Goal: Task Accomplishment & Management: Complete application form

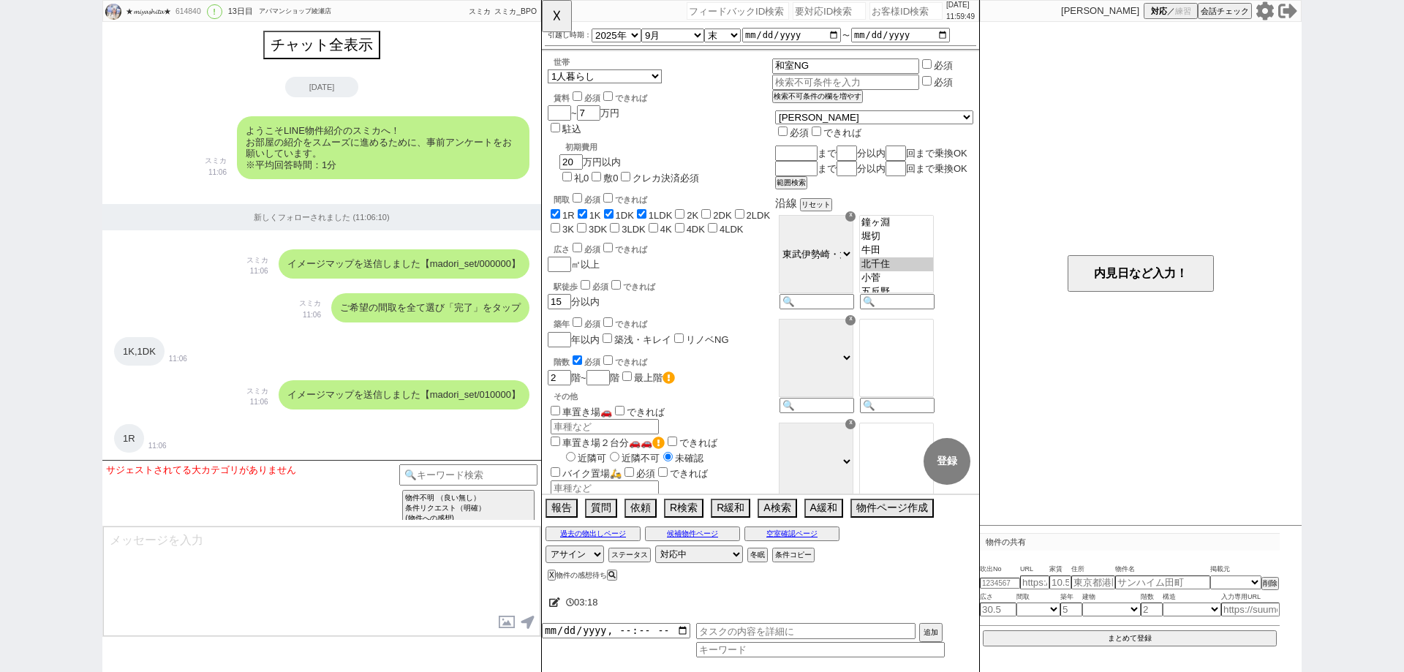
select select "2025"
select select "9"
select select "35"
select select "0"
select select "33"
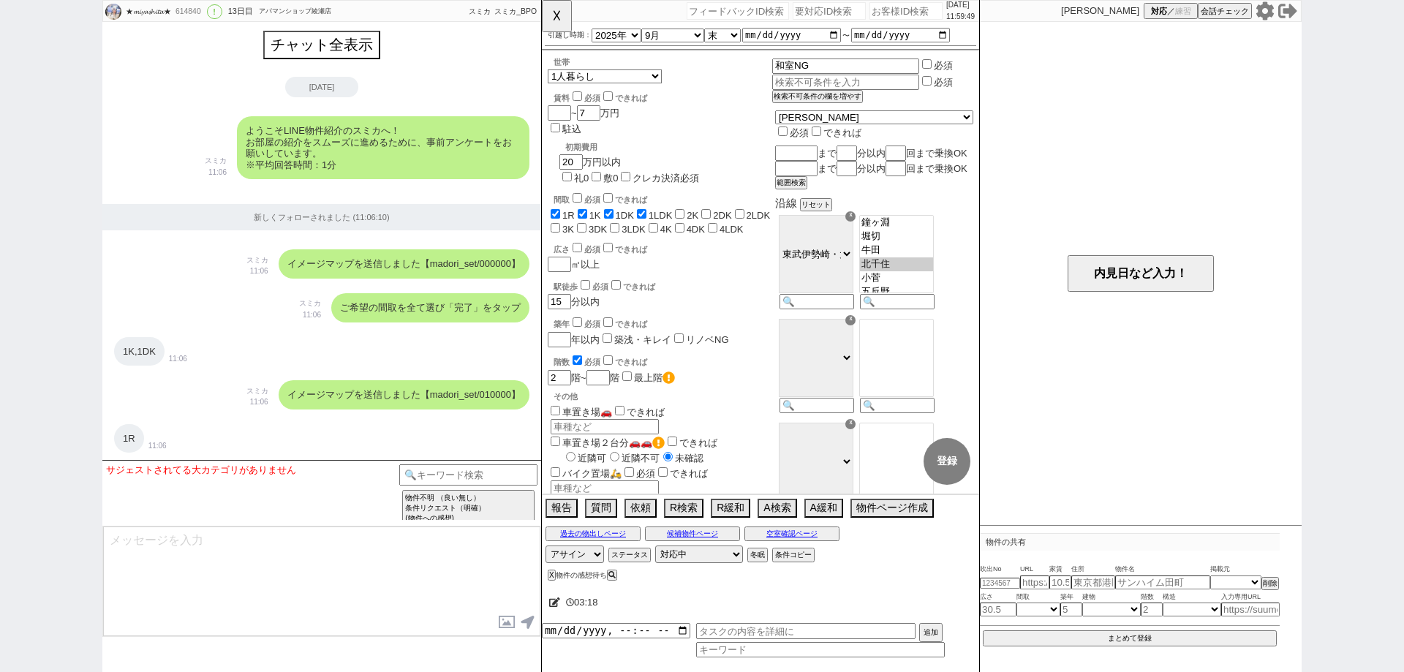
select select "957"
select select
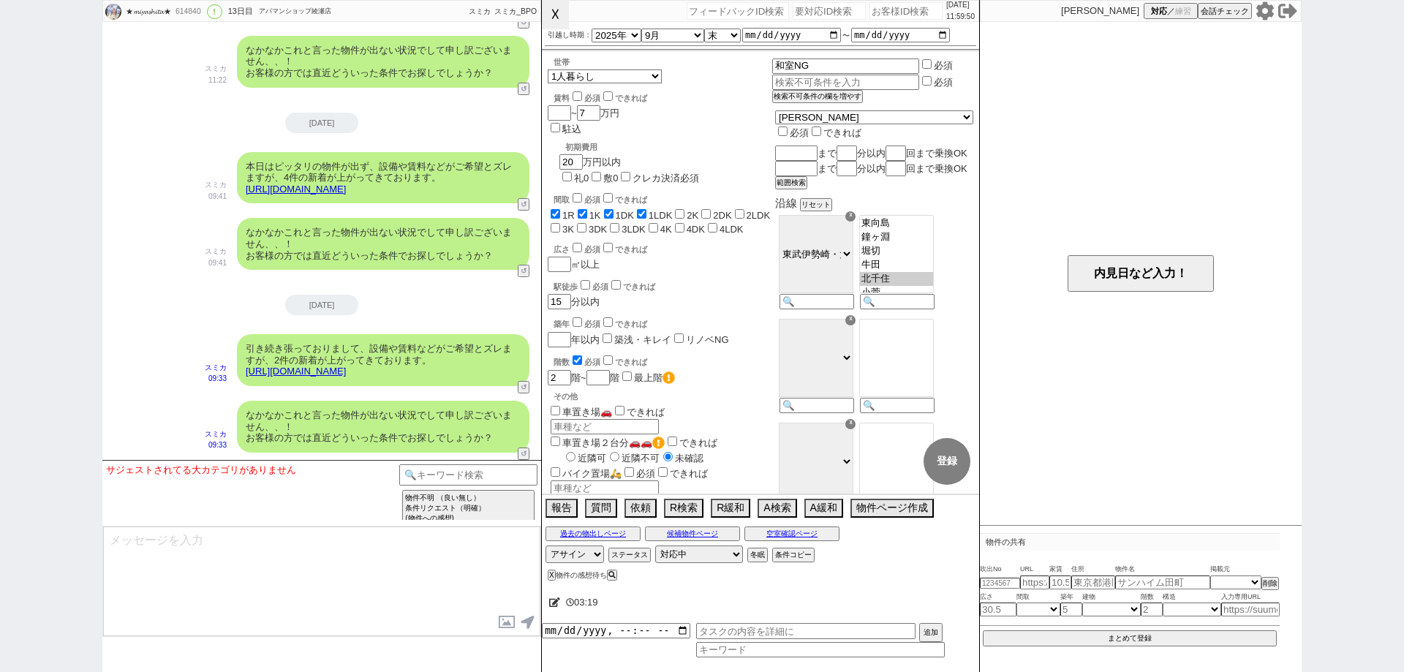
click at [553, 23] on button "☓" at bounding box center [555, 14] width 27 height 29
click at [0, 239] on div "★𝓶𝓲𝔂𝓪𝓼𝓱𝓲𝓽𝓪★ 614840 ! 0 13日目 アパマンショップ綾瀬店 冬眠中 自社客 スミカ スミカ_BPO チャット全表示 [DATE] ようこそ…" at bounding box center [702, 336] width 1404 height 672
click at [871, 18] on input "number" at bounding box center [905, 11] width 73 height 18
click at [890, 18] on input "number" at bounding box center [905, 11] width 73 height 18
click at [896, 6] on input "number" at bounding box center [905, 11] width 73 height 18
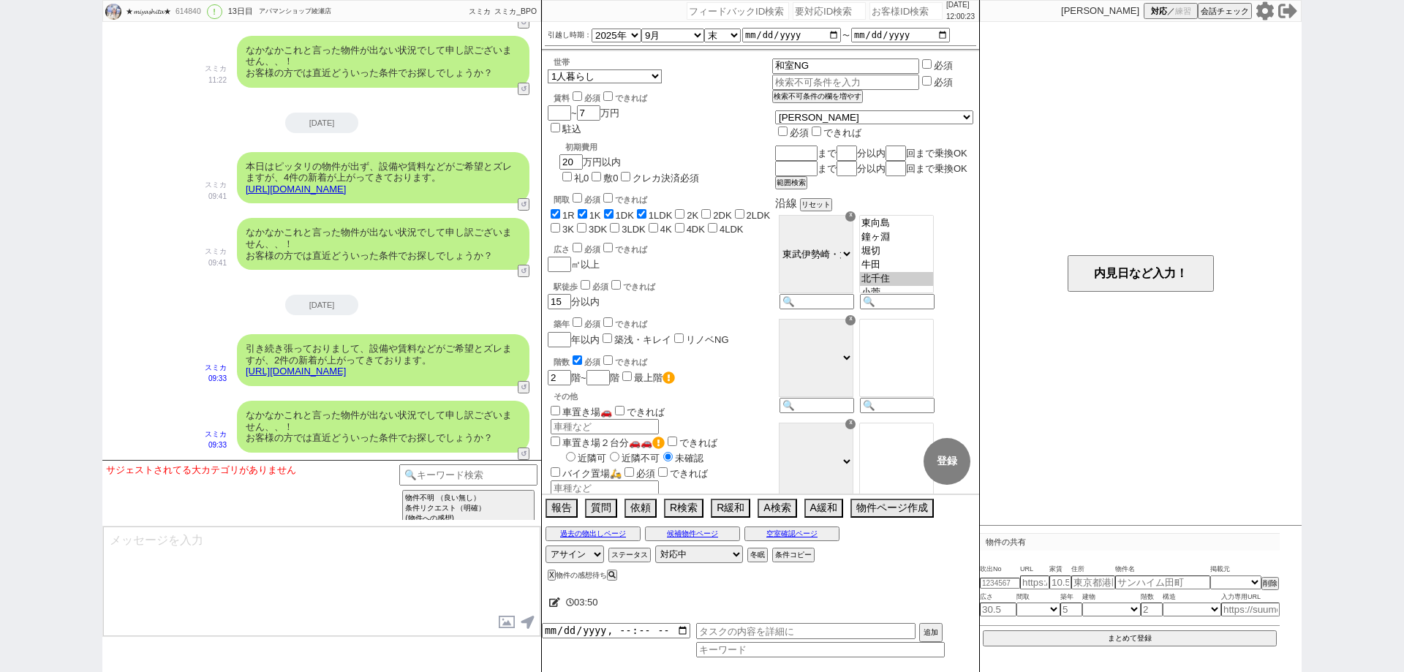
paste input "616645"
type input "616645"
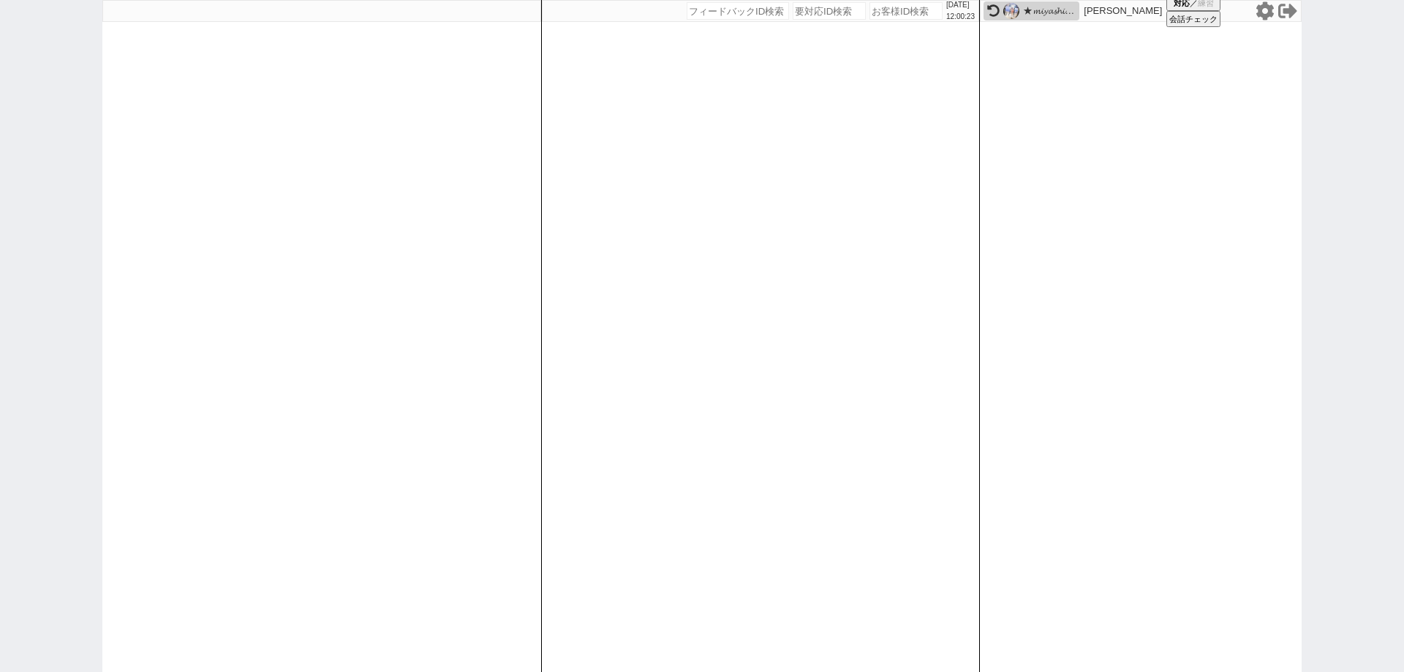
select select
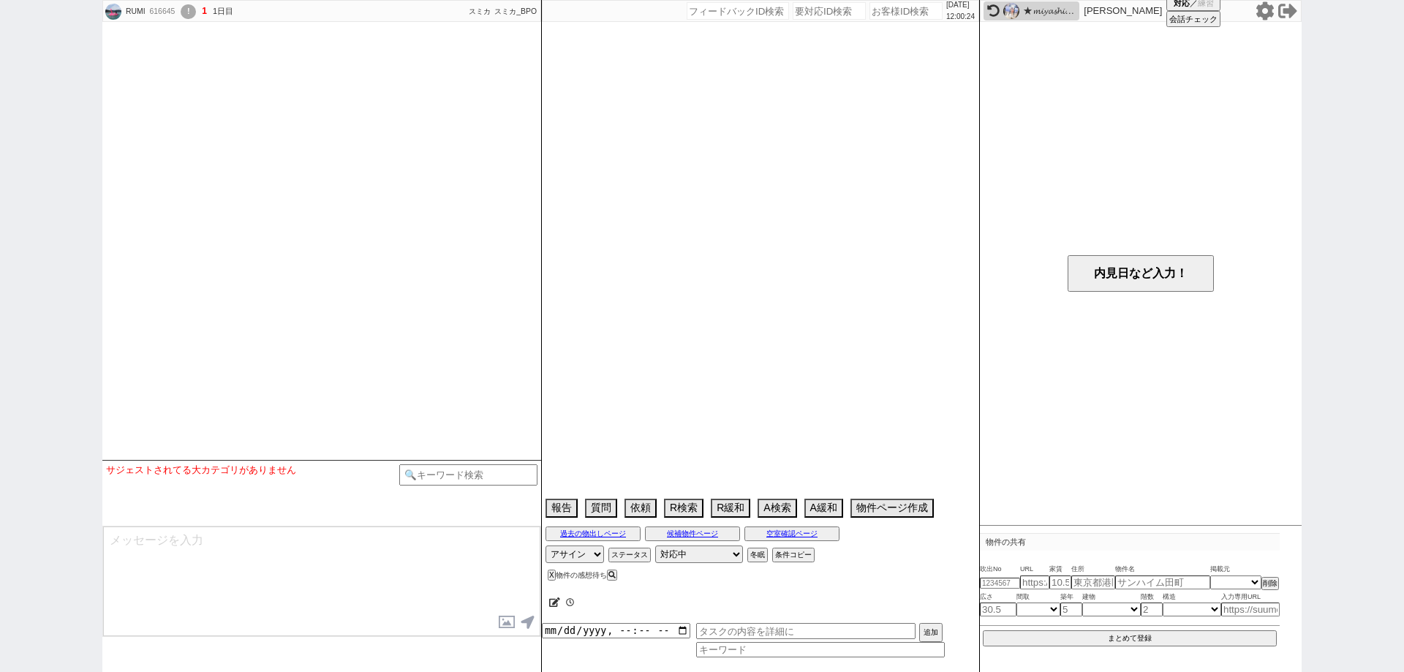
scroll to position [1145, 0]
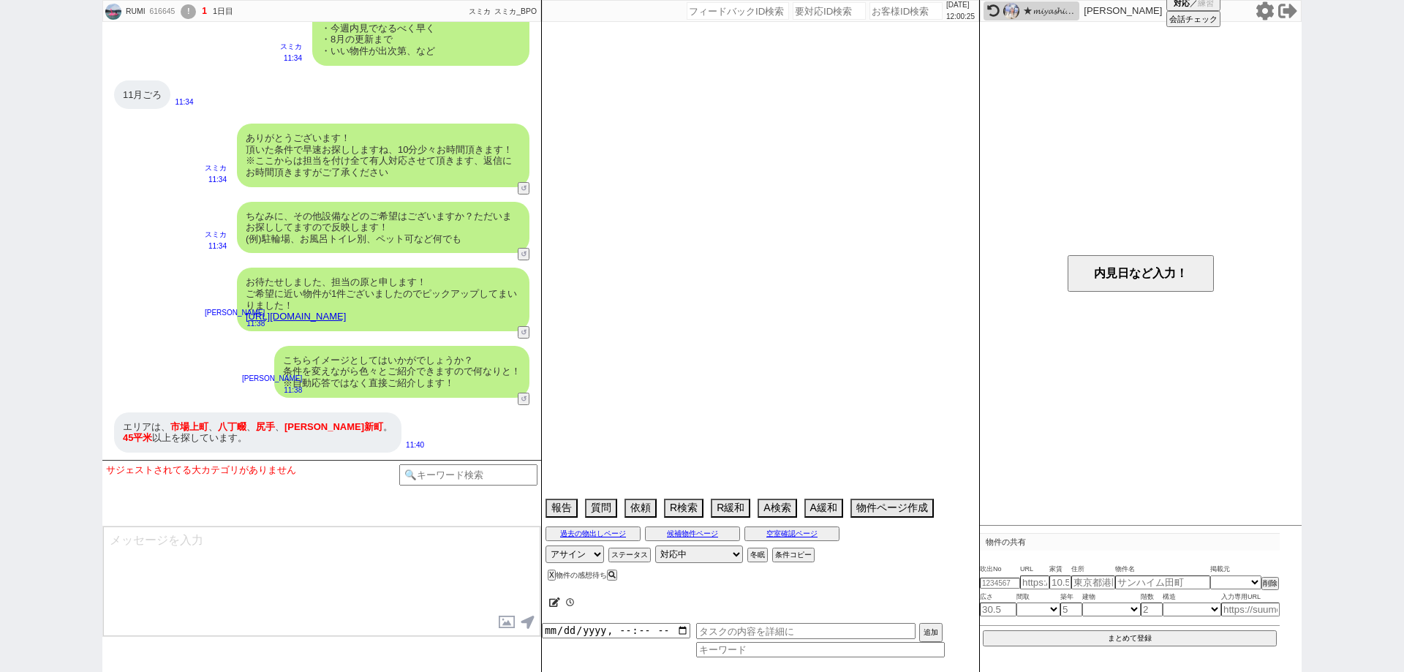
select select "2025"
select select "11"
select select "36"
select select "1"
select select "14"
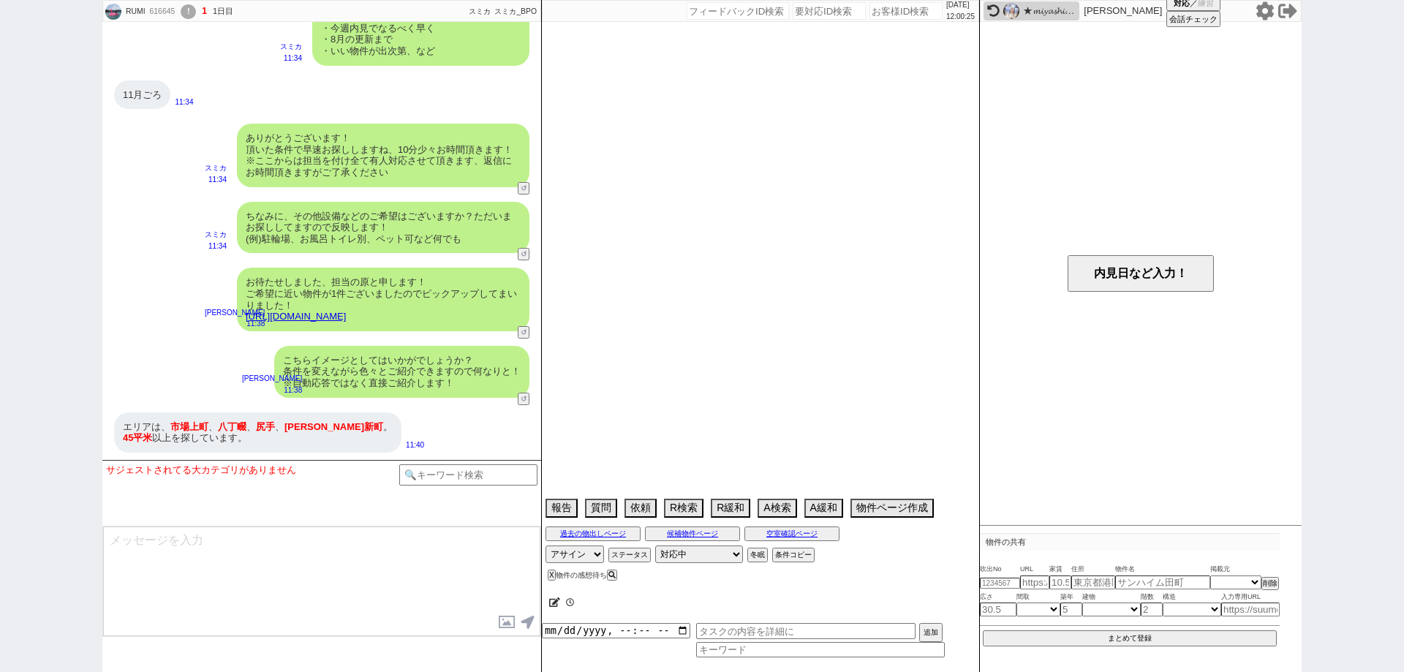
select select "15"
select select "501"
select select "57"
select select "[DATE]"
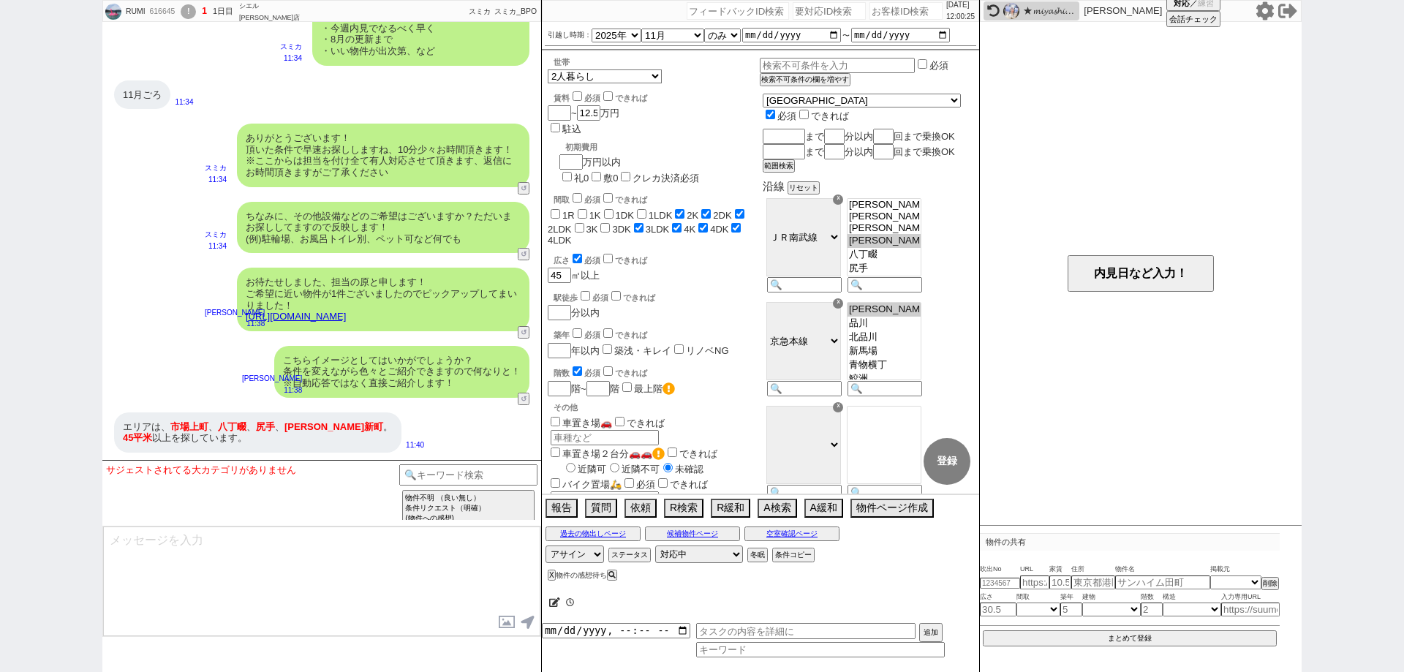
scroll to position [157, 0]
drag, startPoint x: 322, startPoint y: 422, endPoint x: 284, endPoint y: 421, distance: 37.3
click at [284, 421] on div "エリアは、 市場[GEOGRAPHIC_DATA] 、 [GEOGRAPHIC_DATA] 、 [GEOGRAPHIC_DATA] 、 [PERSON_NAM…" at bounding box center [257, 432] width 287 height 40
copy div "[PERSON_NAME] 新町"
drag, startPoint x: 205, startPoint y: 423, endPoint x: 173, endPoint y: 423, distance: 32.2
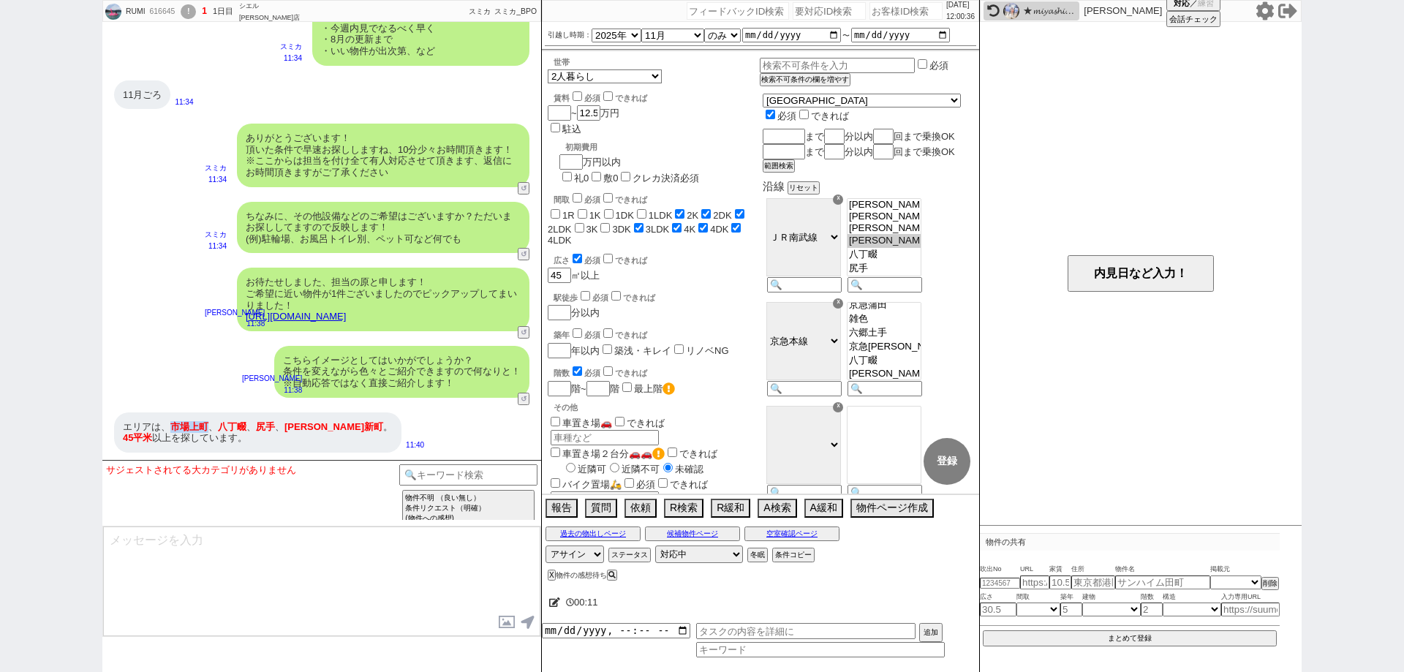
click at [173, 423] on span "市場上町" at bounding box center [189, 426] width 38 height 11
copy span "市場上町"
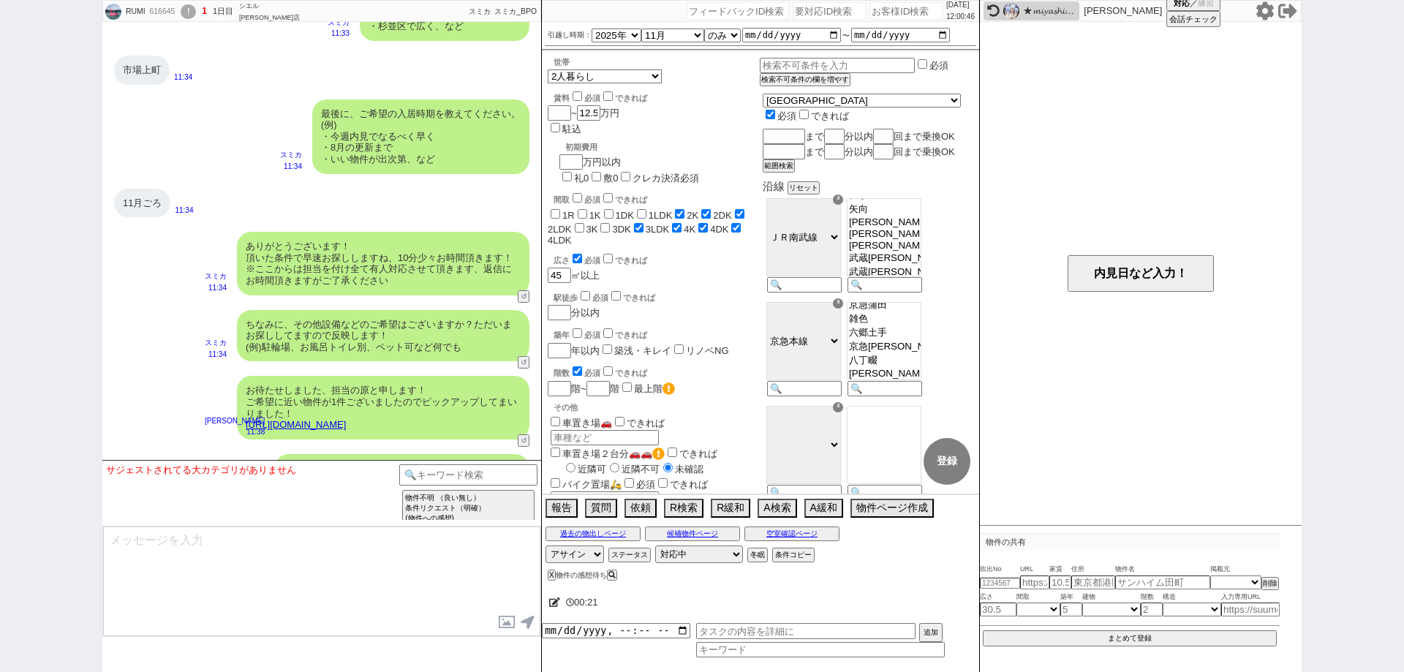
scroll to position [1145, 0]
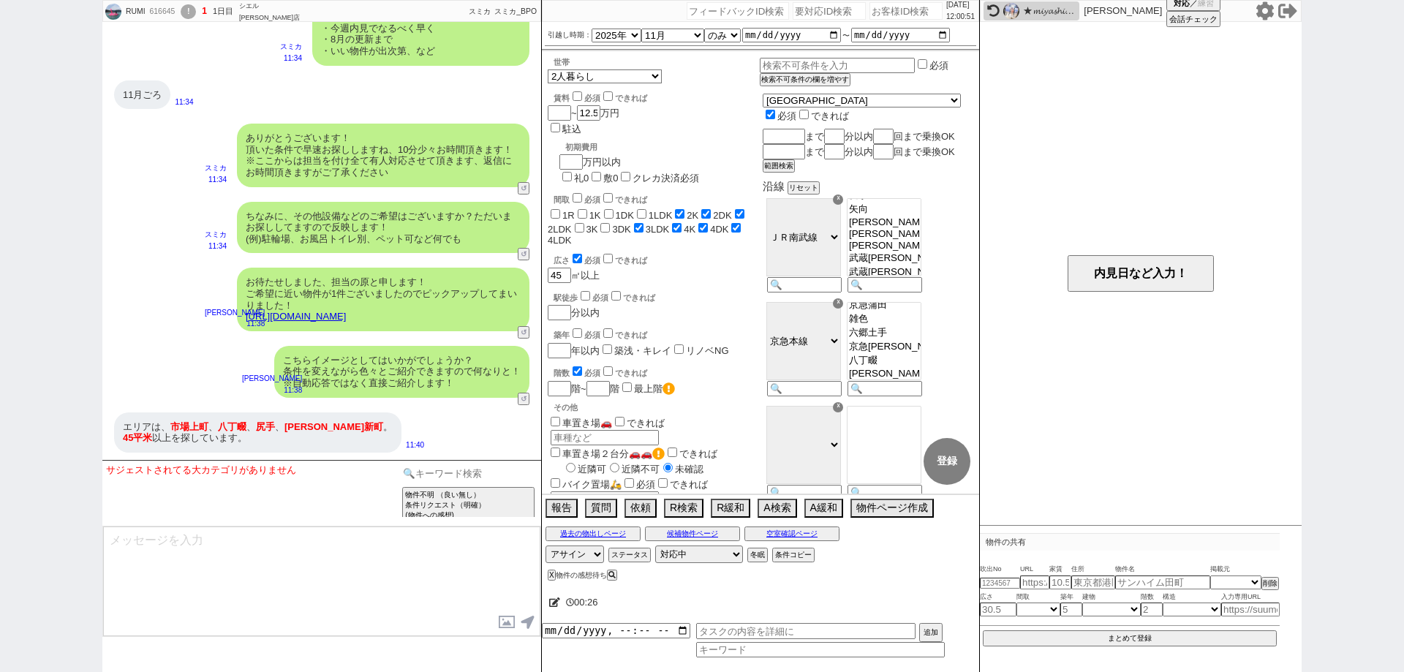
click at [489, 472] on input at bounding box center [468, 473] width 138 height 18
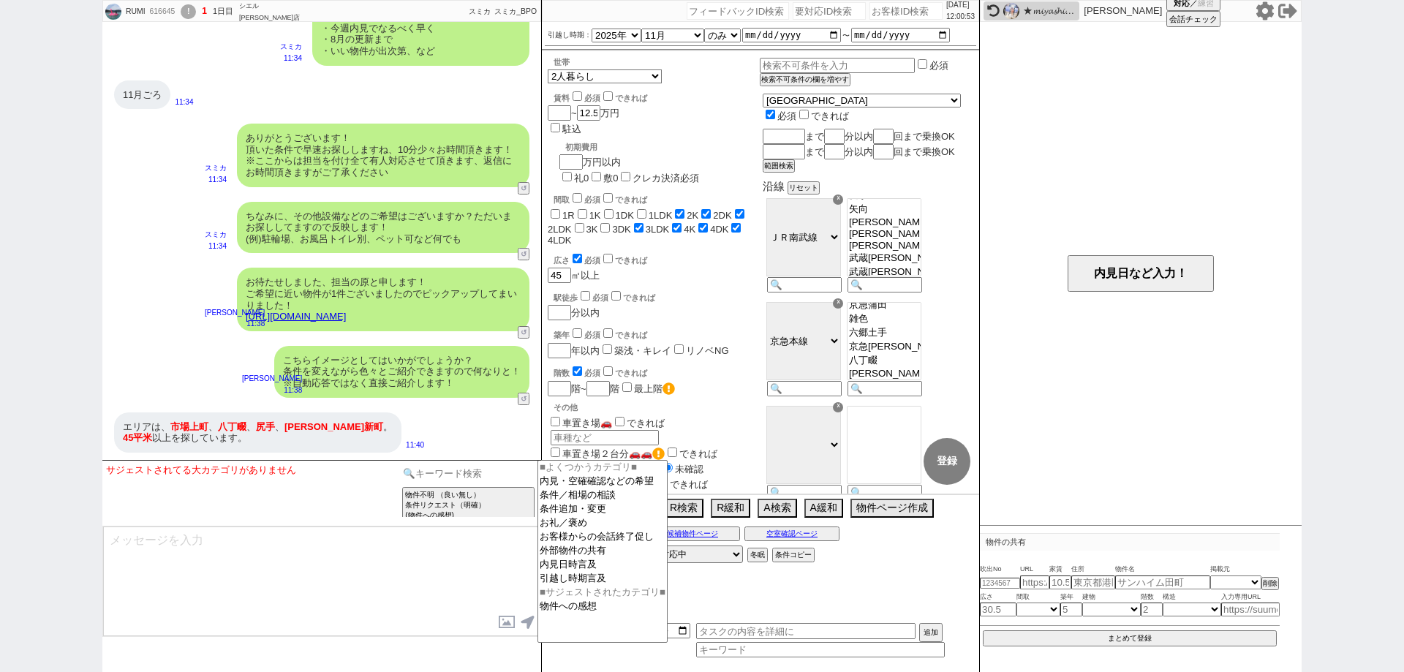
click at [451, 466] on input at bounding box center [468, 473] width 138 height 18
type input "物件無い"
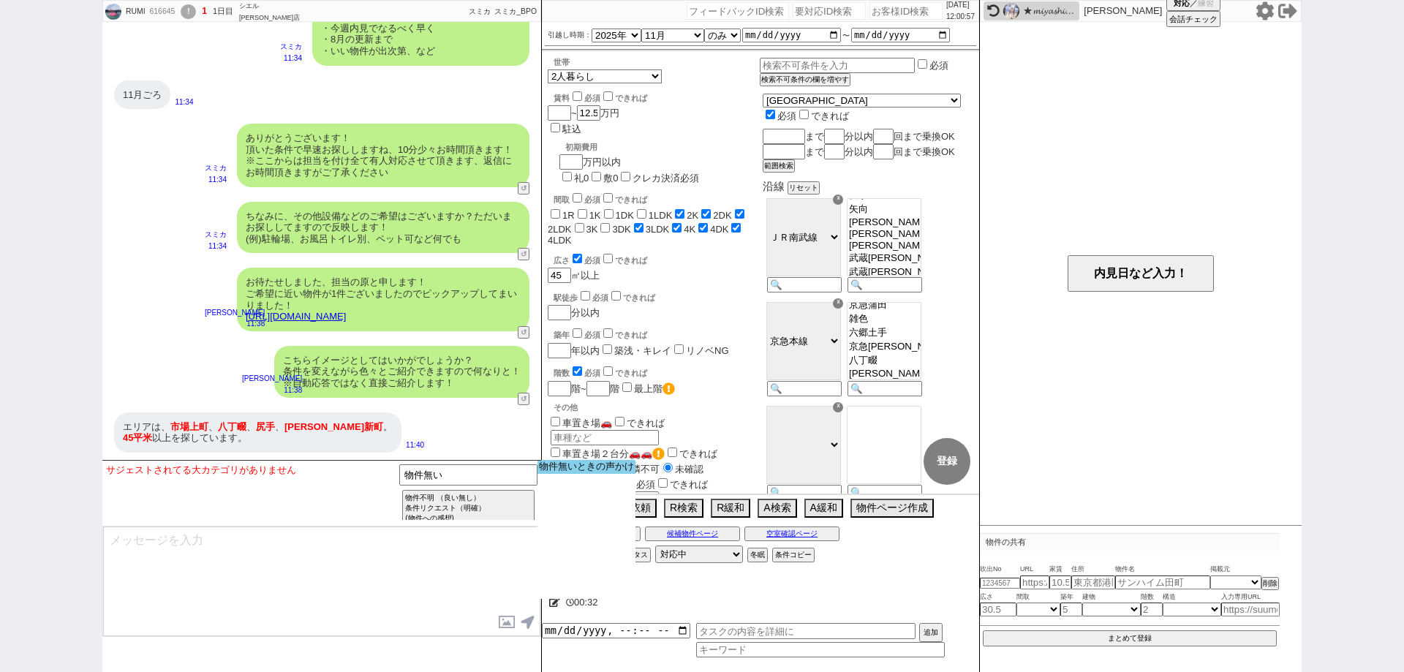
click at [547, 472] on option "物件無いときの声かけ" at bounding box center [586, 467] width 98 height 14
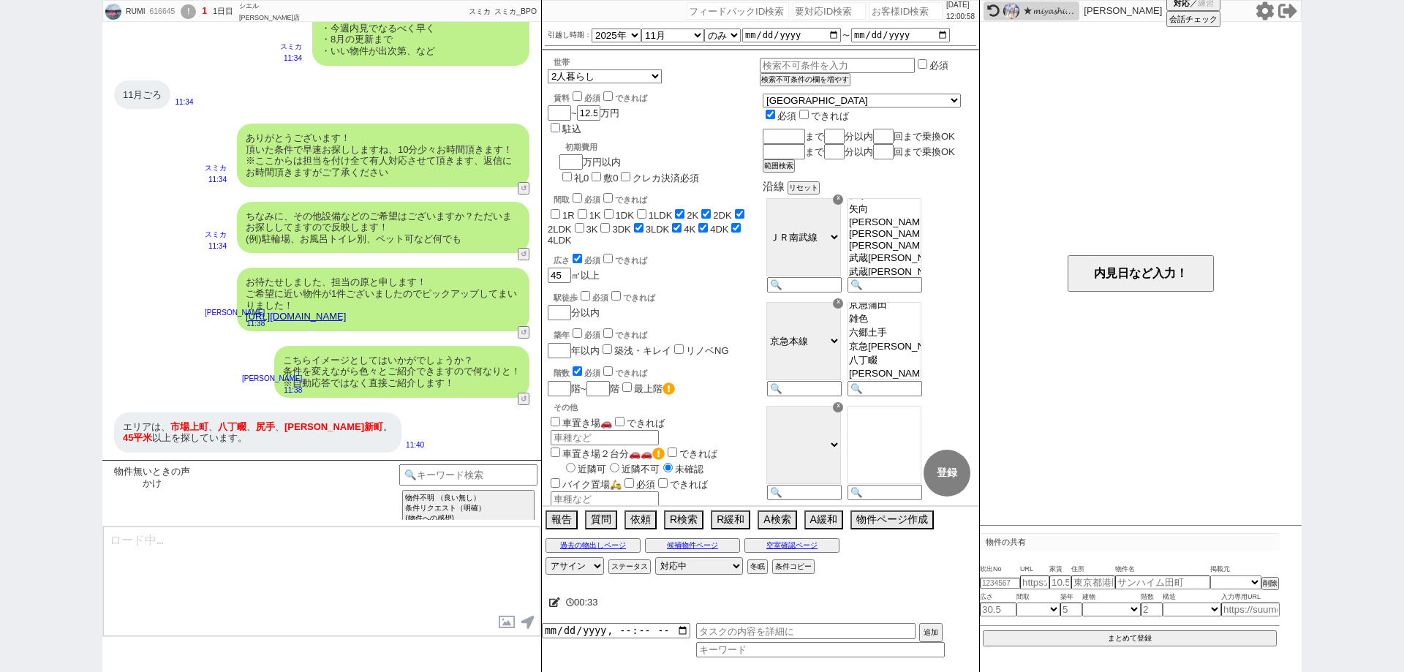
type textarea "関東全ての募集が載る業者システムを見ているのですが、条件的に募集がかからず... 相場に合わせて賃料や間取りなど多少条件を広げることは難しいでしょうか？"
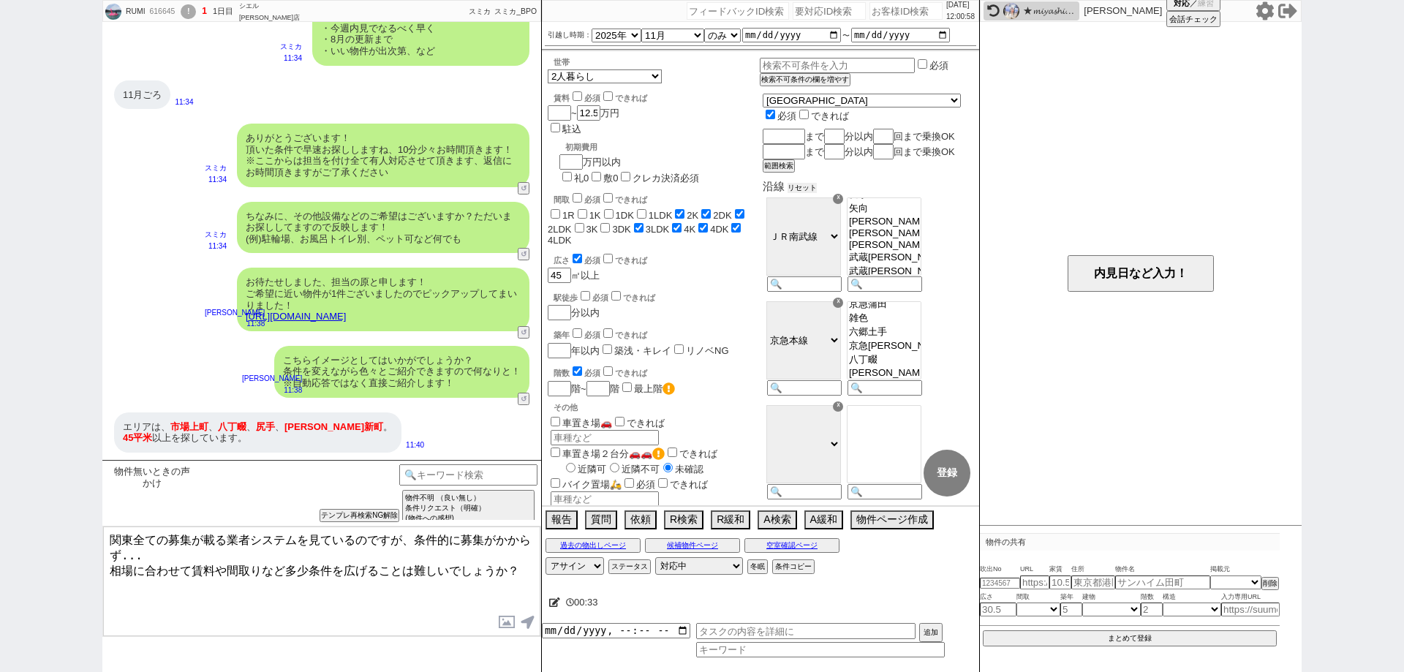
click at [817, 193] on button "リセット" at bounding box center [801, 188] width 29 height 10
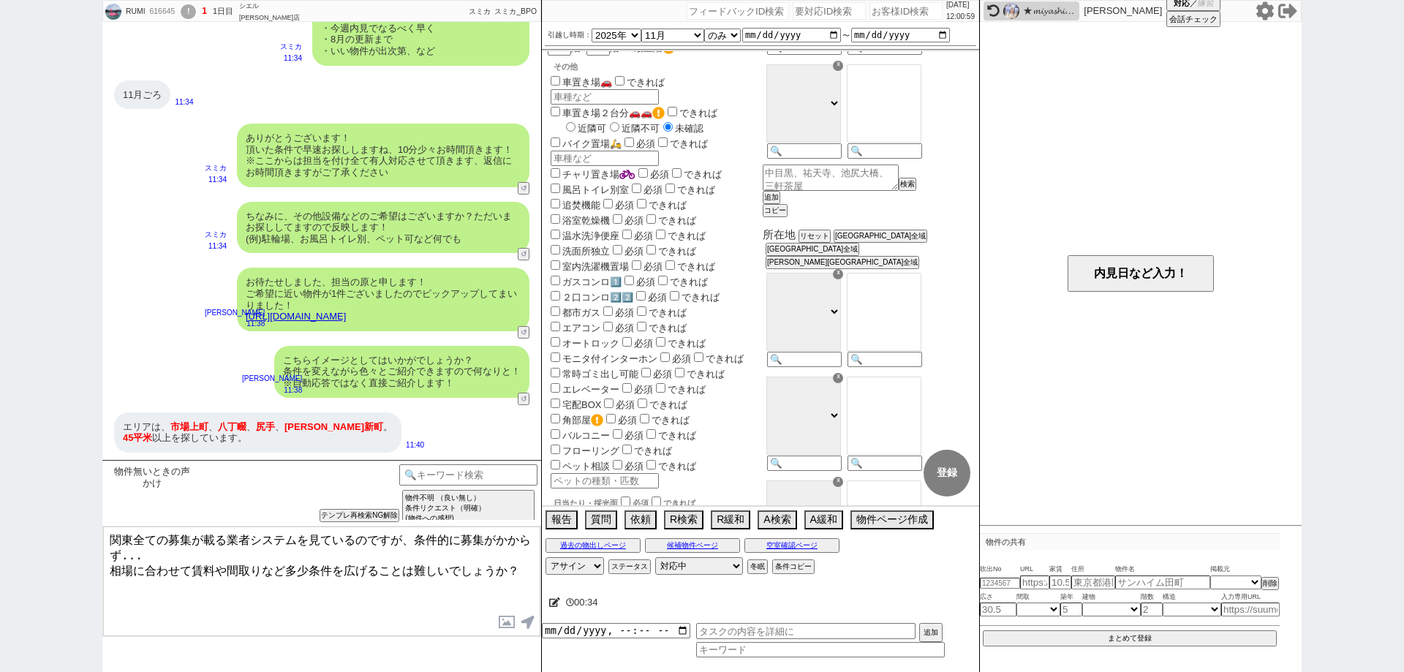
scroll to position [439, 0]
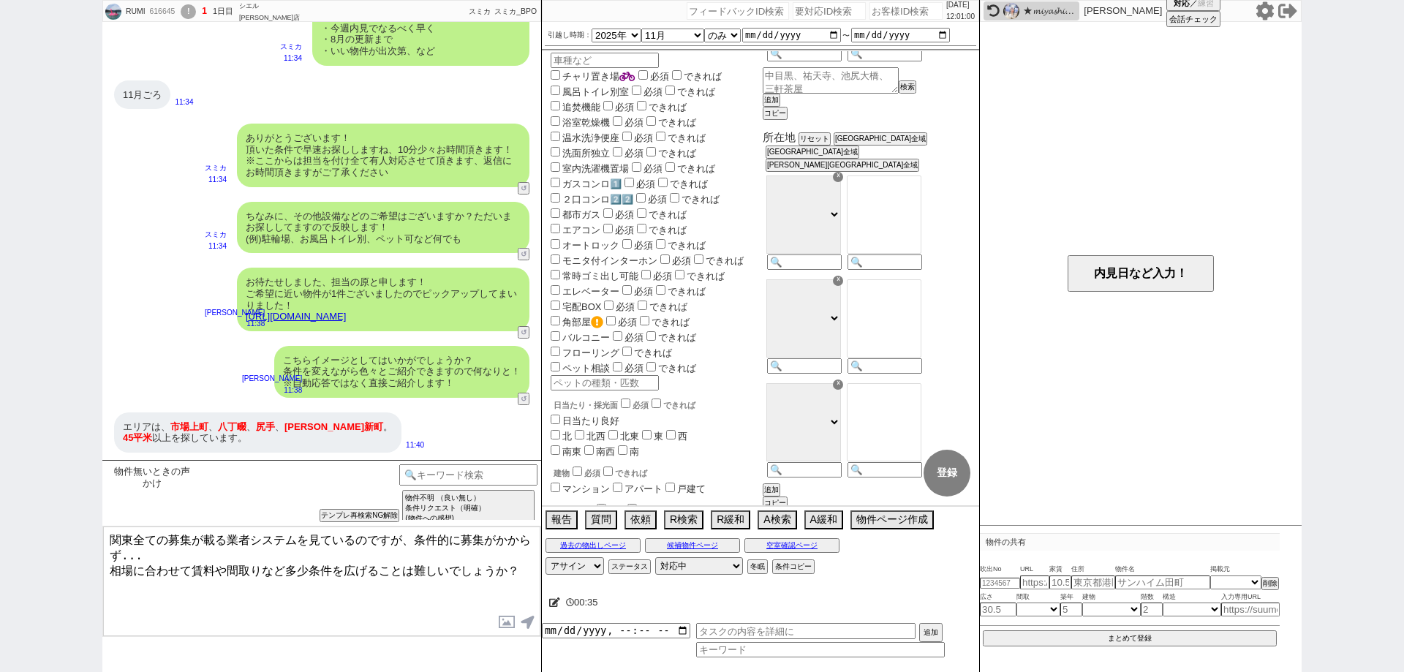
click at [923, 276] on div at bounding box center [883, 224] width 80 height 104
click at [919, 270] on input at bounding box center [883, 263] width 72 height 12
paste input "市場上町"
type input "市場上町"
select select "63"
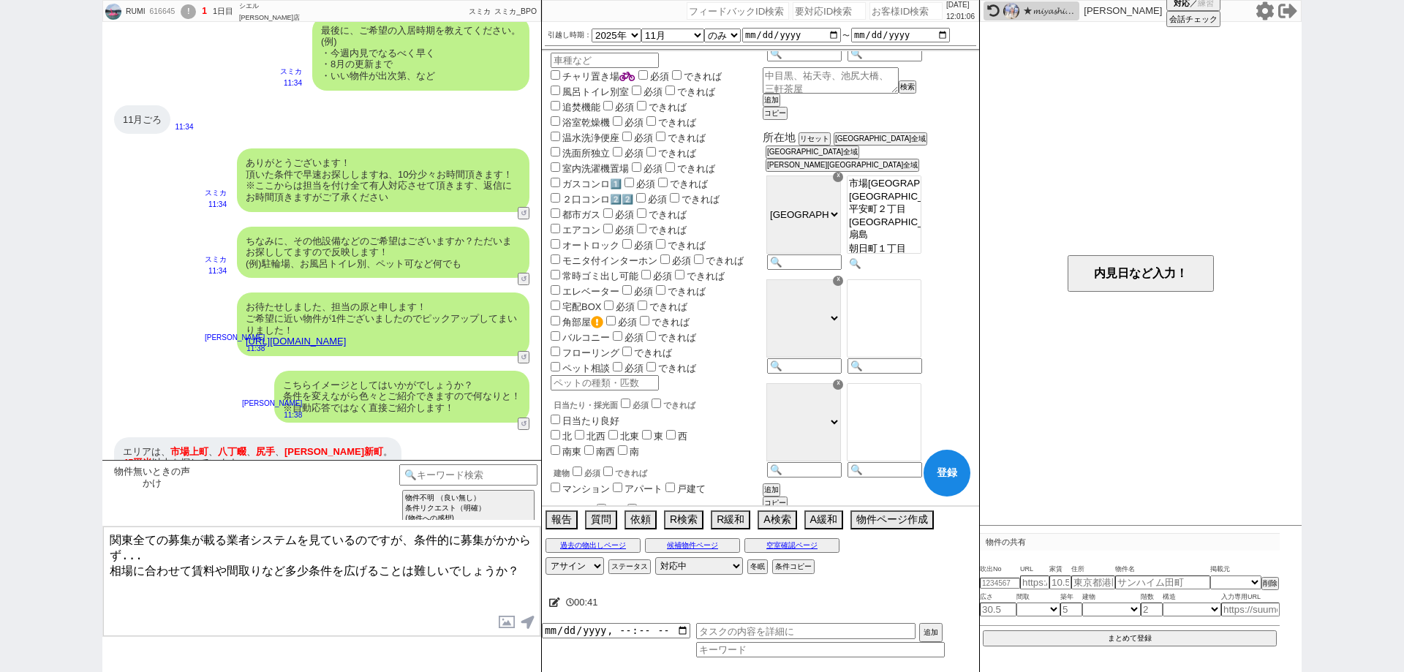
scroll to position [1145, 0]
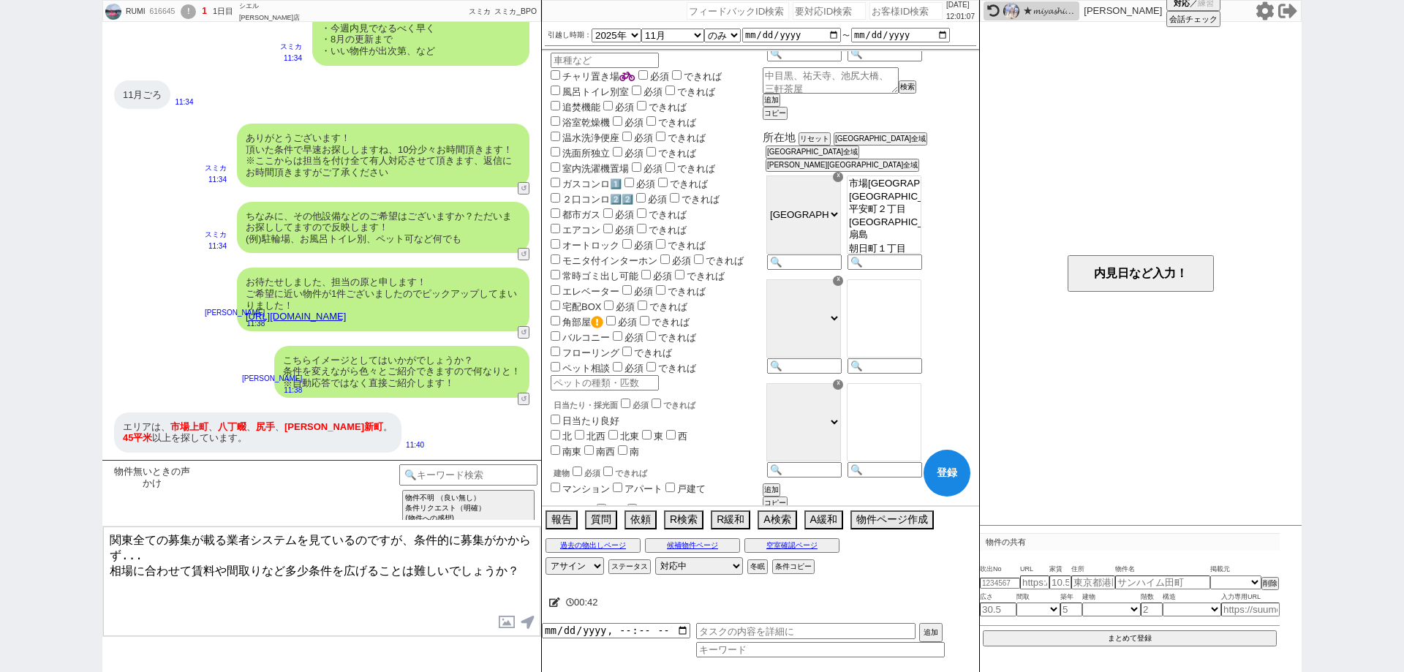
click at [945, 477] on button "登録" at bounding box center [946, 473] width 47 height 47
checkbox input "false"
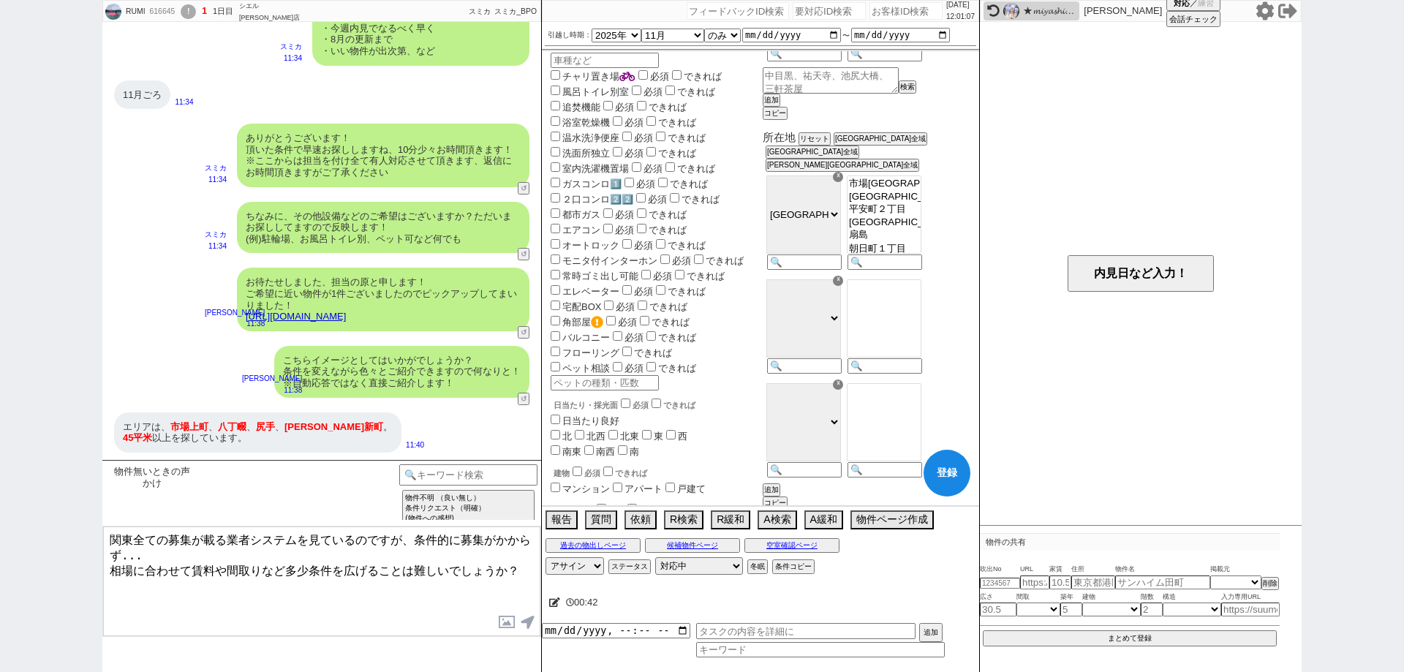
checkbox input "true"
checkbox input "false"
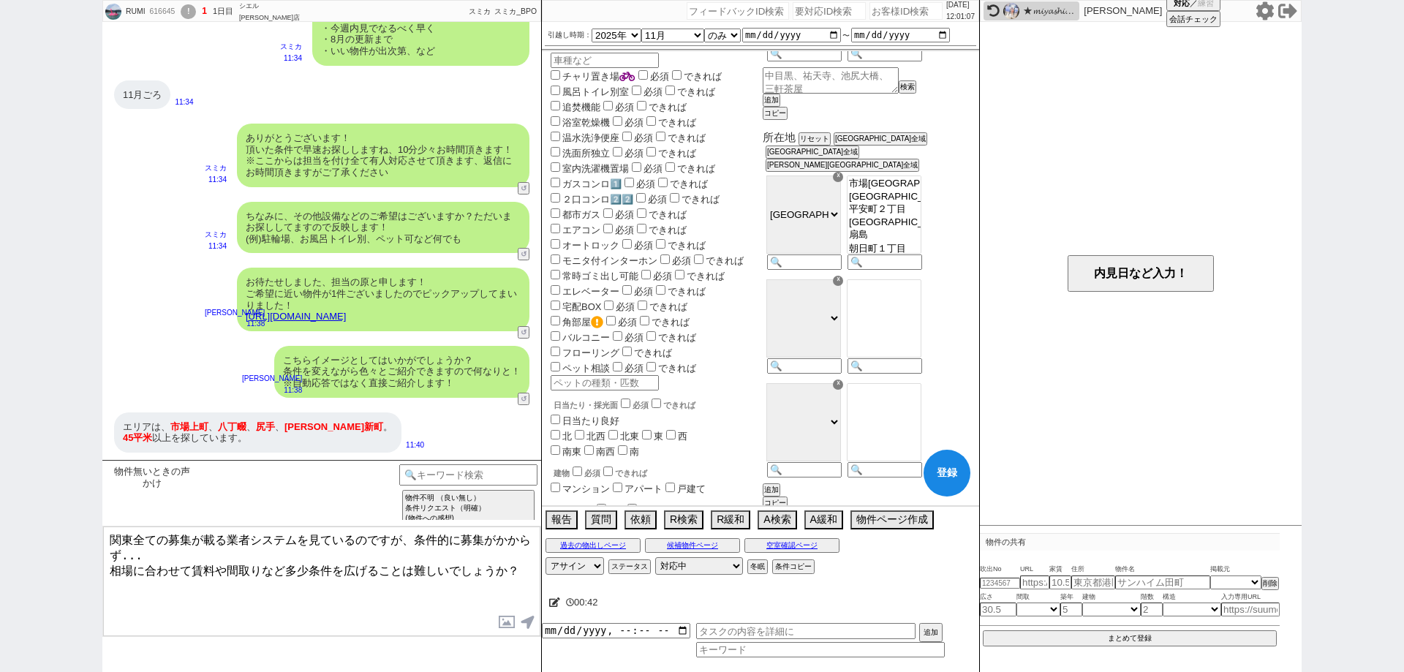
checkbox input "true"
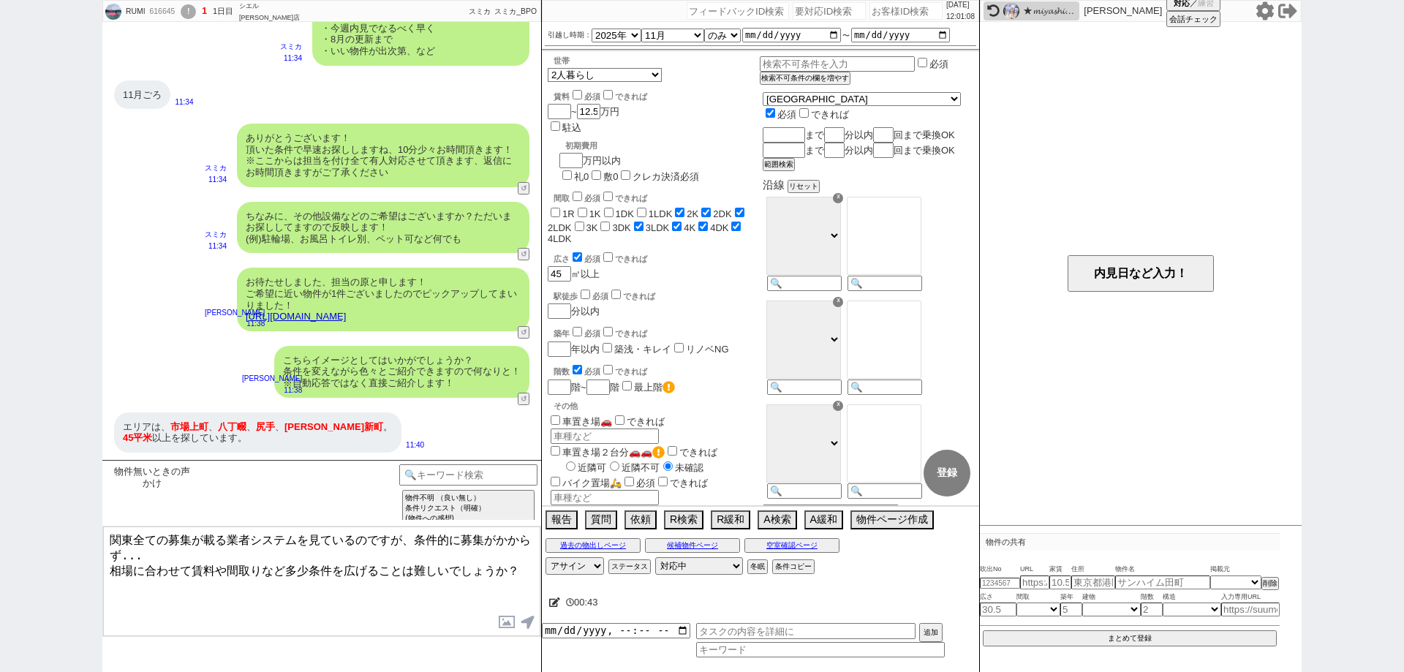
scroll to position [0, 0]
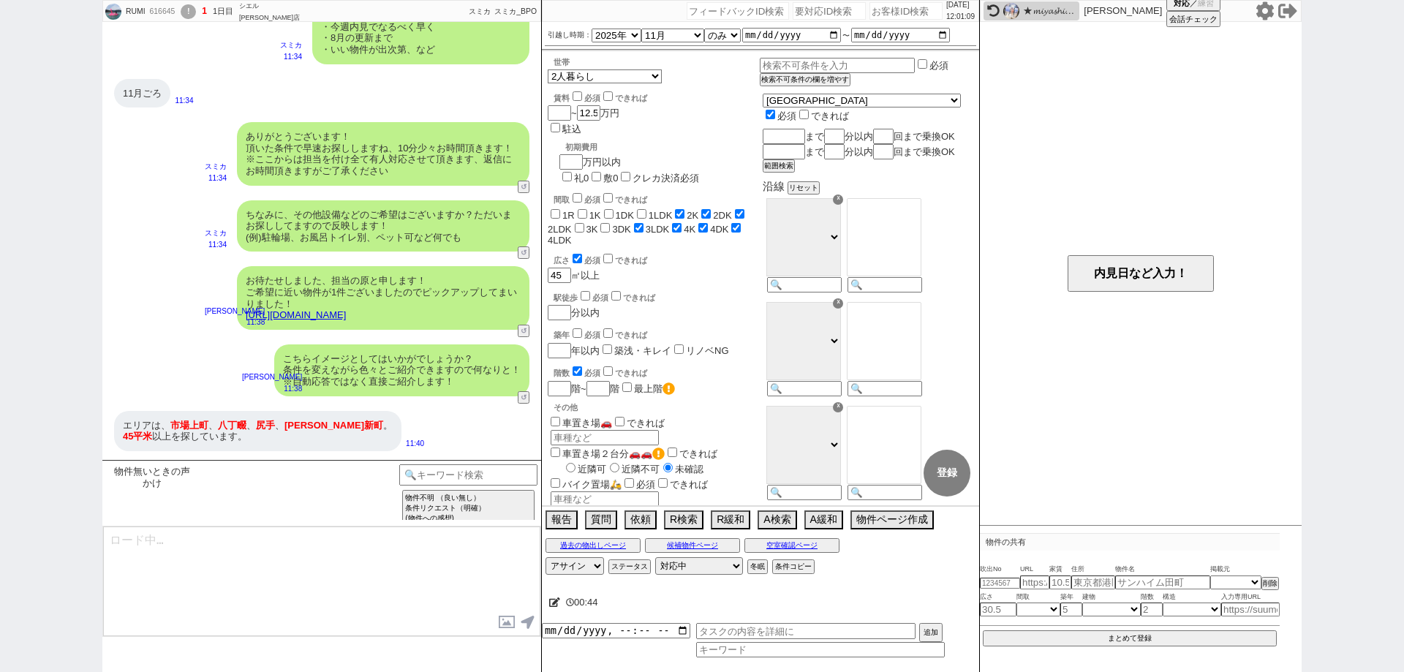
select select "5866"
type textarea "関東全ての募集が載る業者システムを見ているのですが、条件的に募集がかからず... 相場に合わせて賃料や間取りなど多少条件を広げることは難しいでしょうか？"
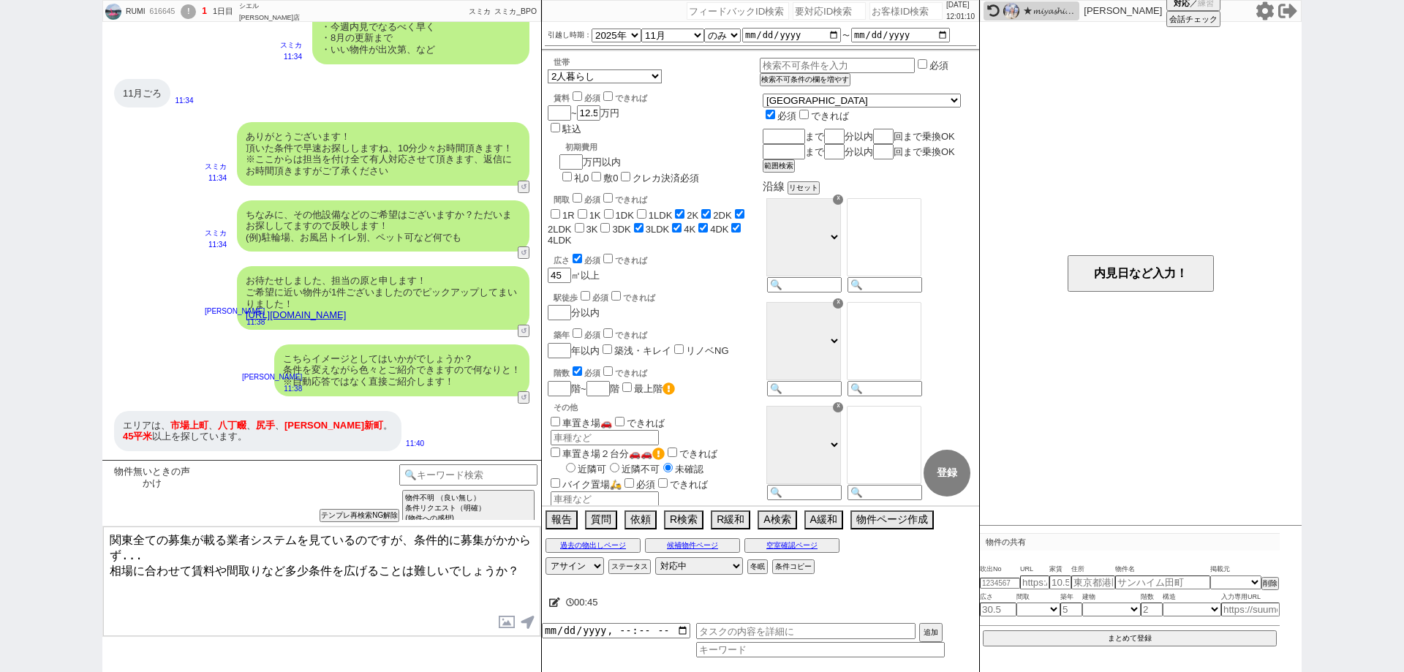
scroll to position [1205, 0]
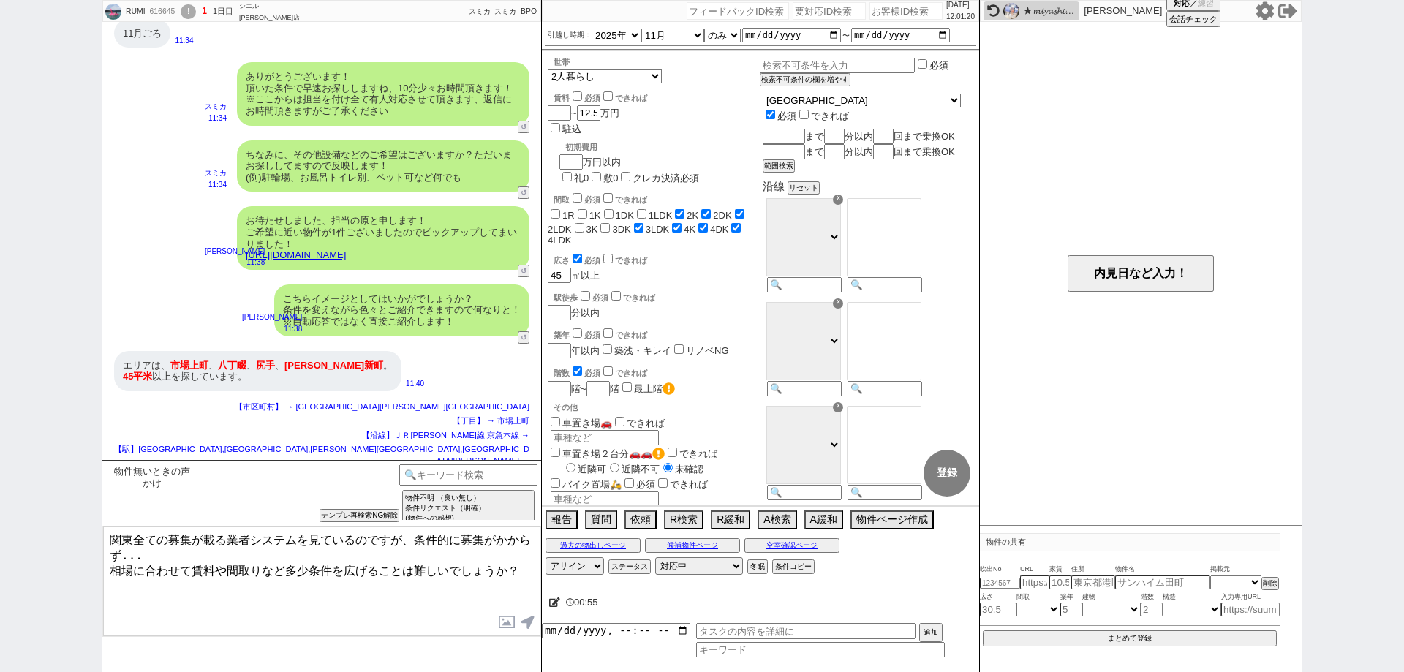
click at [0, 503] on div "RUMI 616645 ! 1 1日目 シエル [PERSON_NAME]店 冬眠中 自社客 スミカ スミカ_BPO チャット全表示 [DATE] ようこそL…" at bounding box center [702, 336] width 1404 height 672
click at [559, 593] on div "00:56" at bounding box center [760, 602] width 437 height 29
click at [551, 597] on span at bounding box center [554, 602] width 11 height 11
click at [549, 598] on textarea at bounding box center [732, 599] width 366 height 29
click at [576, 596] on textarea at bounding box center [732, 599] width 366 height 29
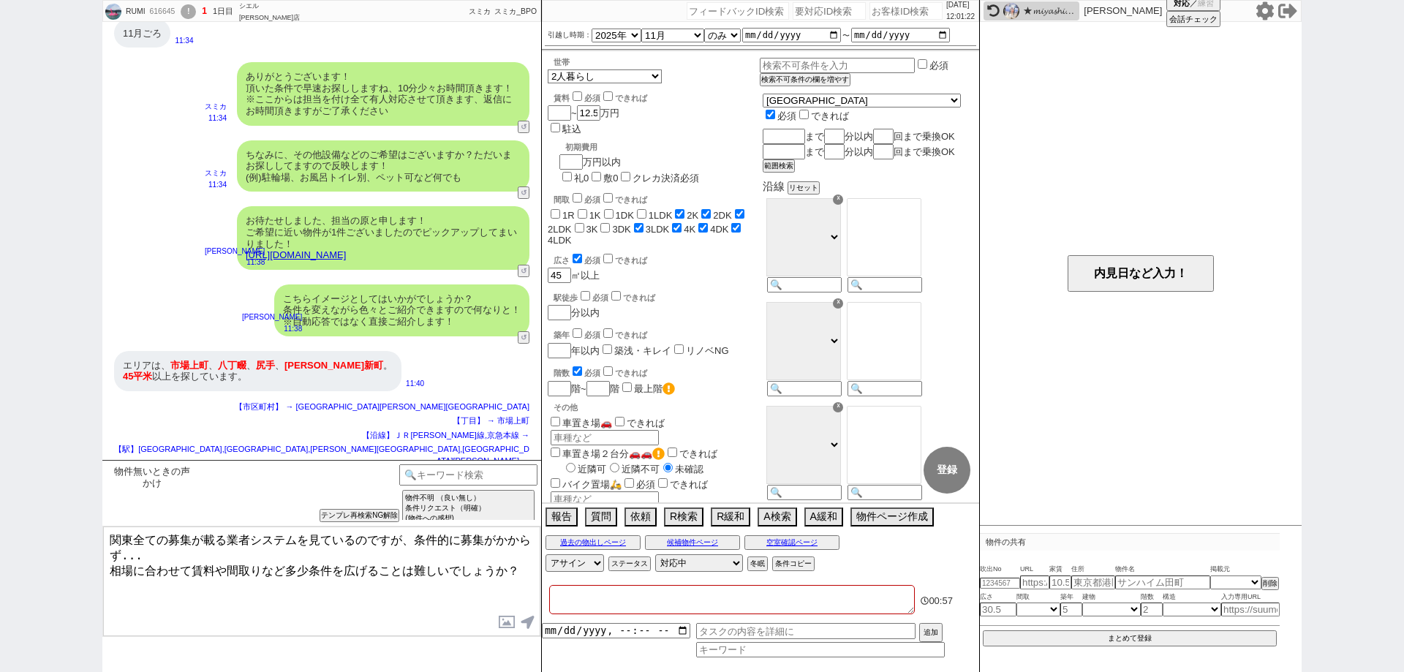
type textarea "ｈ"
checkbox input "false"
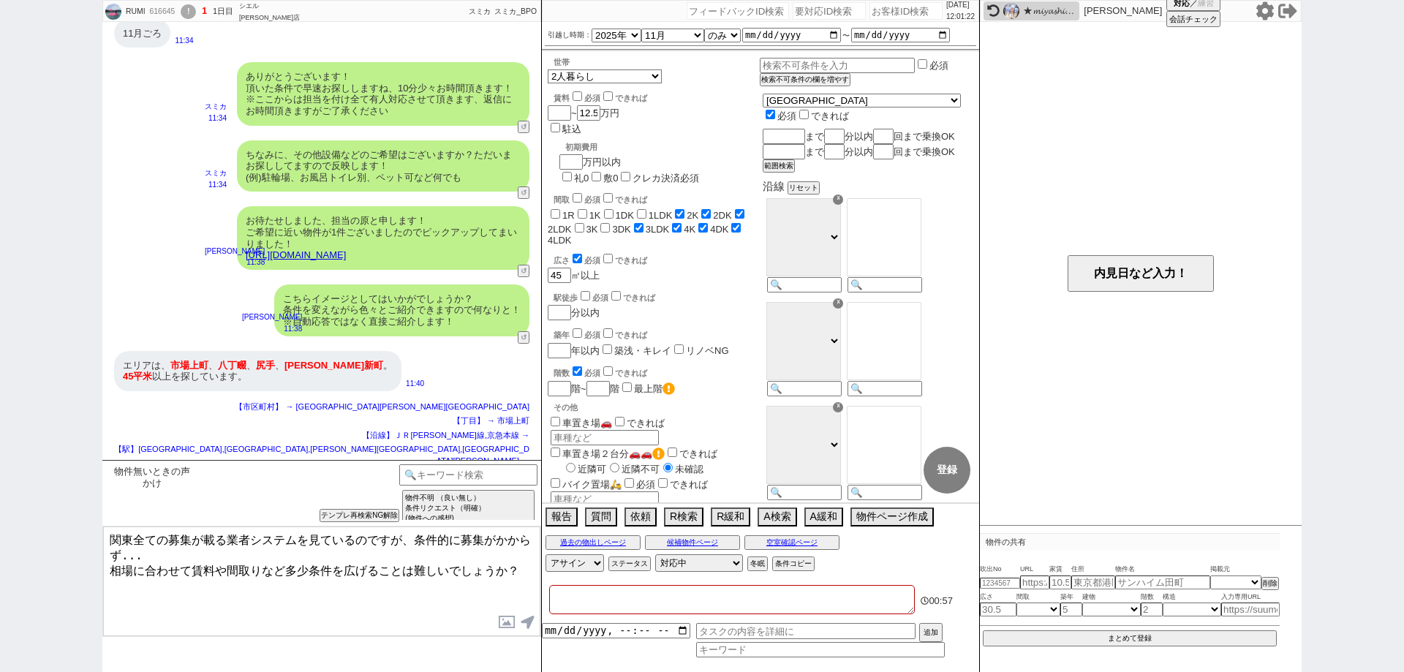
checkbox input "true"
checkbox input "false"
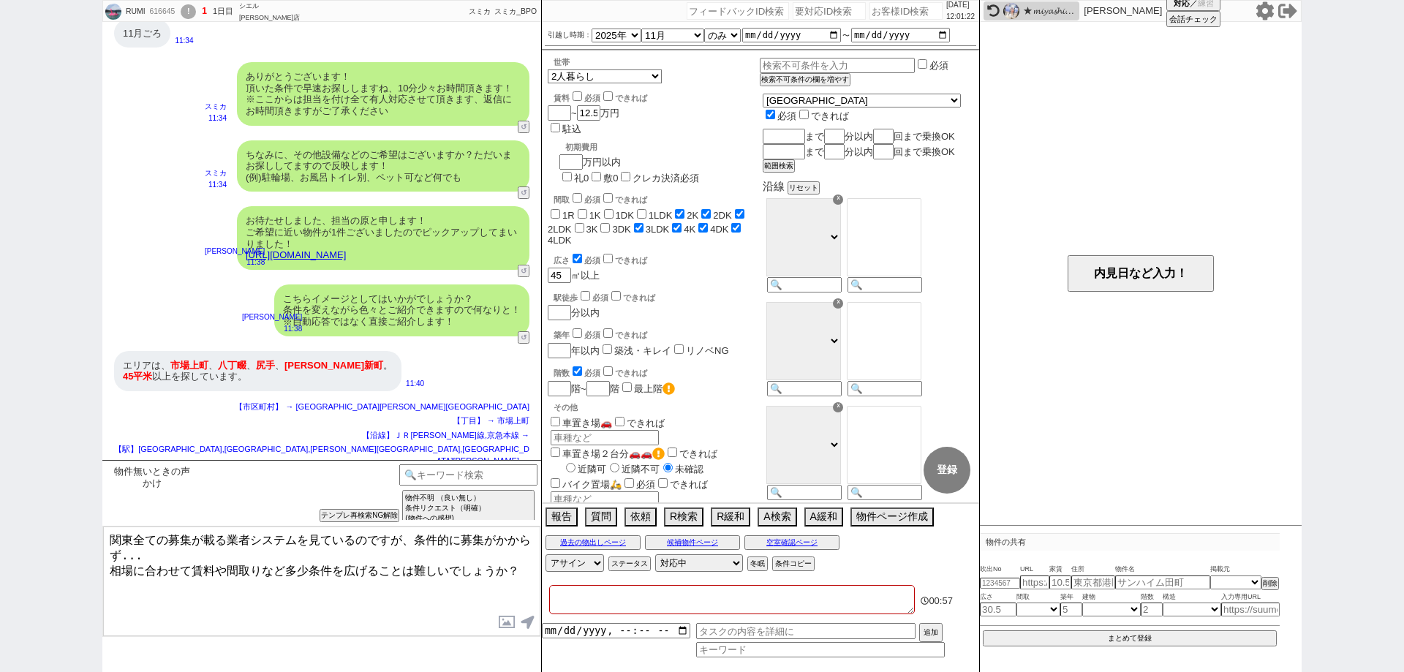
checkbox input "true"
type textarea "は"
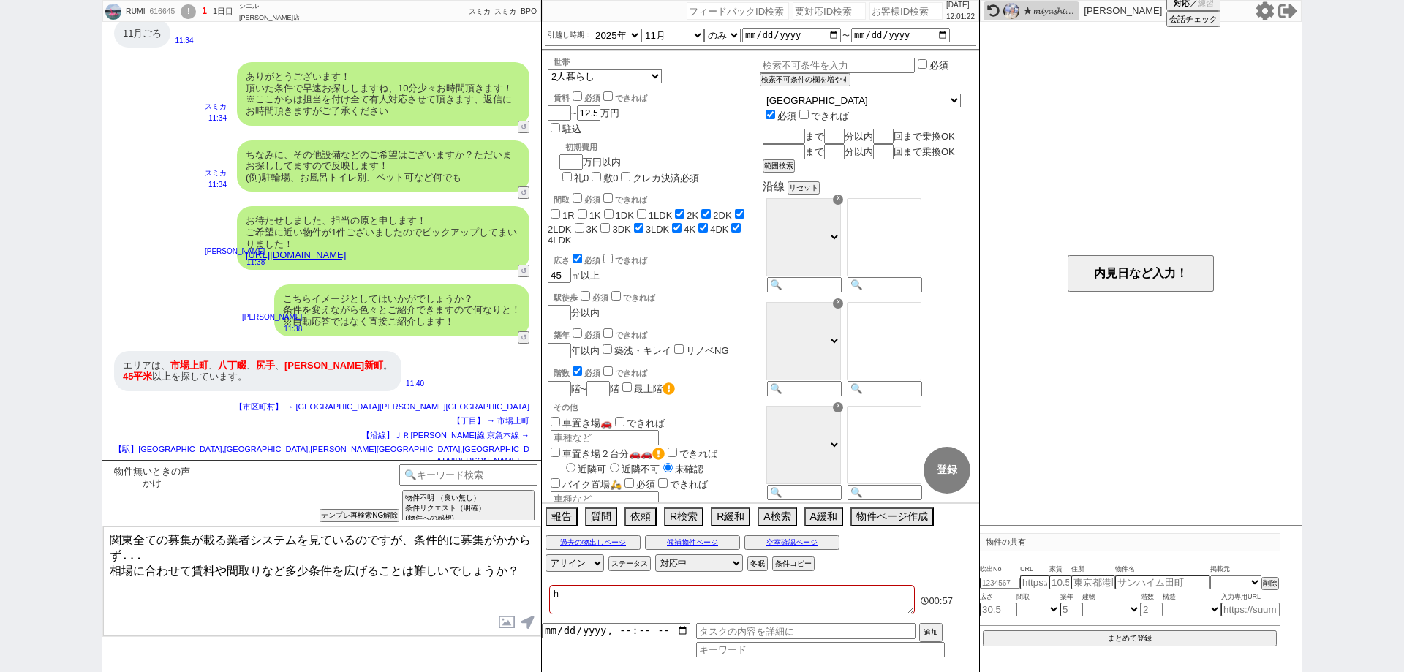
checkbox input "false"
checkbox input "true"
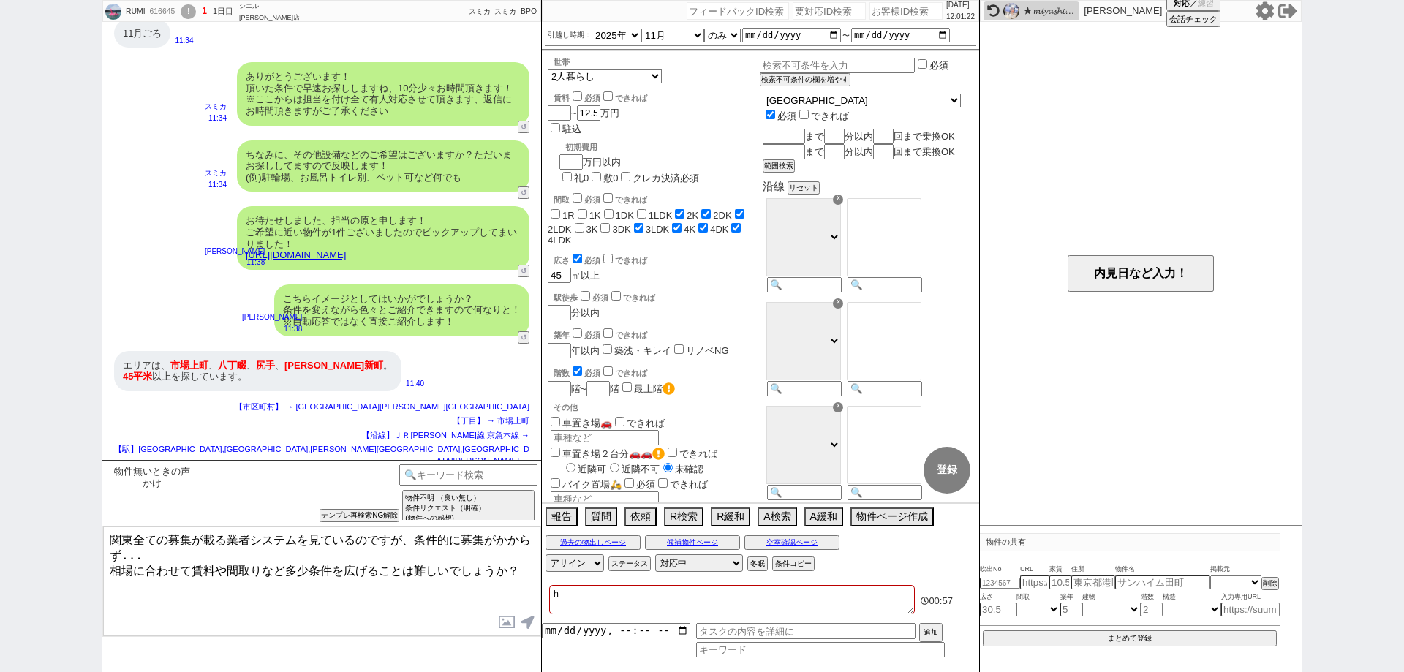
checkbox input "true"
checkbox input "false"
checkbox input "true"
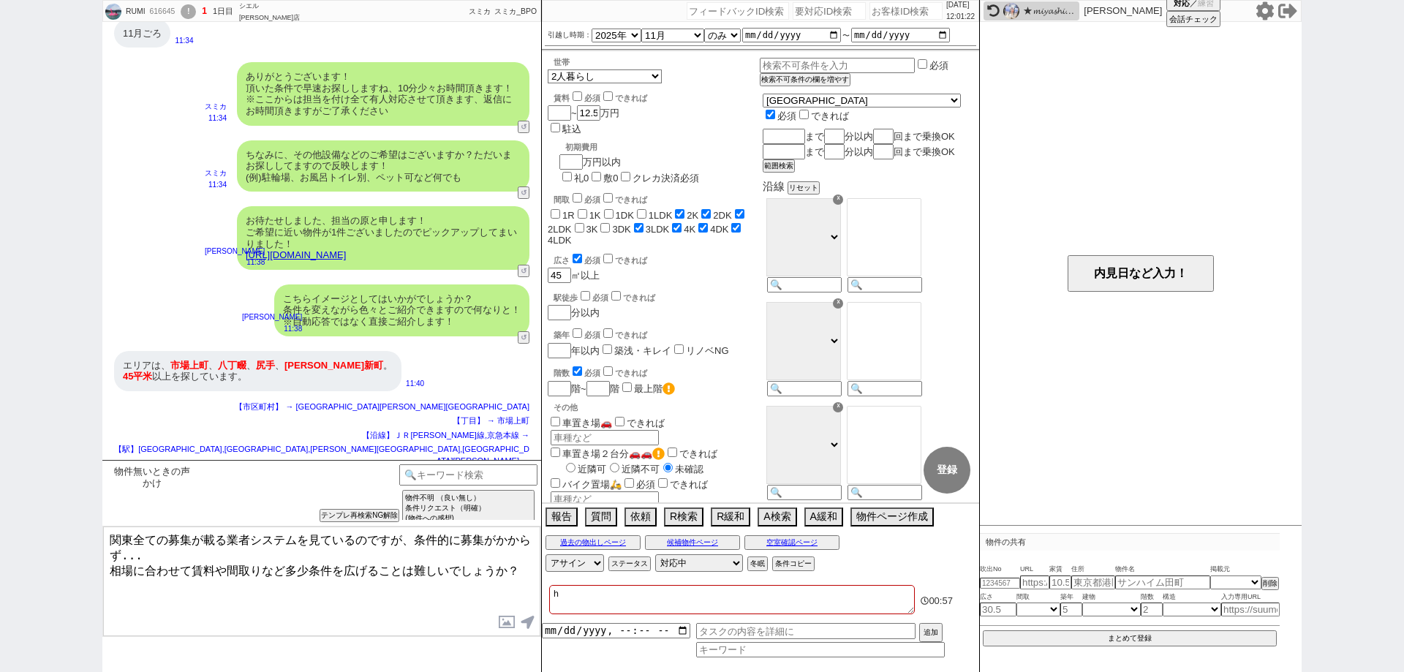
checkbox input "true"
type textarea "はｂ"
checkbox input "false"
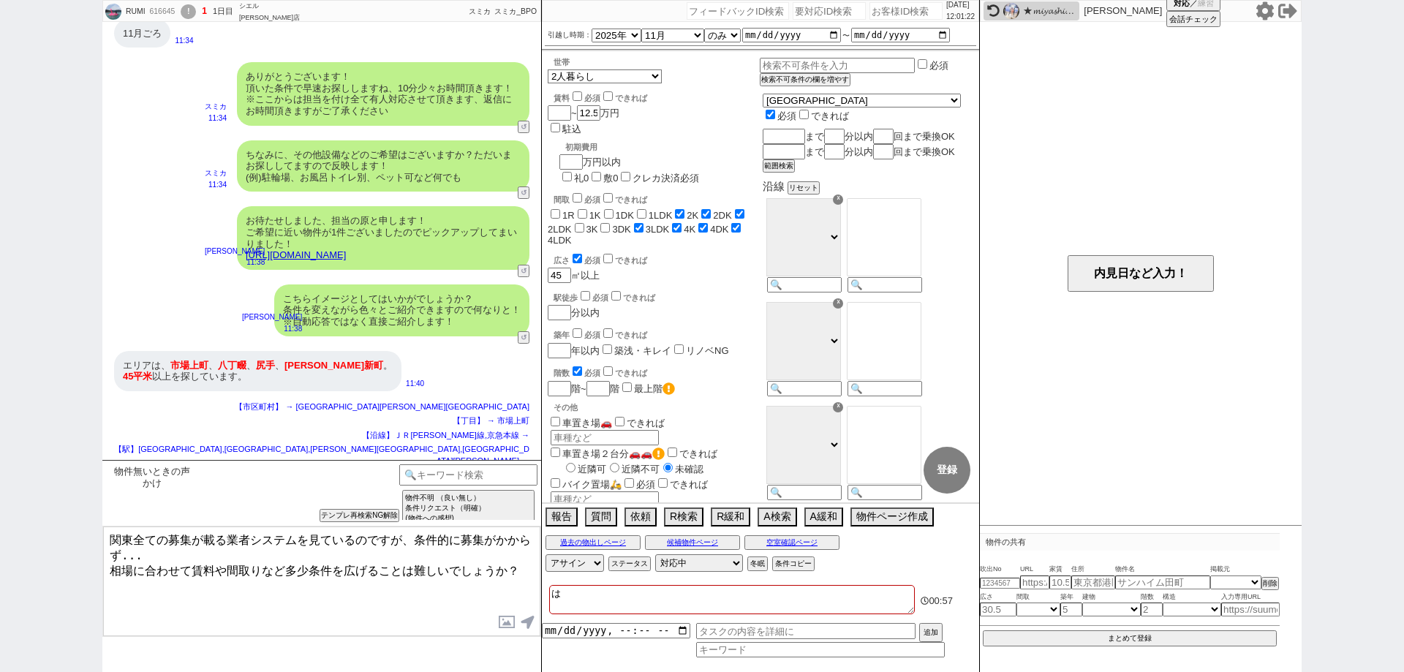
checkbox input "false"
checkbox input "true"
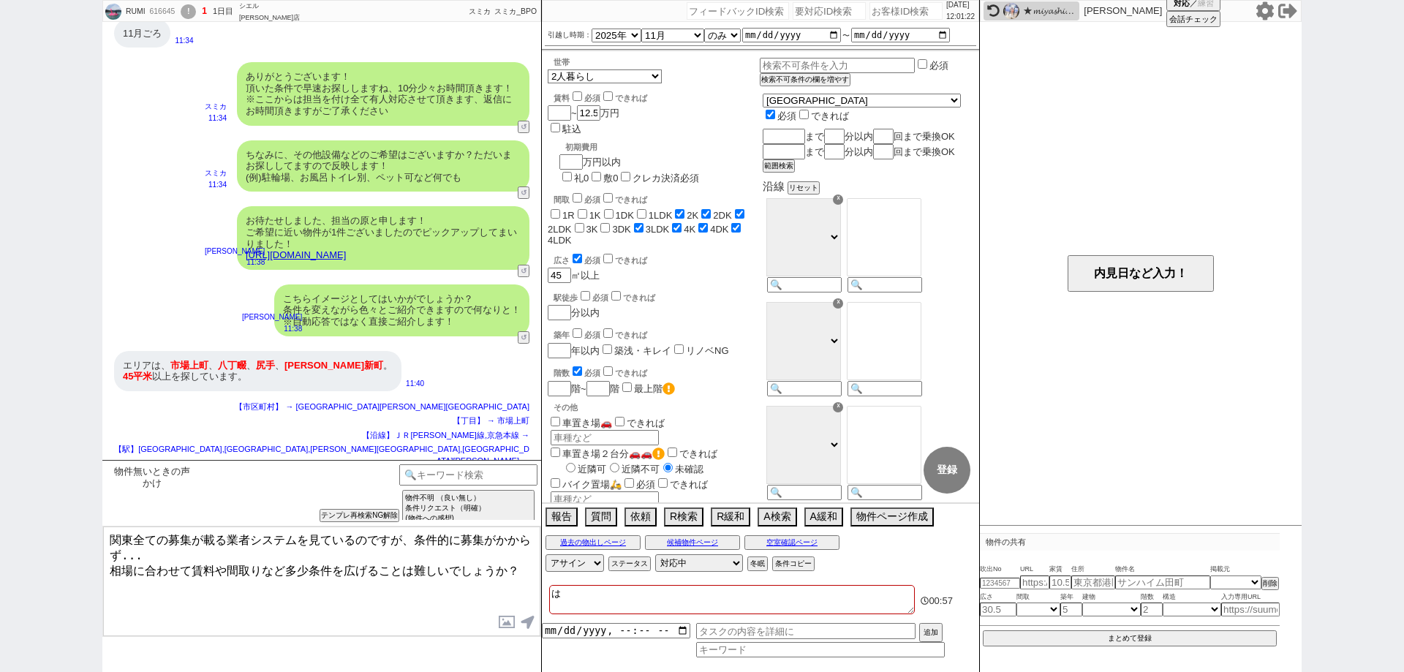
checkbox input "true"
checkbox input "false"
checkbox input "true"
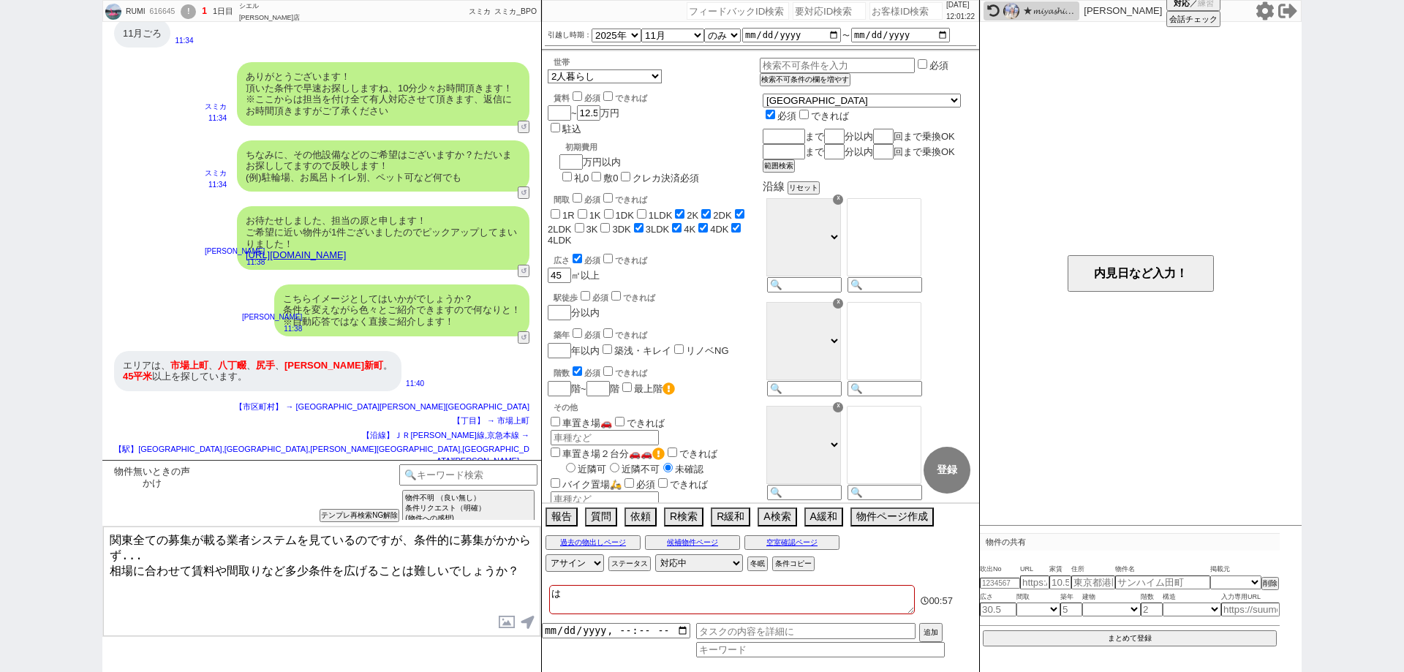
checkbox input "true"
type textarea "はぶ"
checkbox input "false"
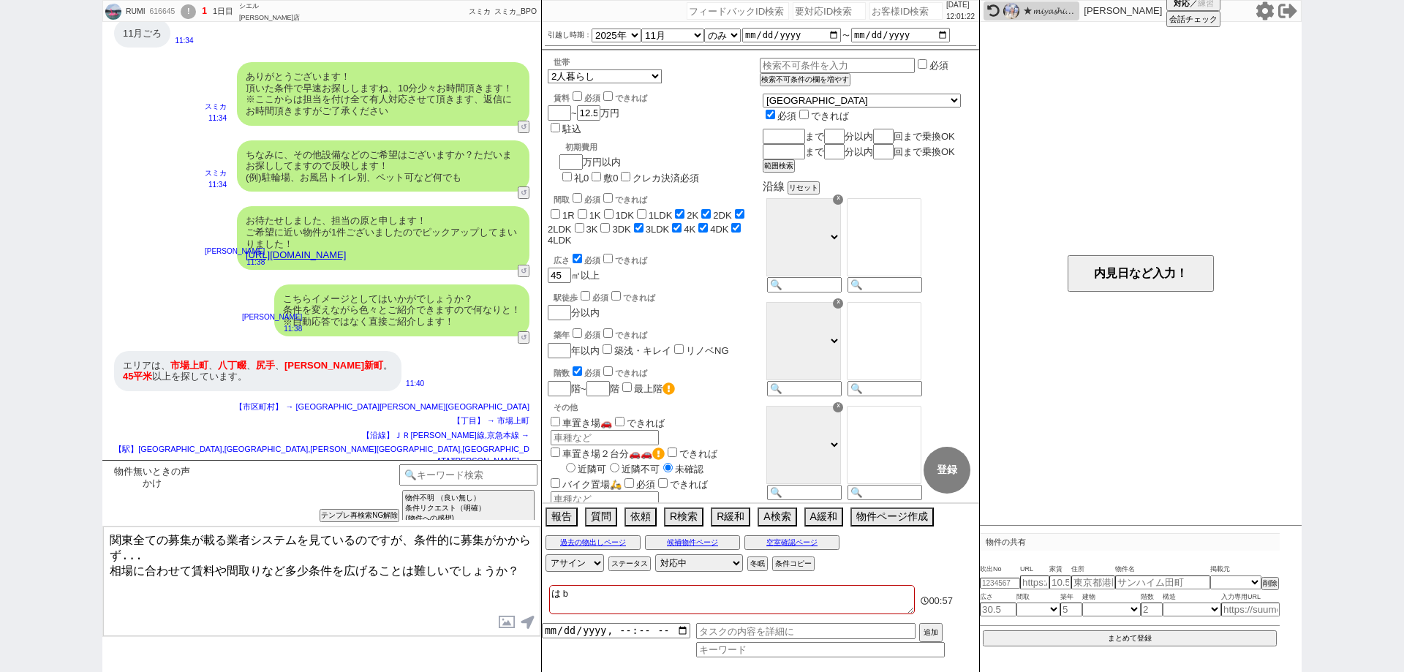
checkbox input "false"
checkbox input "true"
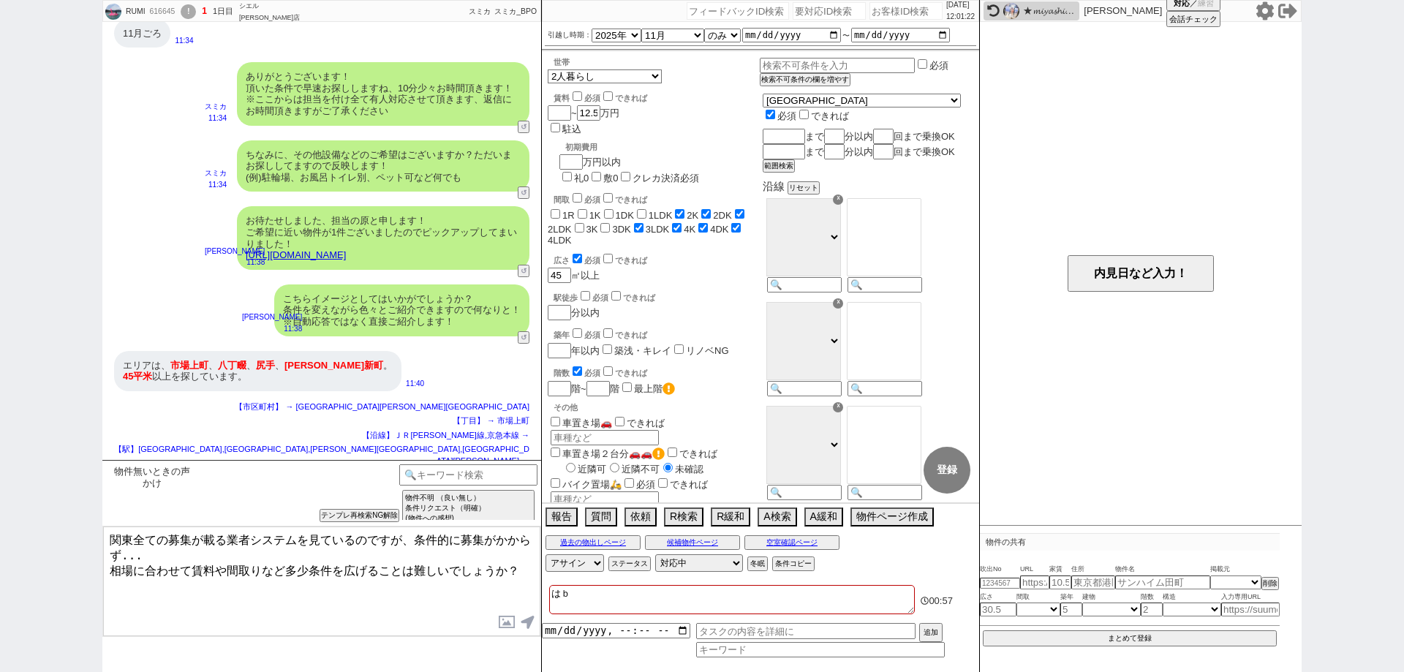
checkbox input "false"
checkbox input "true"
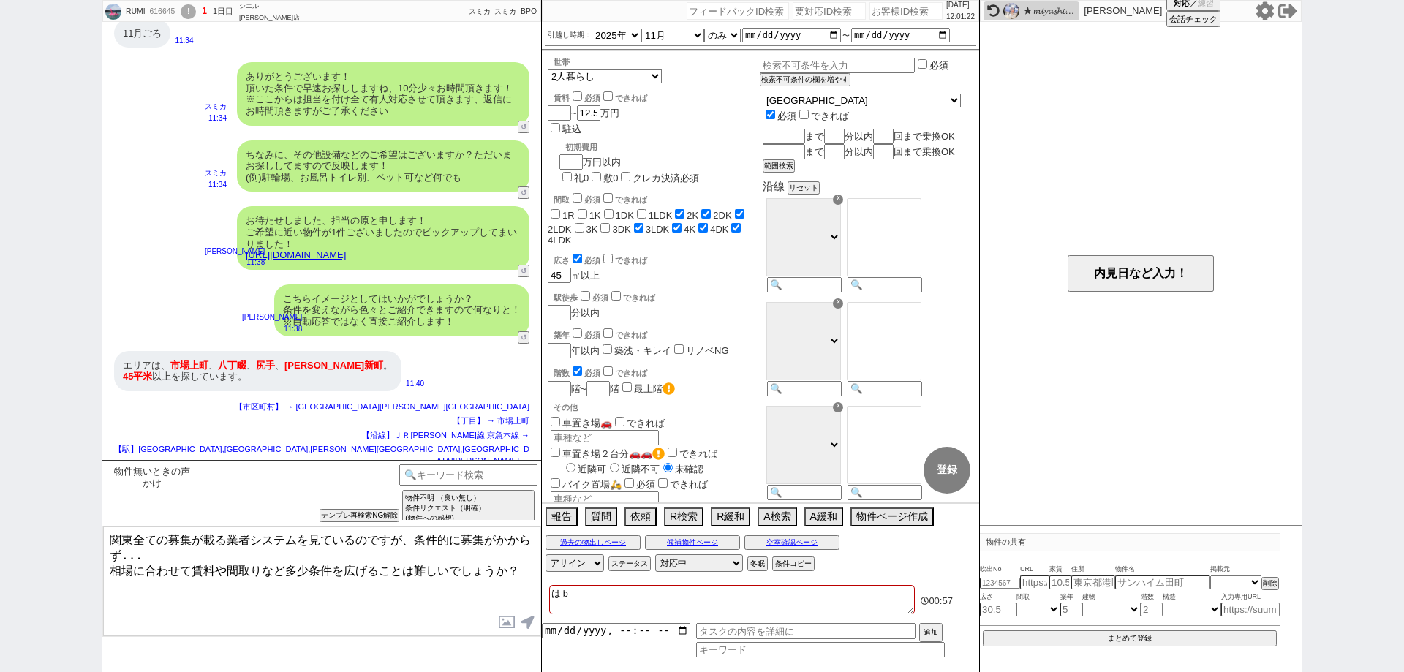
checkbox input "true"
type textarea "はぶｋ"
checkbox input "false"
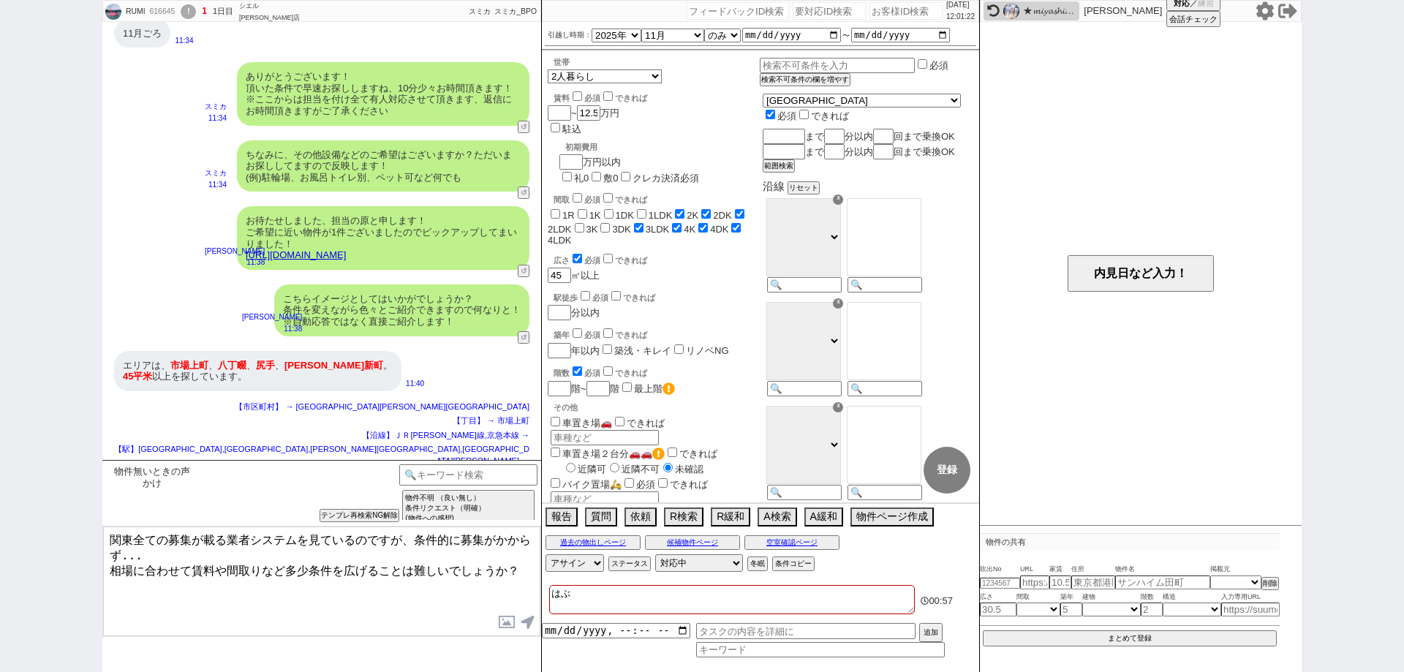
checkbox input "false"
checkbox input "true"
checkbox input "false"
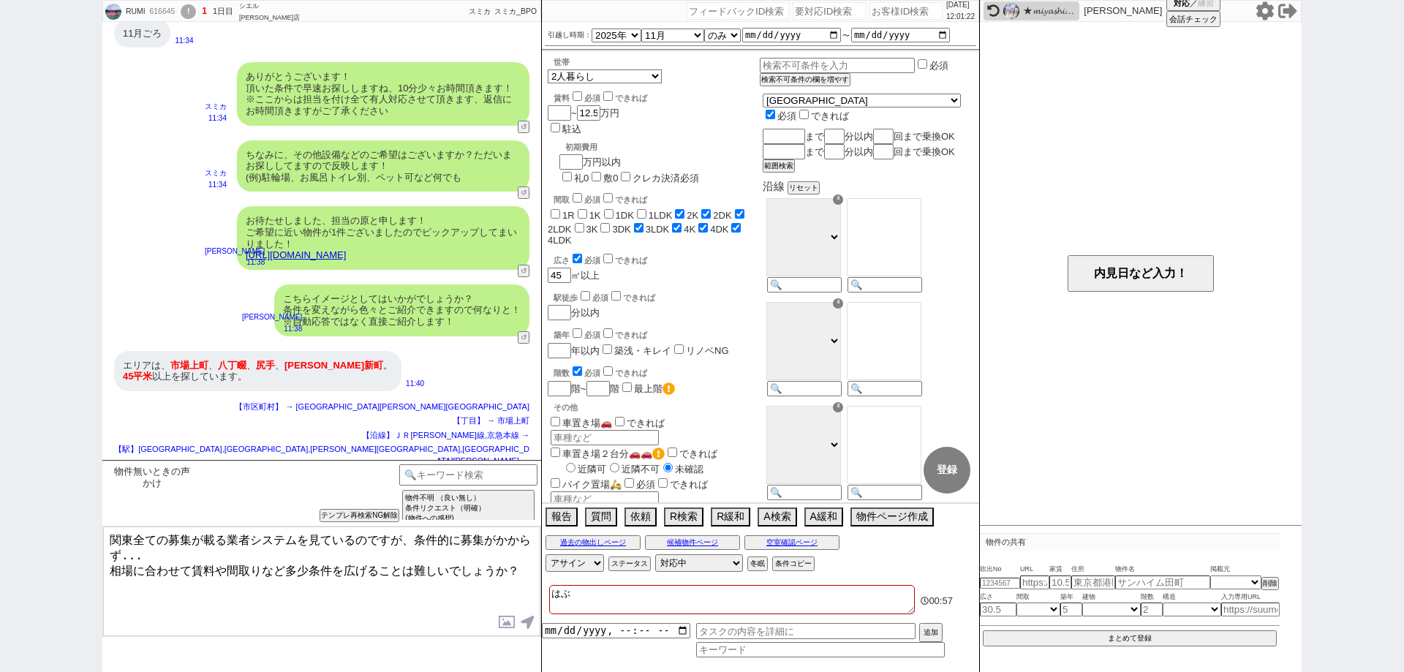
checkbox input "false"
checkbox input "true"
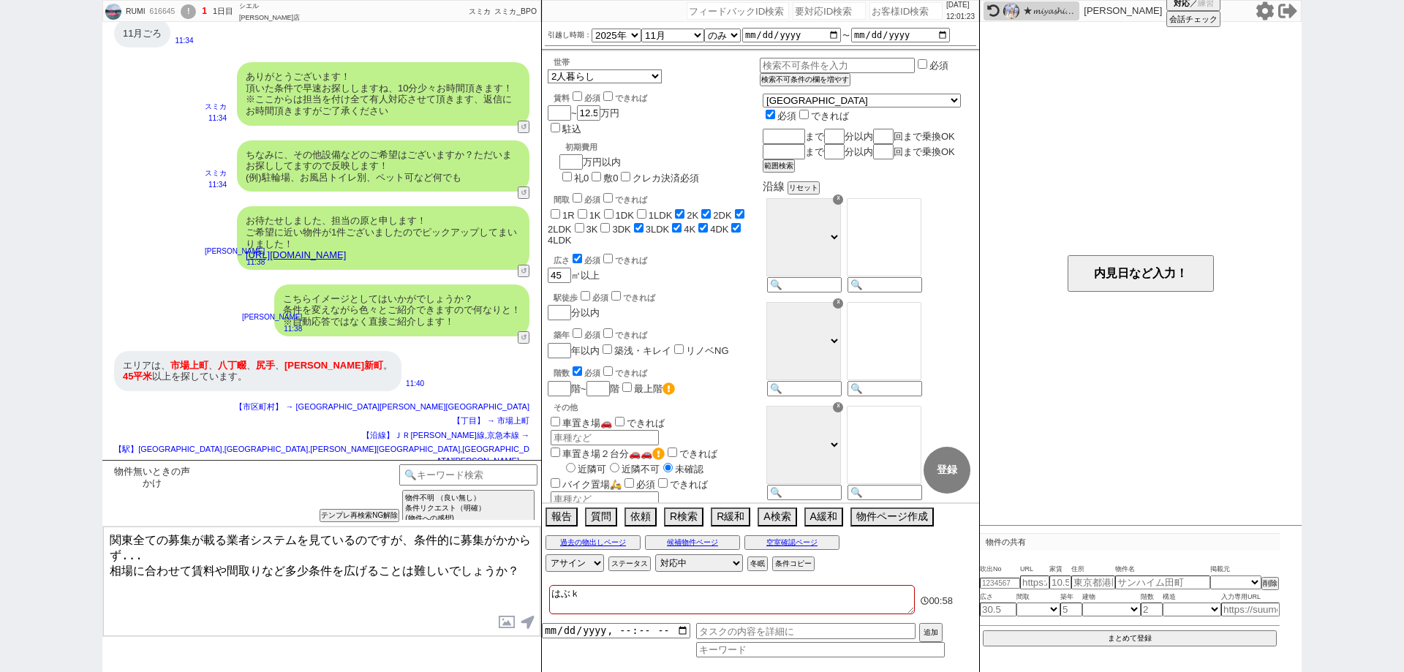
type textarea "はぶく"
checkbox input "false"
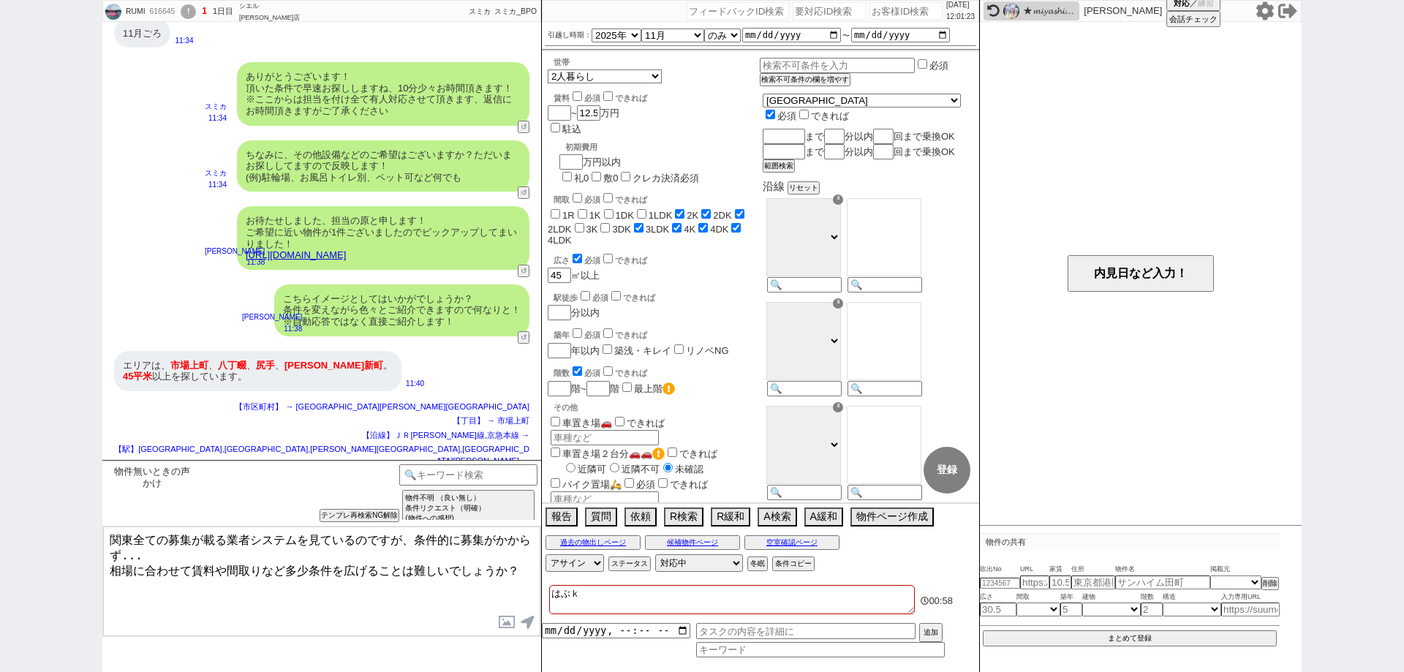
checkbox input "true"
checkbox input "false"
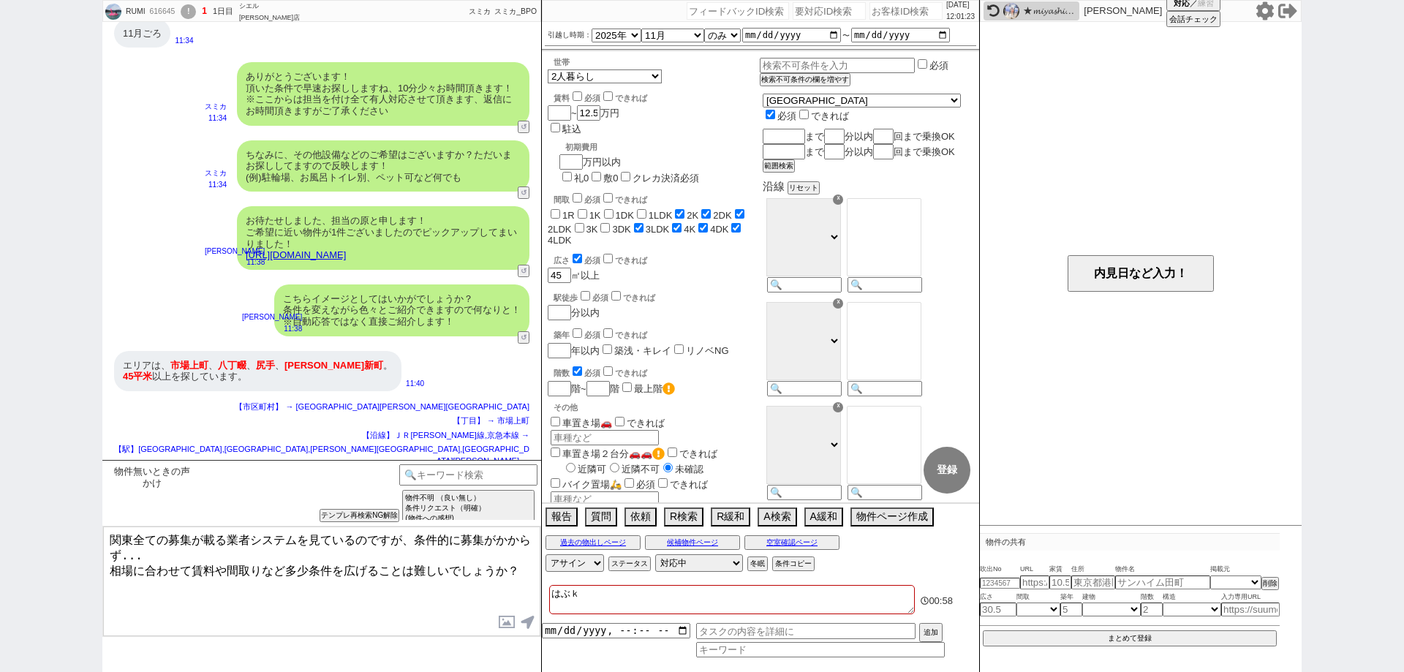
checkbox input "true"
type textarea "省く"
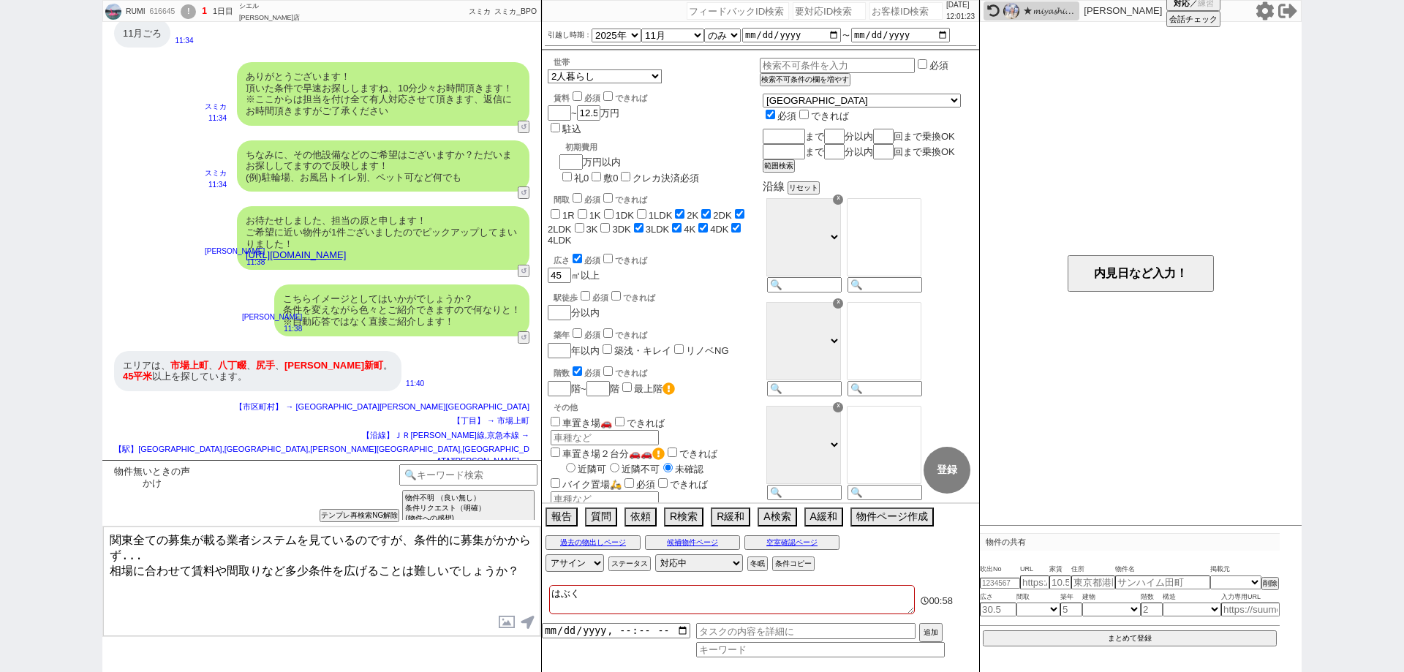
checkbox input "false"
checkbox input "true"
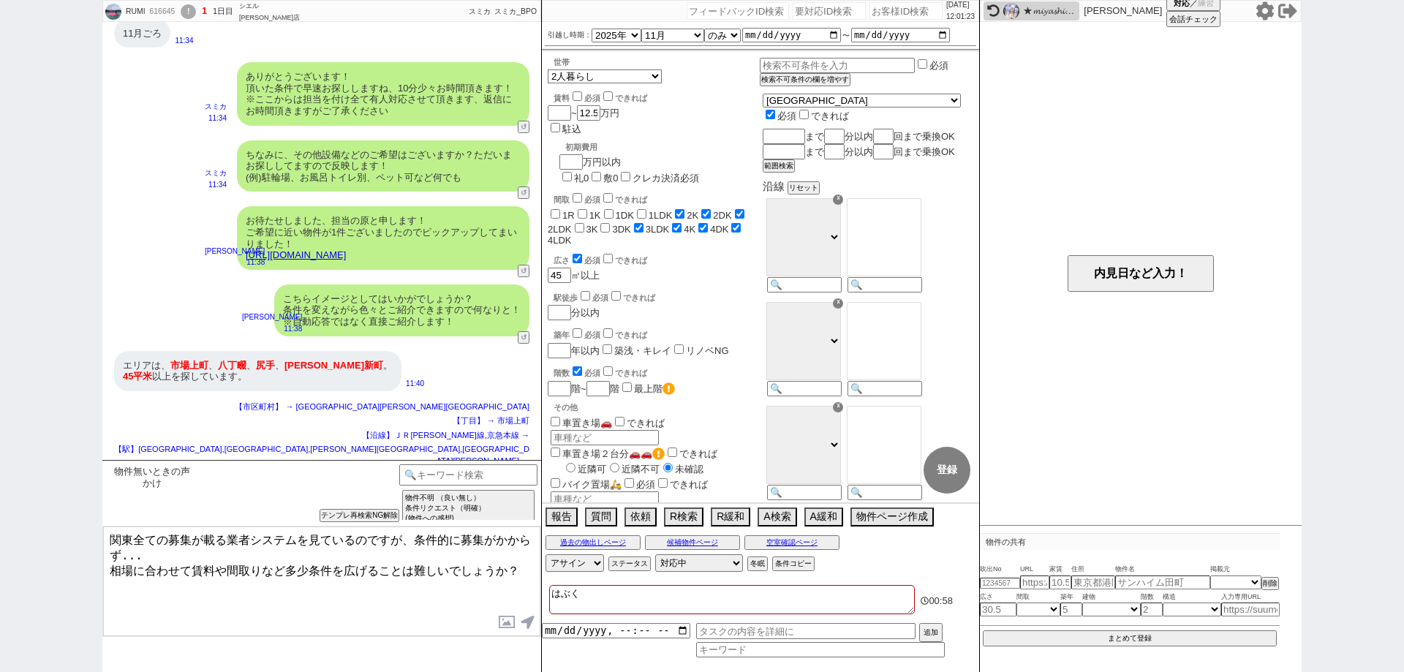
checkbox input "true"
checkbox input "false"
checkbox input "true"
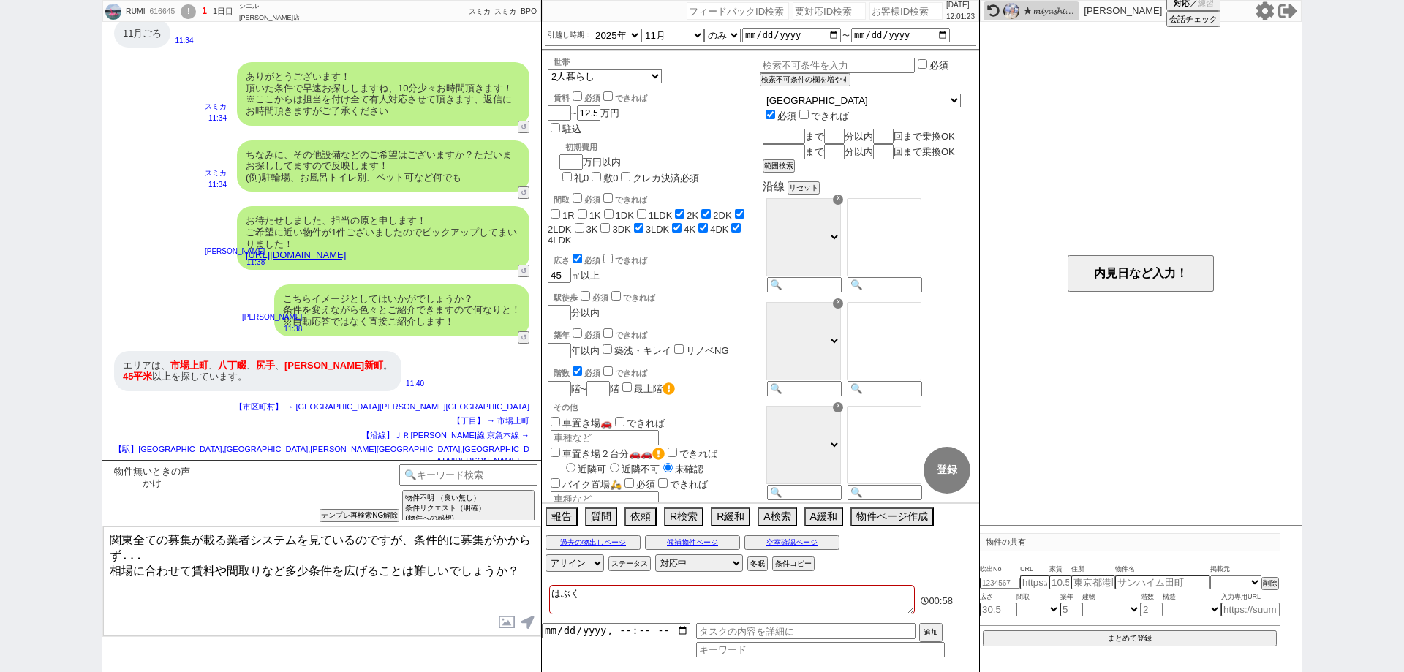
checkbox input "true"
checkbox input "false"
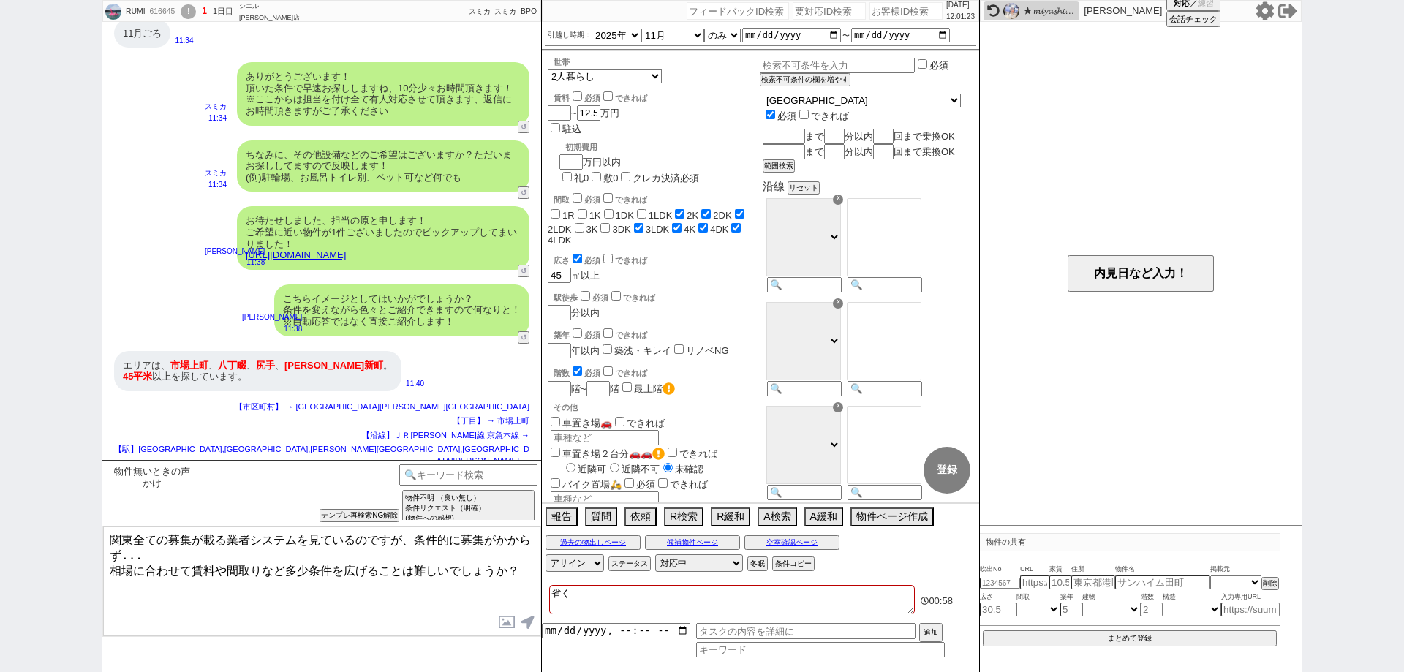
checkbox input "false"
checkbox input "true"
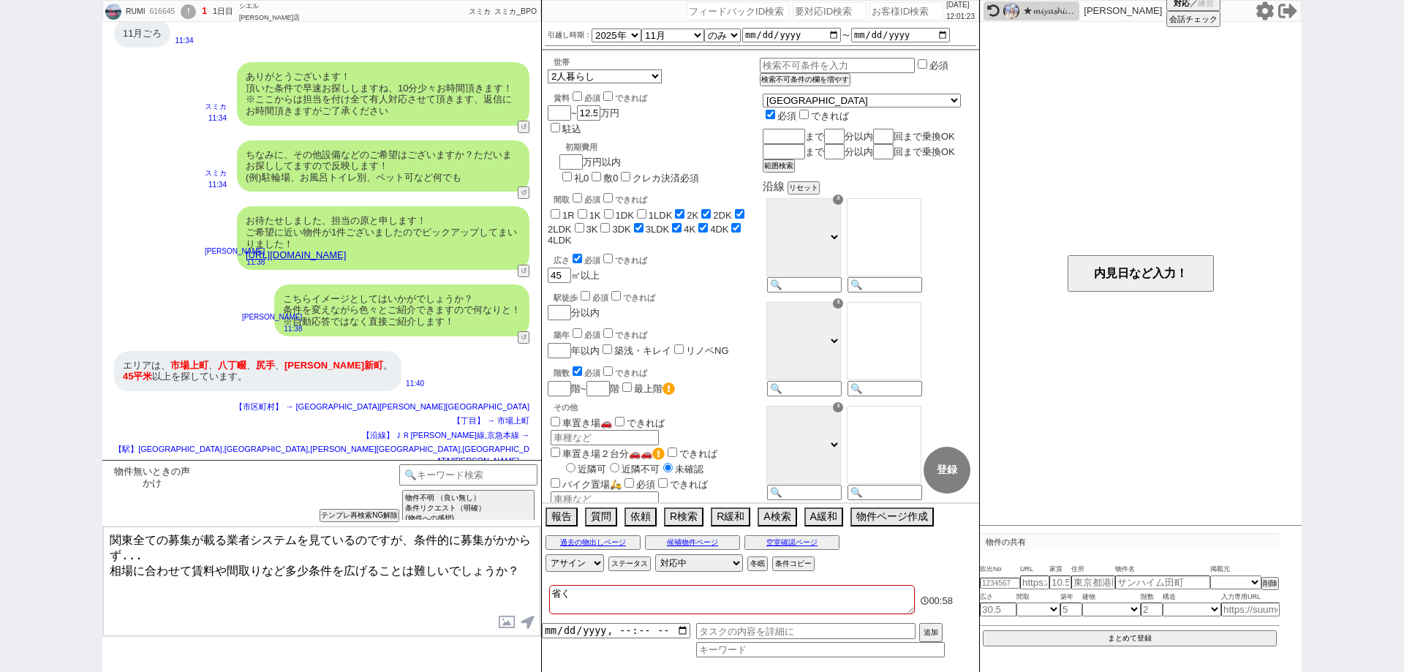
checkbox input "false"
checkbox input "true"
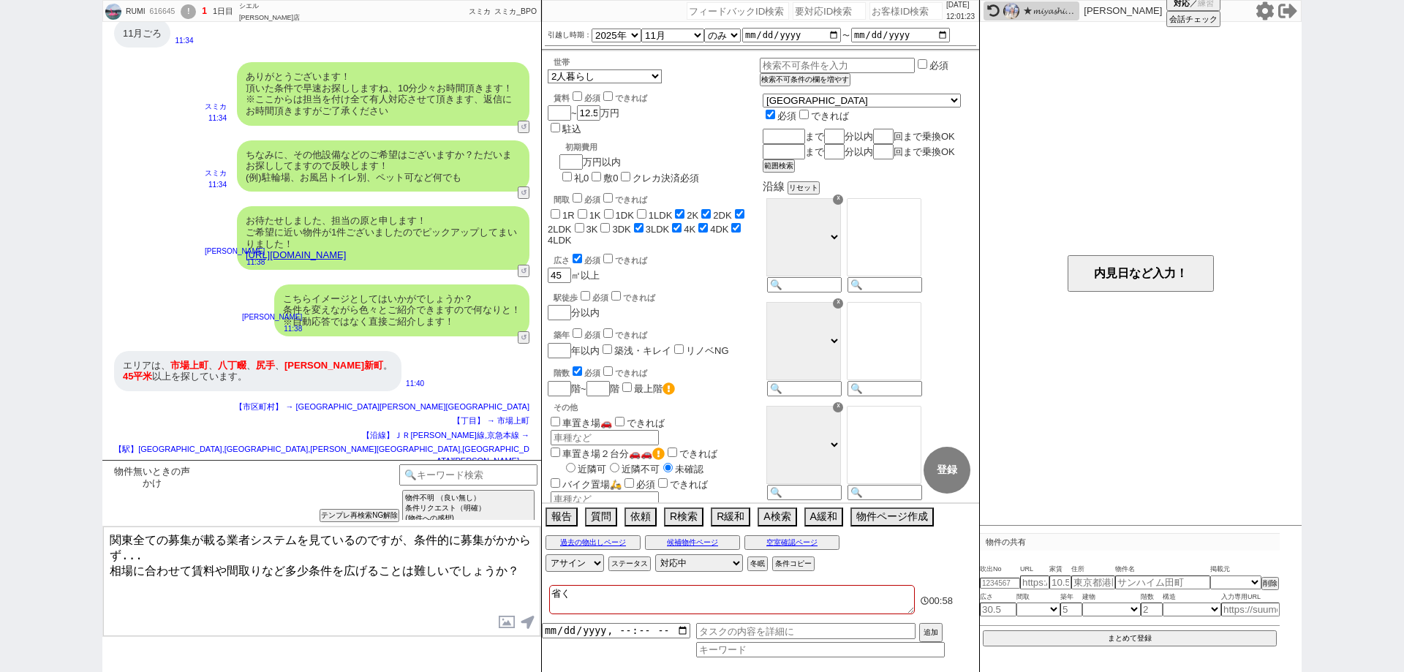
checkbox input "true"
type textarea "省くｙ"
checkbox input "false"
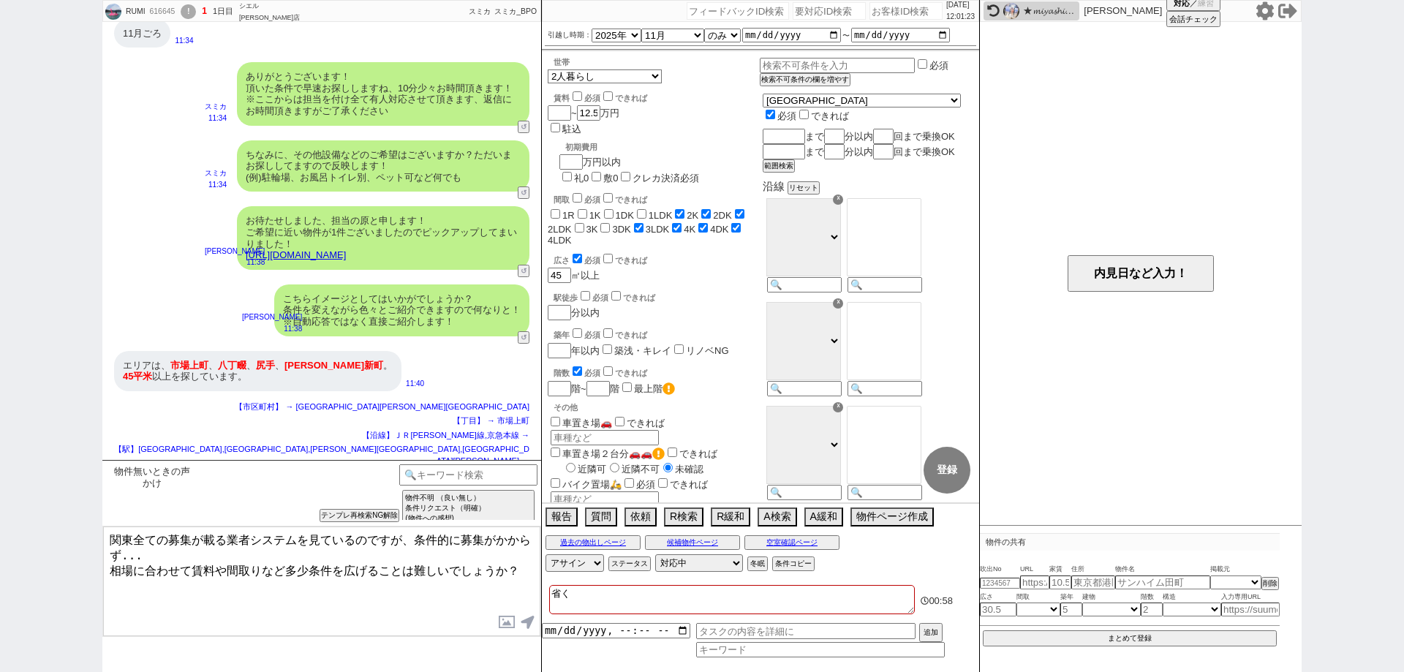
checkbox input "false"
checkbox input "true"
checkbox input "false"
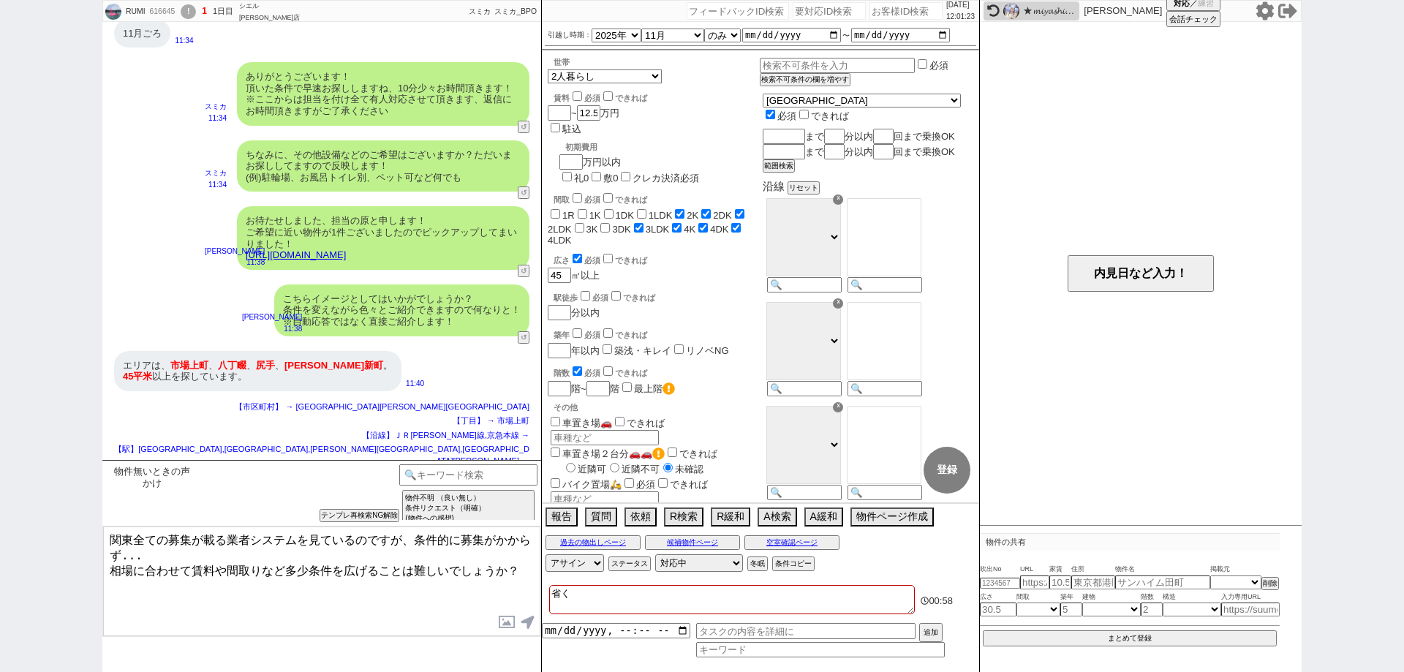
checkbox input "false"
checkbox input "true"
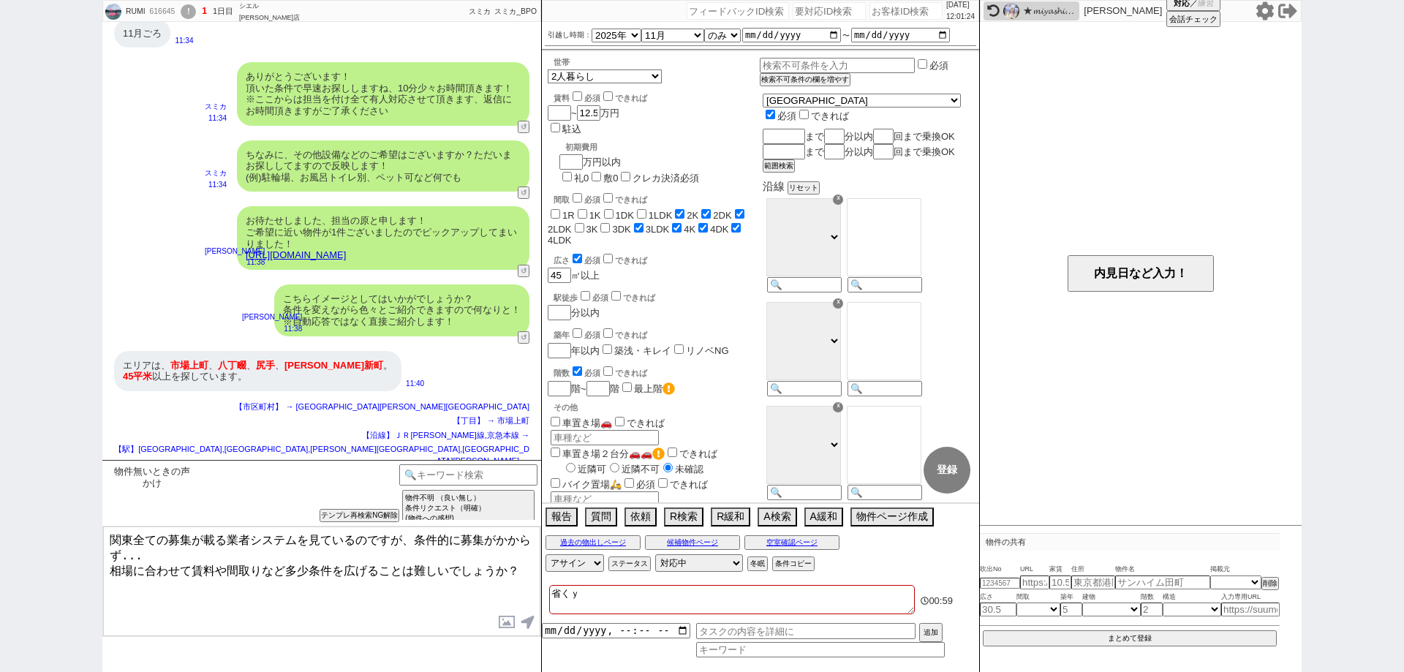
type textarea "省くゆ"
checkbox input "false"
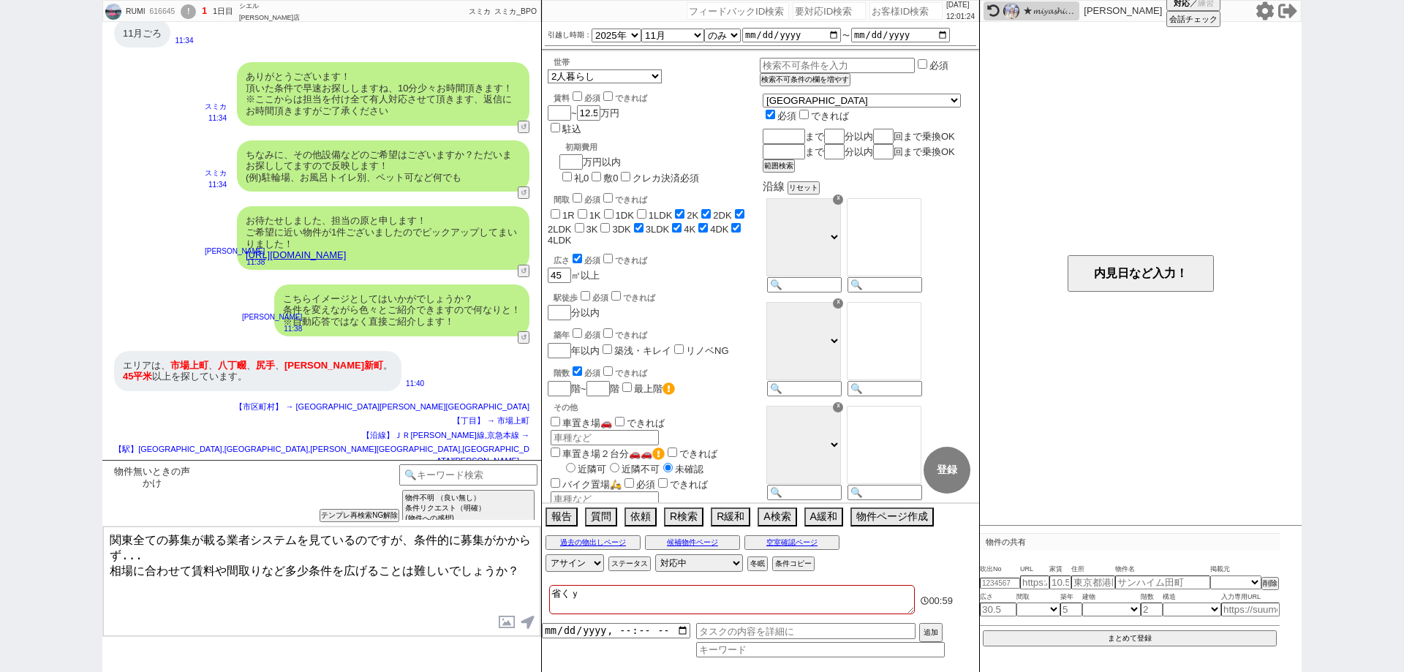
checkbox input "true"
checkbox input "false"
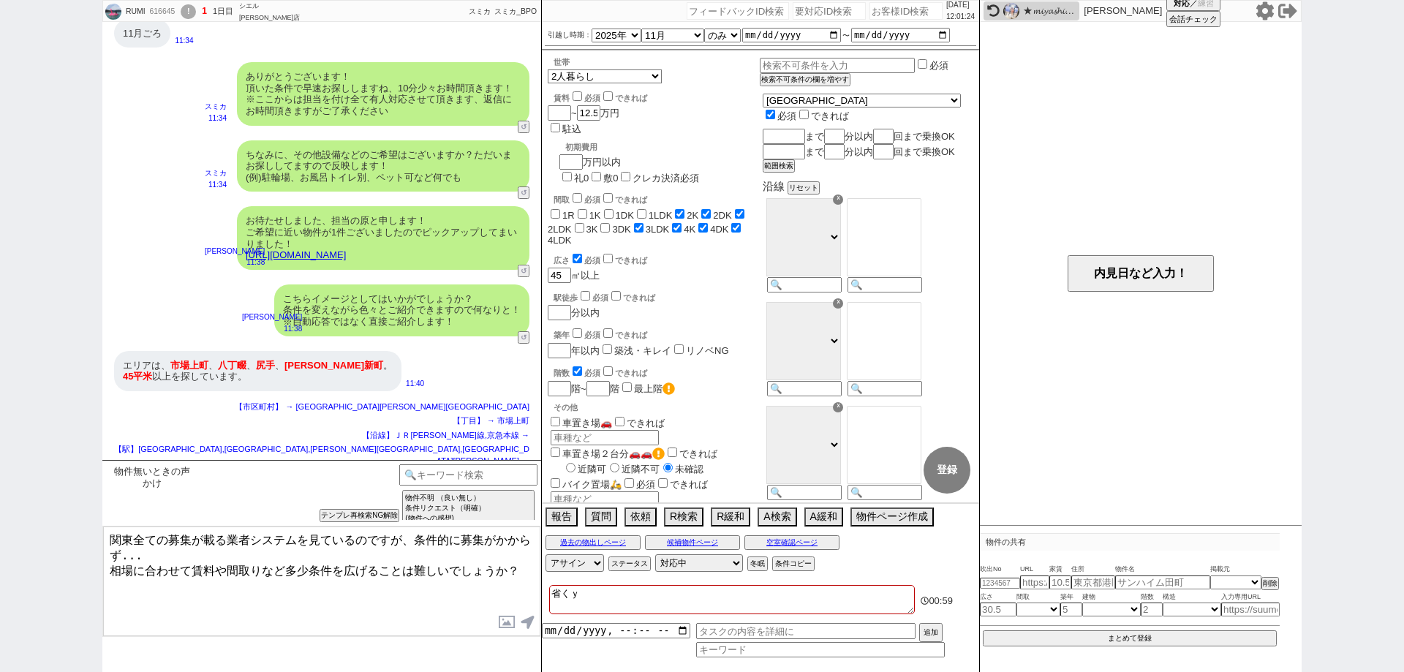
checkbox input "true"
type textarea "省くゆー"
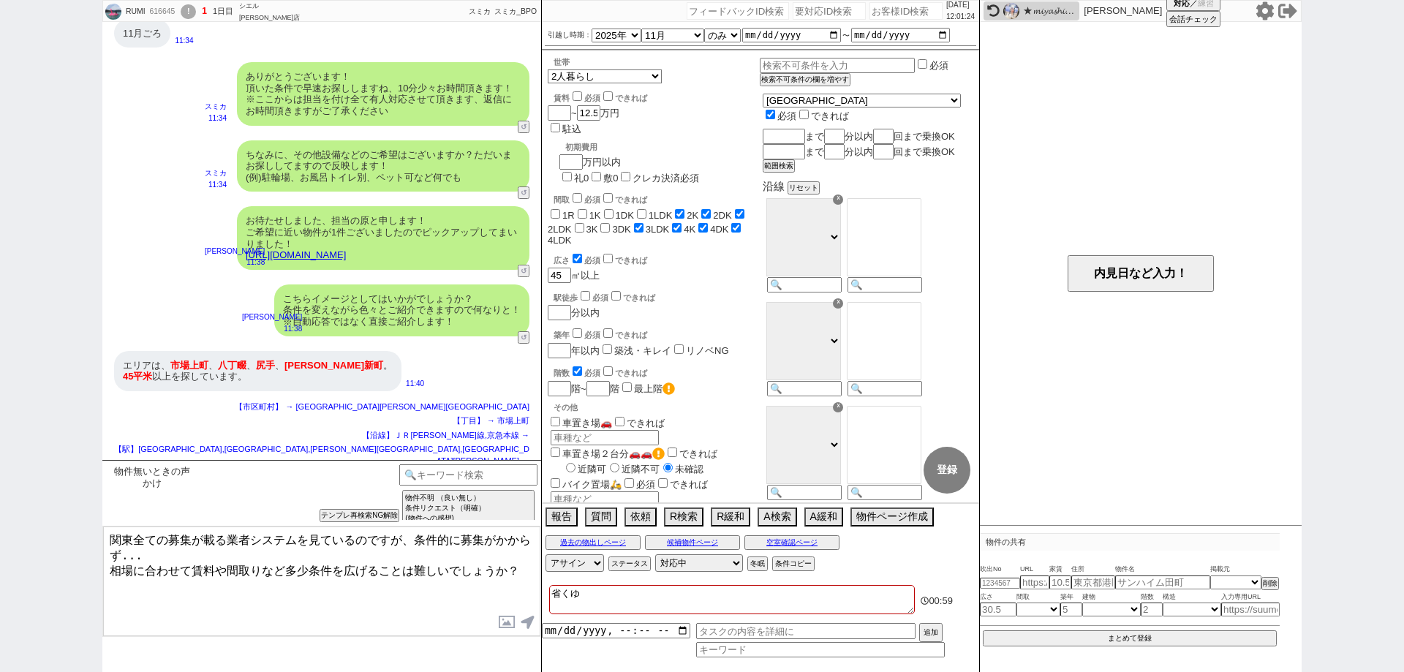
checkbox input "false"
checkbox input "true"
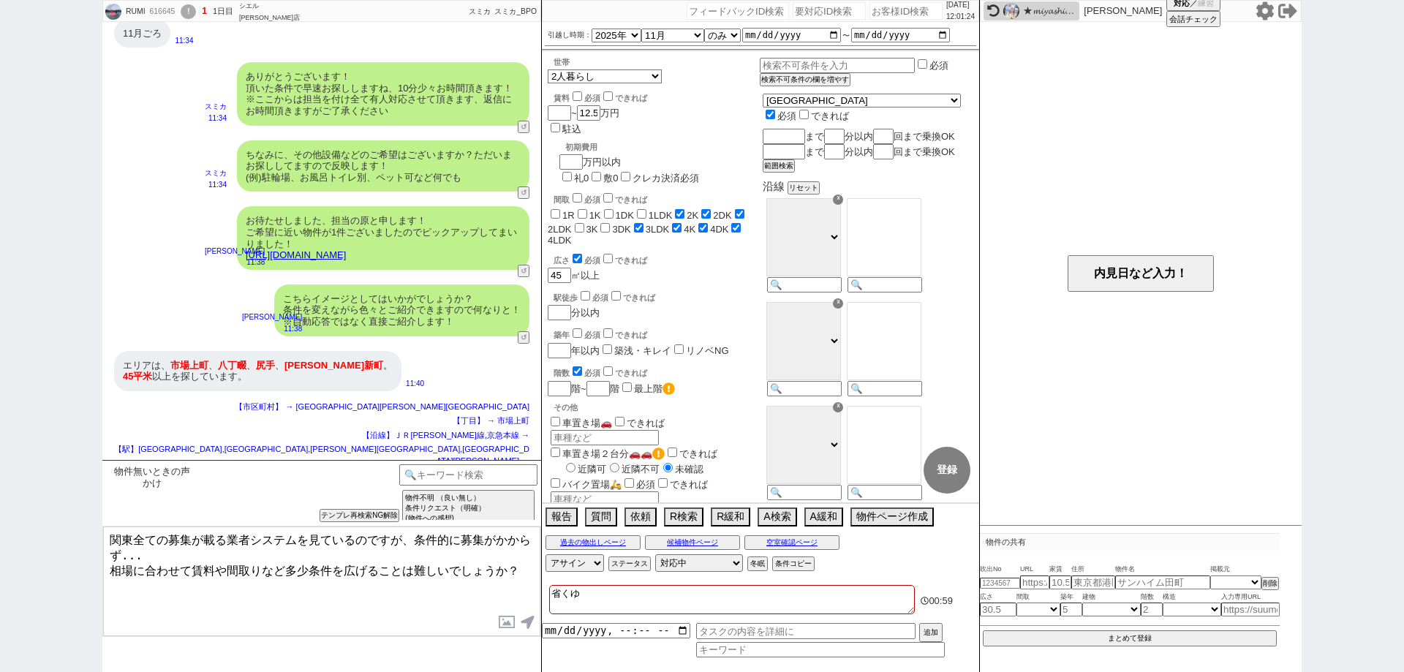
checkbox input "true"
checkbox input "false"
checkbox input "true"
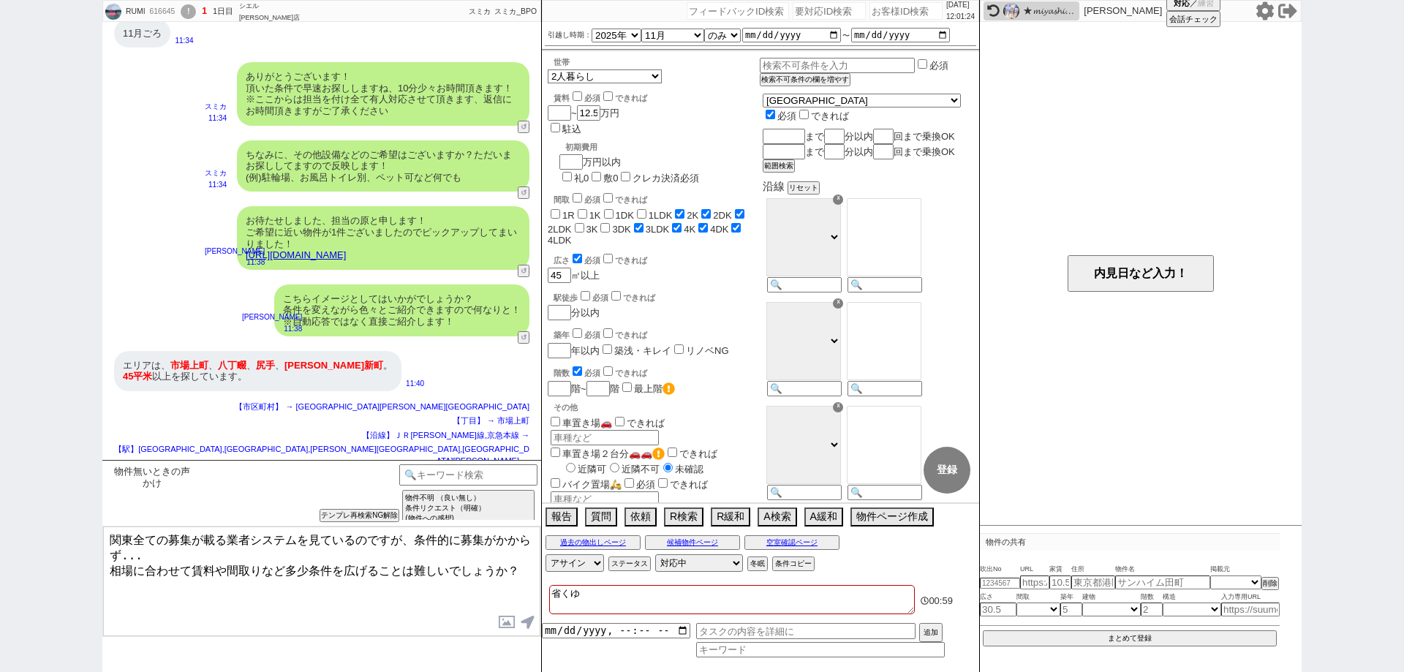
checkbox input "true"
type textarea "省くゆーｚ"
checkbox input "false"
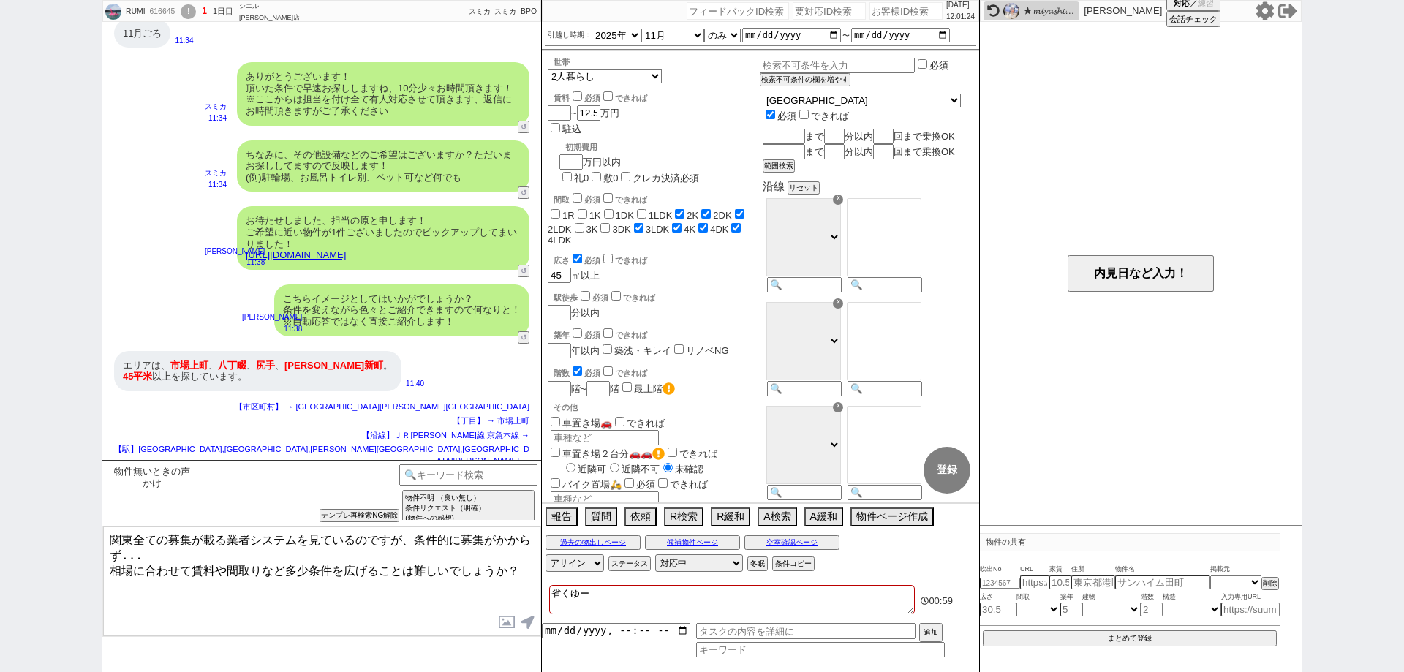
checkbox input "false"
click at [1200, 364] on div "内見日など入力！" at bounding box center [1141, 273] width 322 height 503
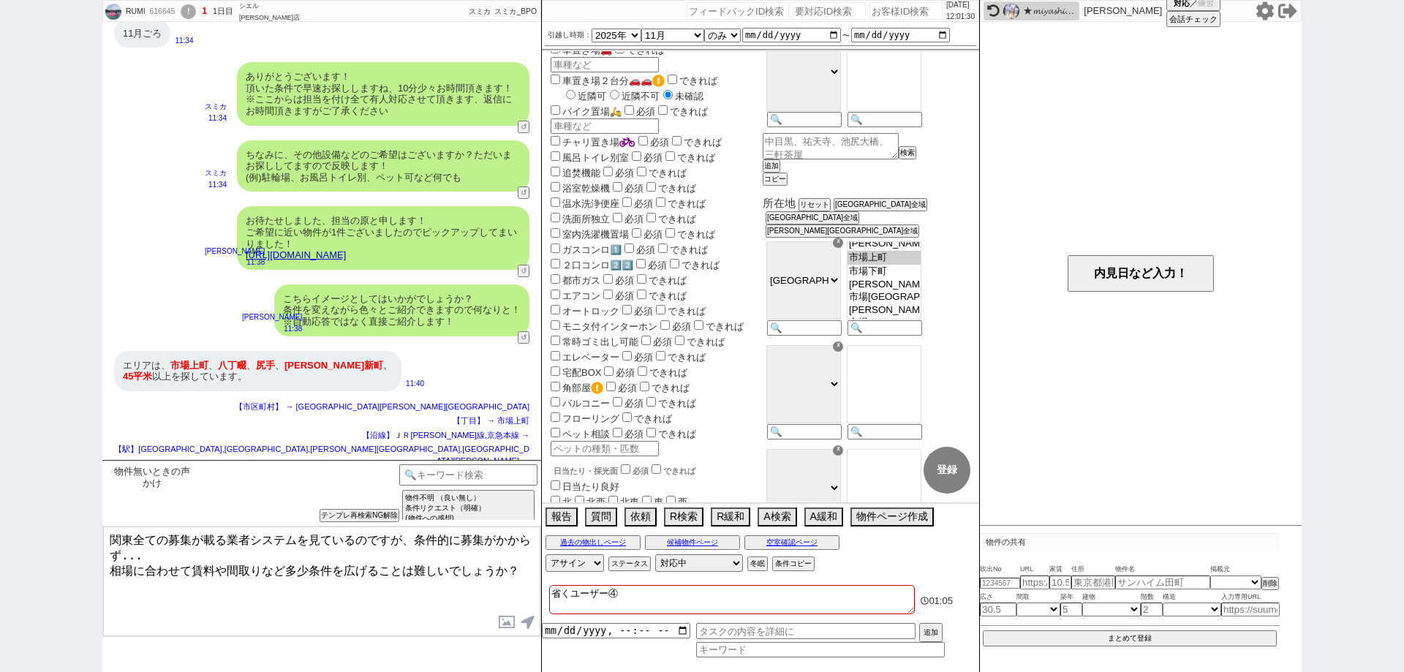
scroll to position [439, 0]
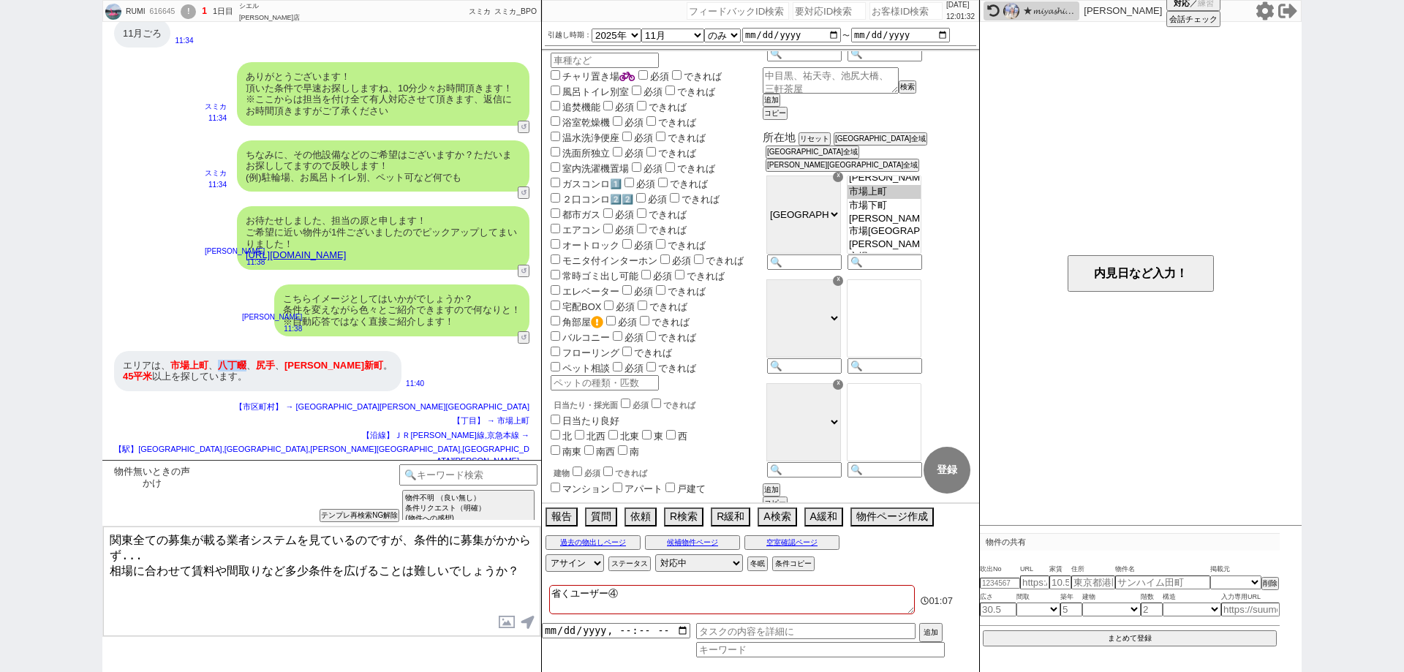
copy span "八丁畷"
drag, startPoint x: 247, startPoint y: 365, endPoint x: 219, endPoint y: 363, distance: 28.6
click at [219, 363] on div "エリアは、 市場[GEOGRAPHIC_DATA] 、 [GEOGRAPHIC_DATA] 、 [GEOGRAPHIC_DATA] 、 [PERSON_NAM…" at bounding box center [257, 371] width 287 height 40
click at [923, 371] on div at bounding box center [883, 328] width 80 height 104
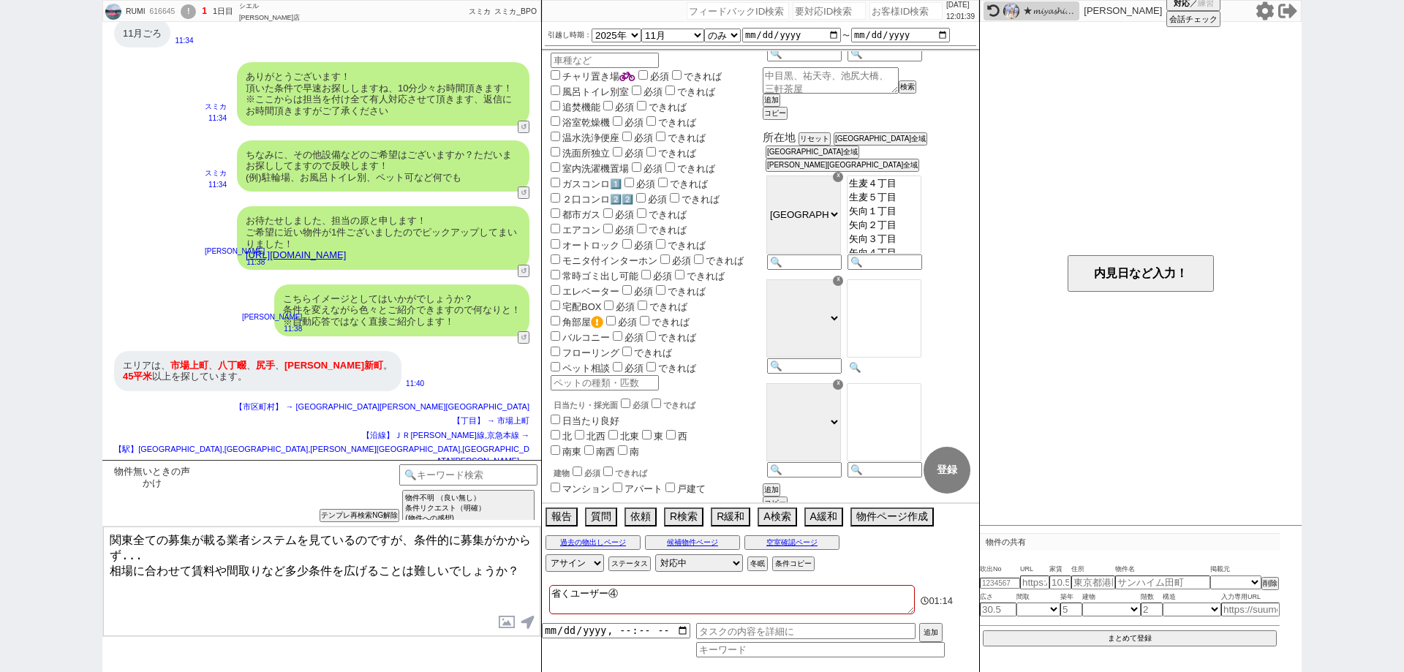
paste input "八丁畷"
drag, startPoint x: 276, startPoint y: 363, endPoint x: 251, endPoint y: 363, distance: 24.9
click at [251, 363] on div "エリアは、 市場[GEOGRAPHIC_DATA] 、 [GEOGRAPHIC_DATA] 、 [GEOGRAPHIC_DATA] 、 [PERSON_NAM…" at bounding box center [257, 371] width 287 height 40
copy div "、 尻手"
click at [301, 394] on div "エリアは、 市場[GEOGRAPHIC_DATA] 、 [GEOGRAPHIC_DATA] 、 [GEOGRAPHIC_DATA] 、 [PERSON_NAM…" at bounding box center [321, 371] width 439 height 55
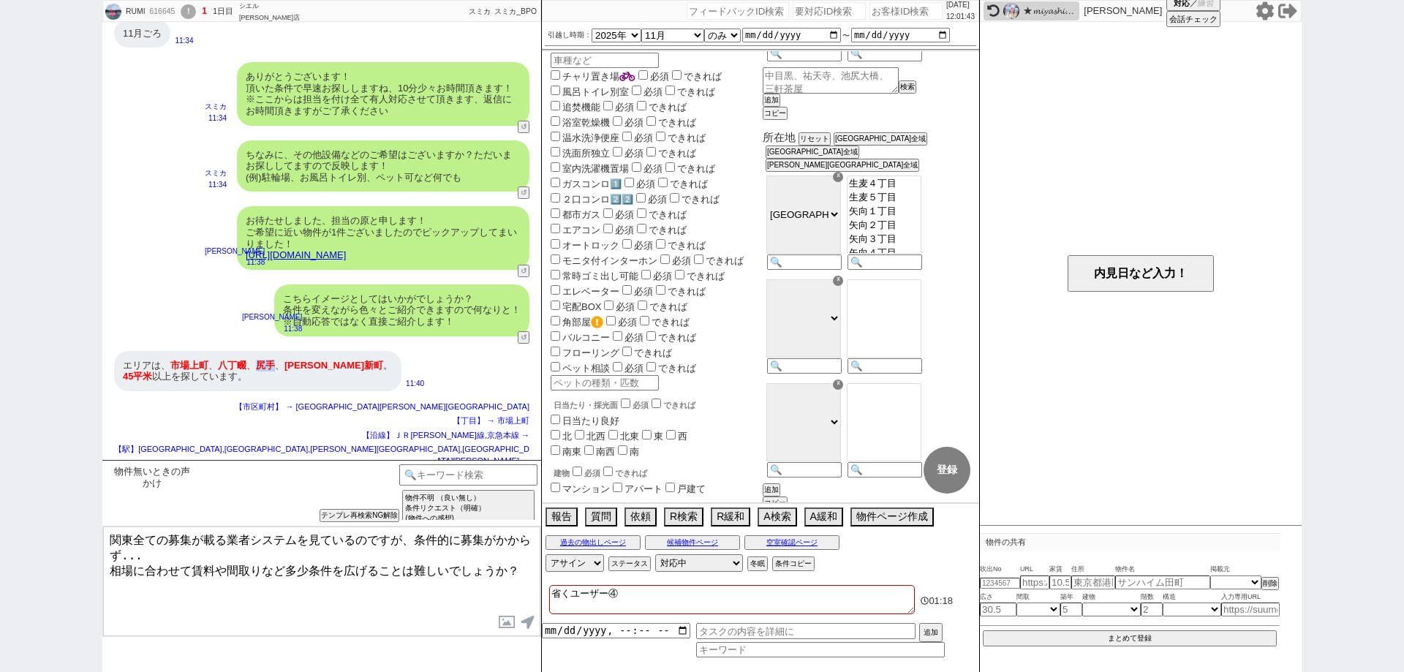
drag, startPoint x: 279, startPoint y: 371, endPoint x: 254, endPoint y: 366, distance: 24.7
click at [254, 366] on div "エリアは、 市場[GEOGRAPHIC_DATA] 、 [GEOGRAPHIC_DATA] 、 [GEOGRAPHIC_DATA] 、 [PERSON_NAM…" at bounding box center [257, 371] width 287 height 40
copy span "尻手"
click at [920, 173] on option "尻手１丁目" at bounding box center [883, 166] width 73 height 14
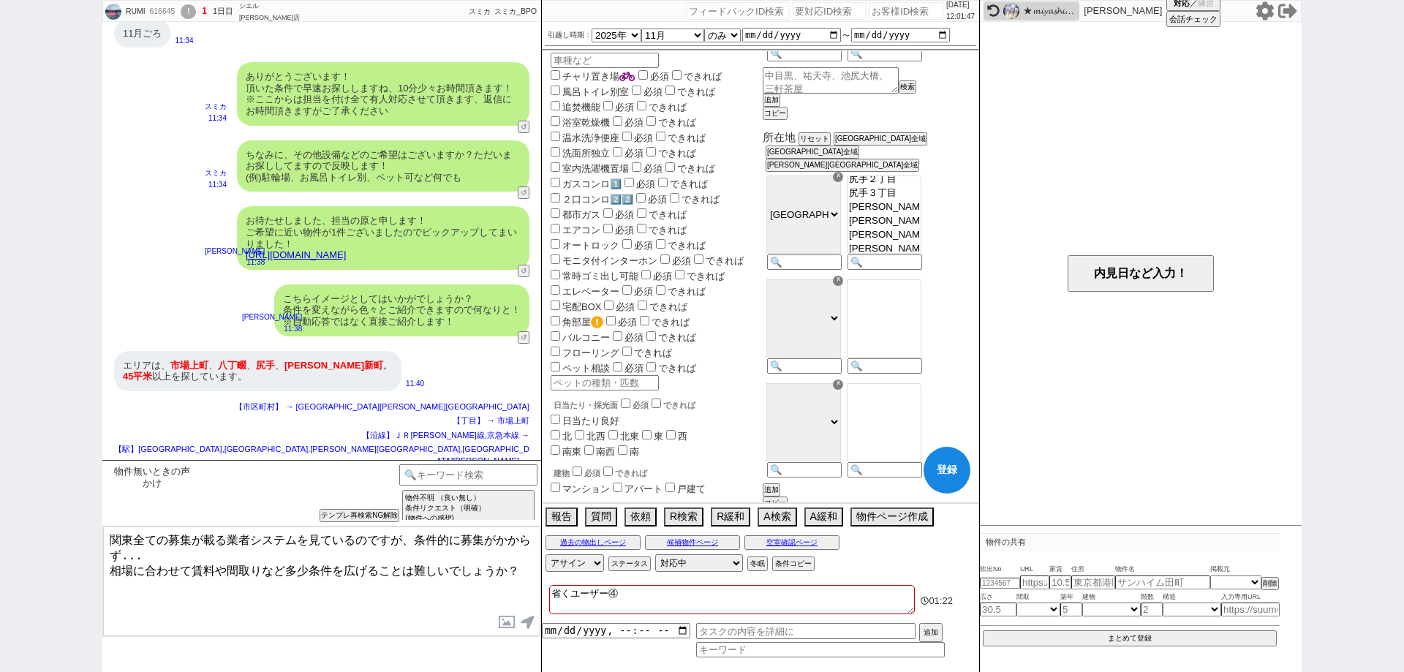
click at [920, 186] on option "尻手２丁目" at bounding box center [883, 180] width 73 height 14
click at [920, 200] on option "尻手３丁目" at bounding box center [883, 193] width 73 height 14
drag, startPoint x: 315, startPoint y: 362, endPoint x: 274, endPoint y: 363, distance: 41.0
click at [274, 363] on div "エリアは、 市場[GEOGRAPHIC_DATA] 、 [GEOGRAPHIC_DATA] 、 [GEOGRAPHIC_DATA] 、 [PERSON_NAM…" at bounding box center [257, 371] width 287 height 40
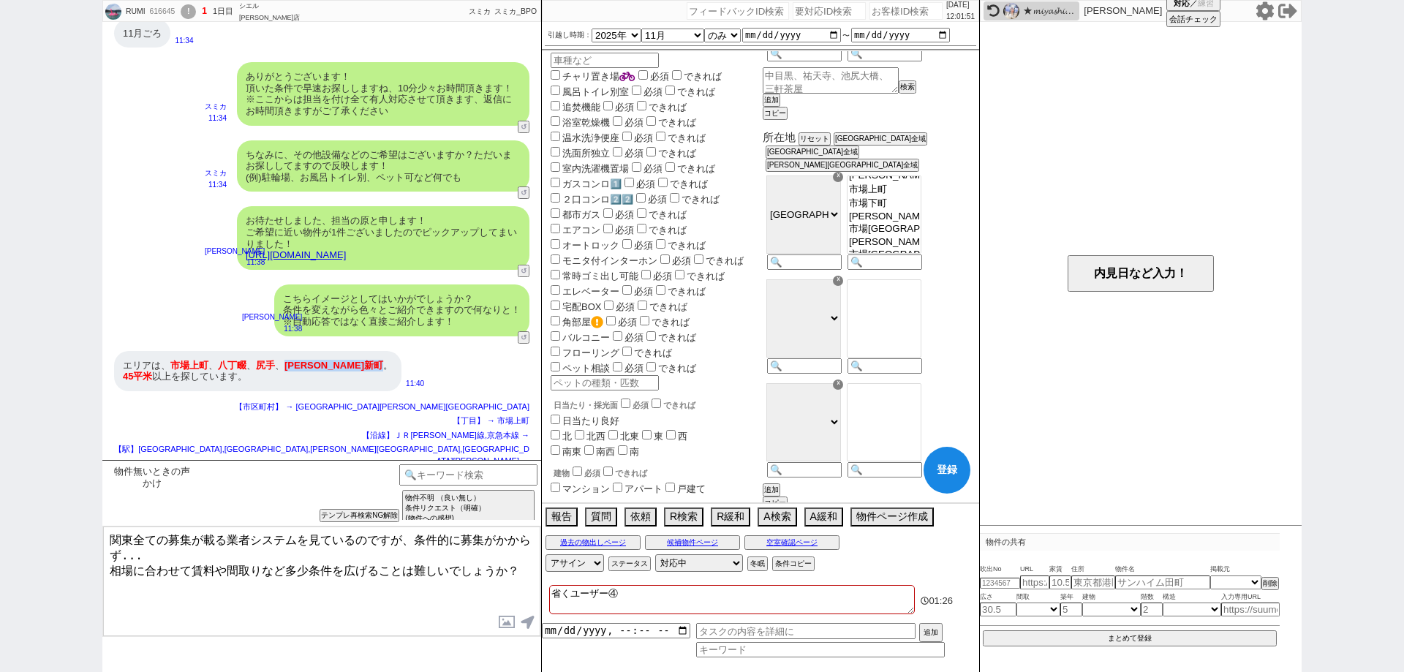
drag, startPoint x: 324, startPoint y: 363, endPoint x: 287, endPoint y: 363, distance: 36.6
click at [287, 363] on div "エリアは、 市場[GEOGRAPHIC_DATA] 、 [GEOGRAPHIC_DATA] 、 [GEOGRAPHIC_DATA] 、 [PERSON_NAM…" at bounding box center [257, 371] width 287 height 40
copy div "[PERSON_NAME] 新町"
click at [955, 460] on button "登録" at bounding box center [946, 470] width 47 height 47
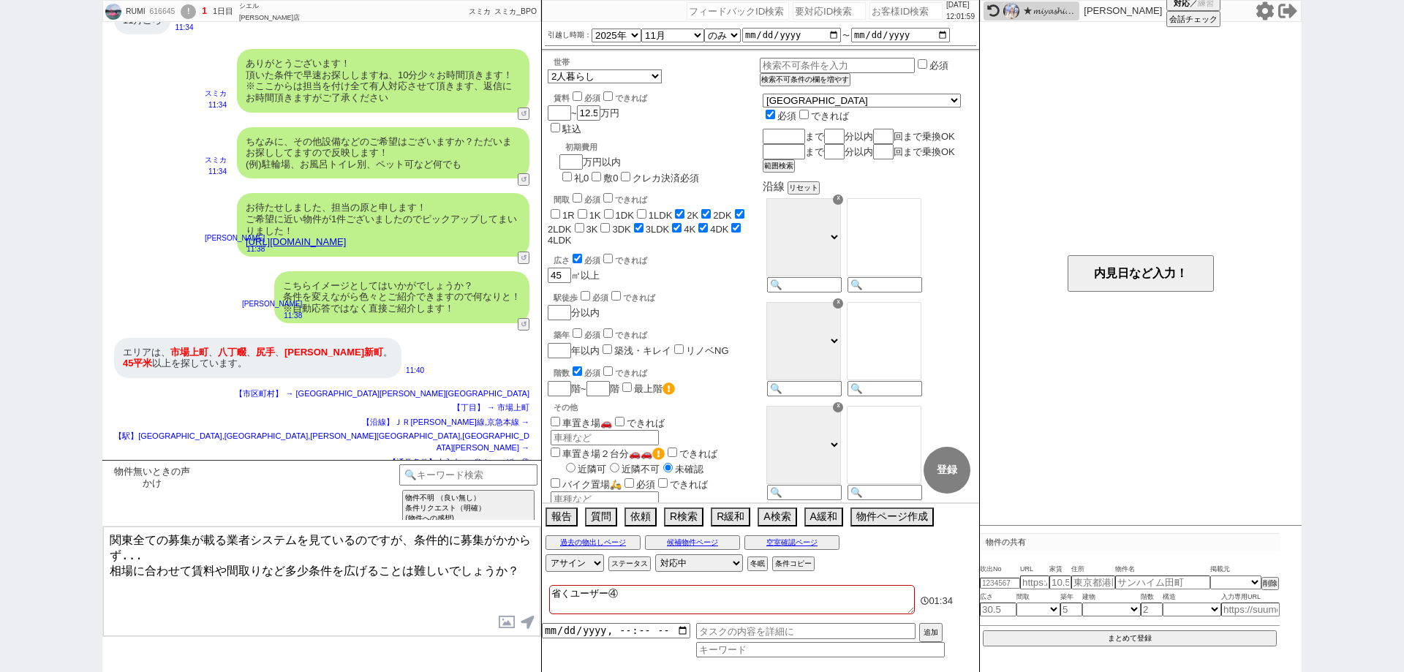
scroll to position [1233, 0]
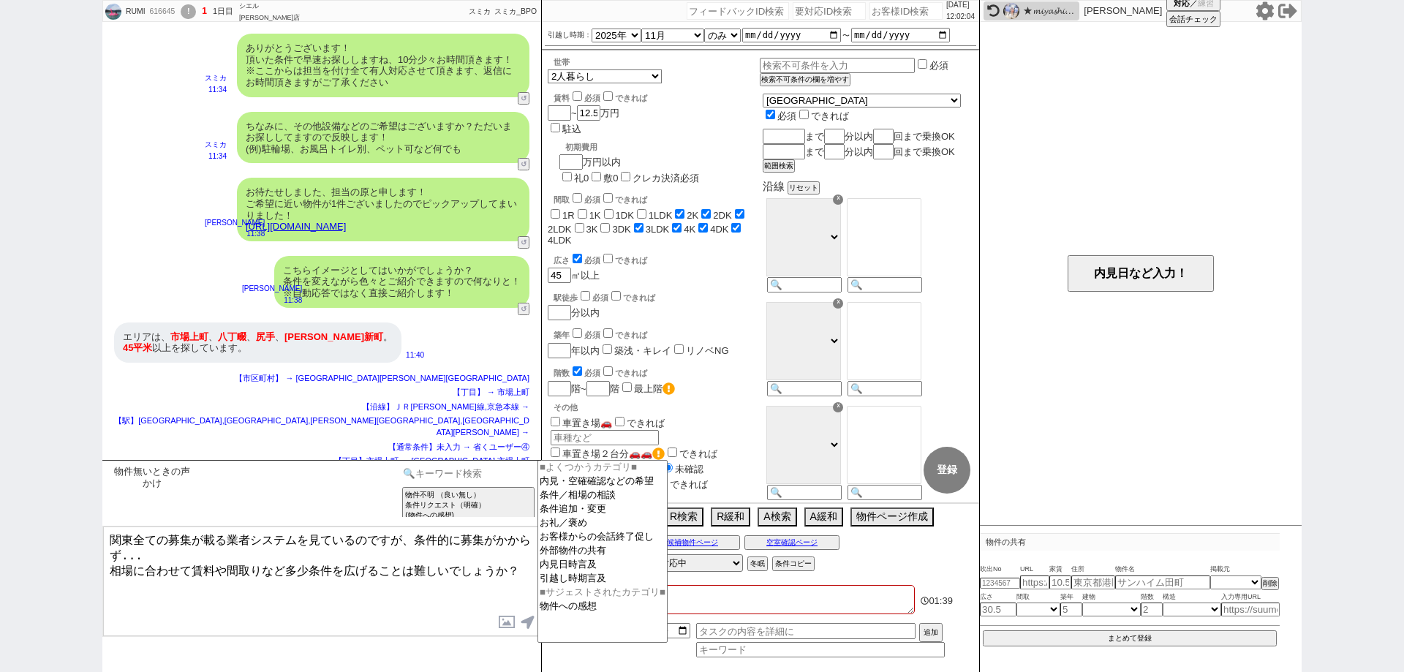
click at [491, 470] on input at bounding box center [468, 473] width 138 height 18
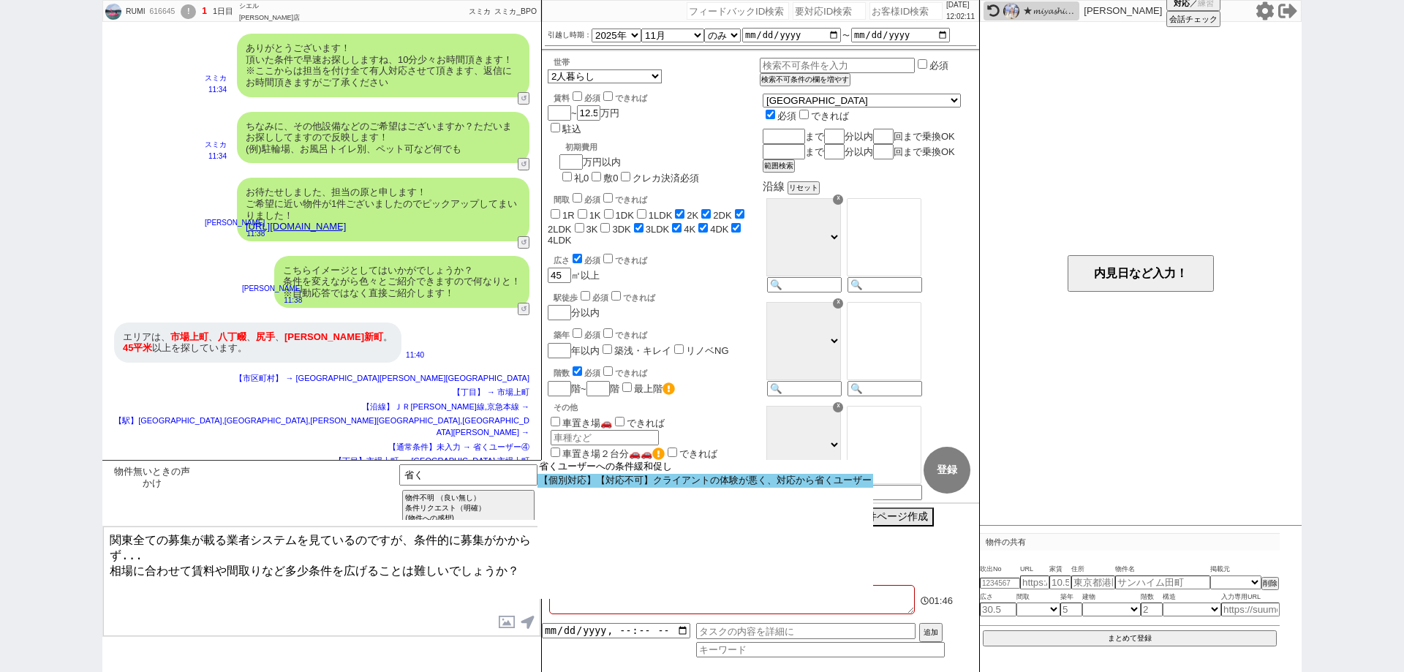
click at [676, 480] on option "【個別対応】【対応不可】クライアントの体験が悪く、対応から省くユーザー" at bounding box center [705, 481] width 336 height 14
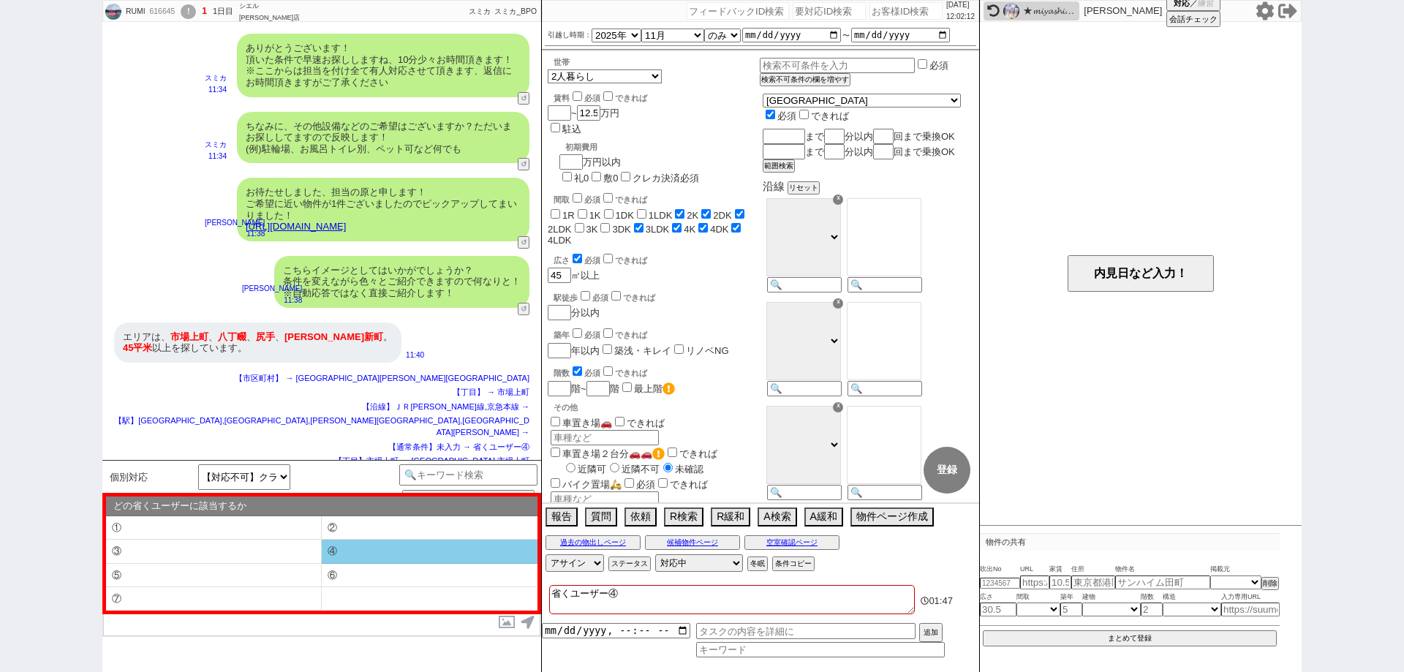
click at [340, 551] on li "④" at bounding box center [430, 552] width 216 height 24
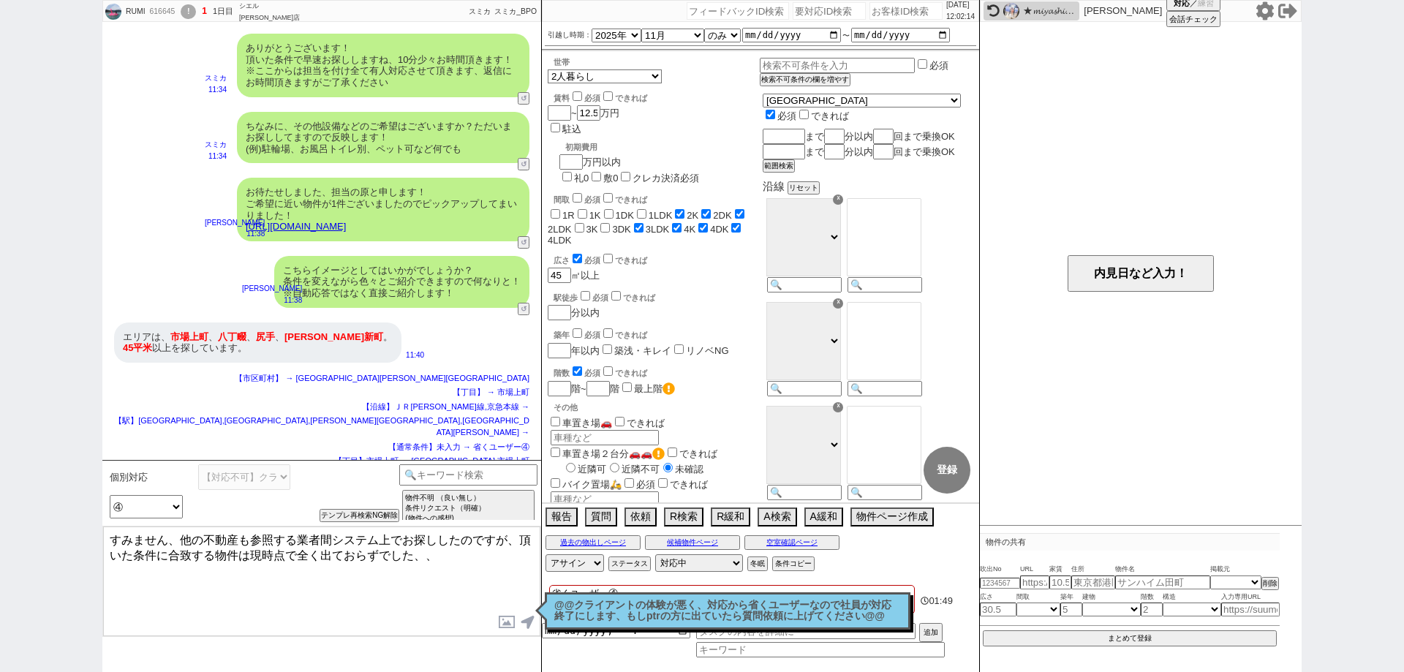
drag, startPoint x: 177, startPoint y: 540, endPoint x: 0, endPoint y: 494, distance: 182.6
click at [0, 494] on div "RUMI 616645 ! 1 1日目 シエル [PERSON_NAME]店 冬眠中 自社客 スミカ スミカ_BPO チャット全表示 [DATE] ようこそL…" at bounding box center [702, 336] width 1404 height 672
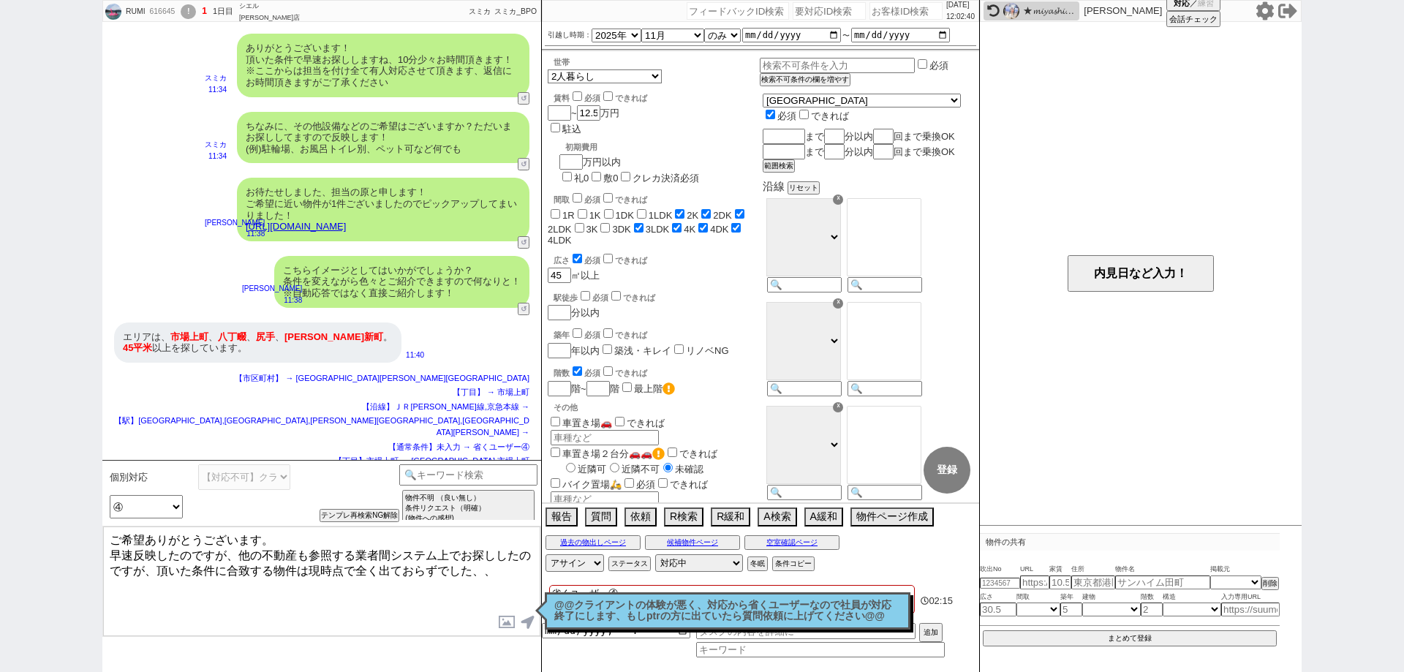
drag, startPoint x: 154, startPoint y: 560, endPoint x: 216, endPoint y: 547, distance: 63.5
click at [216, 547] on textarea "ご希望ありがとうございます。 早速反映したのですが、他の不動産も参照する業者間システム上でお探ししたのですが、頂いた条件に合致する物件は現時点で全く出ておらず…" at bounding box center [321, 581] width 437 height 110
click at [213, 583] on textarea "ご希望ありがとうございます。 早速反映したのですが、他の不動産も参照する業者間システム上でお探ししたのですが、頂いた条件に合致する物件は現時点で全く出ておらず…" at bounding box center [321, 581] width 437 height 110
drag, startPoint x: 234, startPoint y: 553, endPoint x: 88, endPoint y: 551, distance: 146.2
click at [88, 551] on div "RUMI 616645 ! 1 1日目 シエル [PERSON_NAME]店 冬眠中 自社客 スミカ スミカ_BPO チャット全表示 [DATE] ようこそL…" at bounding box center [702, 336] width 1404 height 672
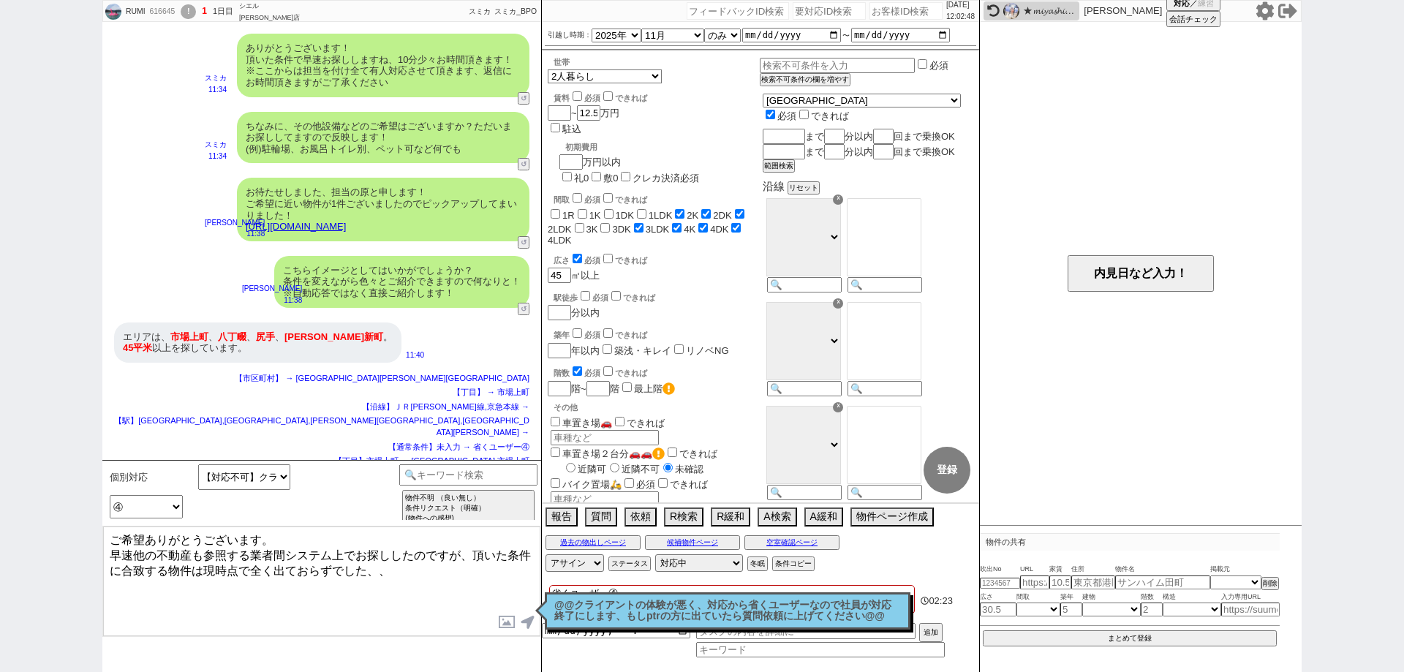
click at [429, 571] on textarea "ご希望ありがとうございます。 早速他の不動産も参照する業者間システム上でお探ししたのですが、頂いた条件に合致する物件は現時点で全く出ておらずでした、、" at bounding box center [321, 581] width 437 height 110
drag, startPoint x: 461, startPoint y: 576, endPoint x: 417, endPoint y: 612, distance: 56.6
click at [417, 612] on textarea "ご希望ありがとうございます。 早速他の不動産も参照する業者間システム上でお探ししたのですが、頂いた条件に合致する物件は現時点で全く出ておらずでした、、 新着な…" at bounding box center [321, 581] width 437 height 110
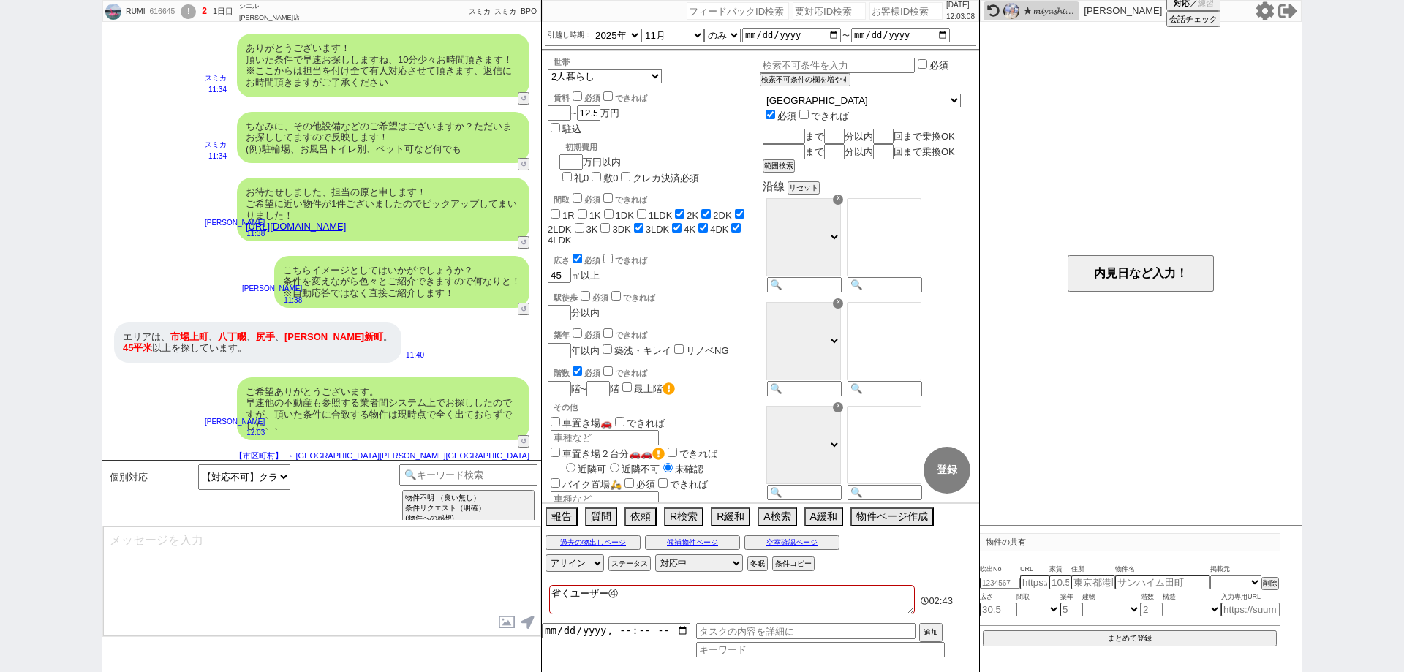
scroll to position [1312, 0]
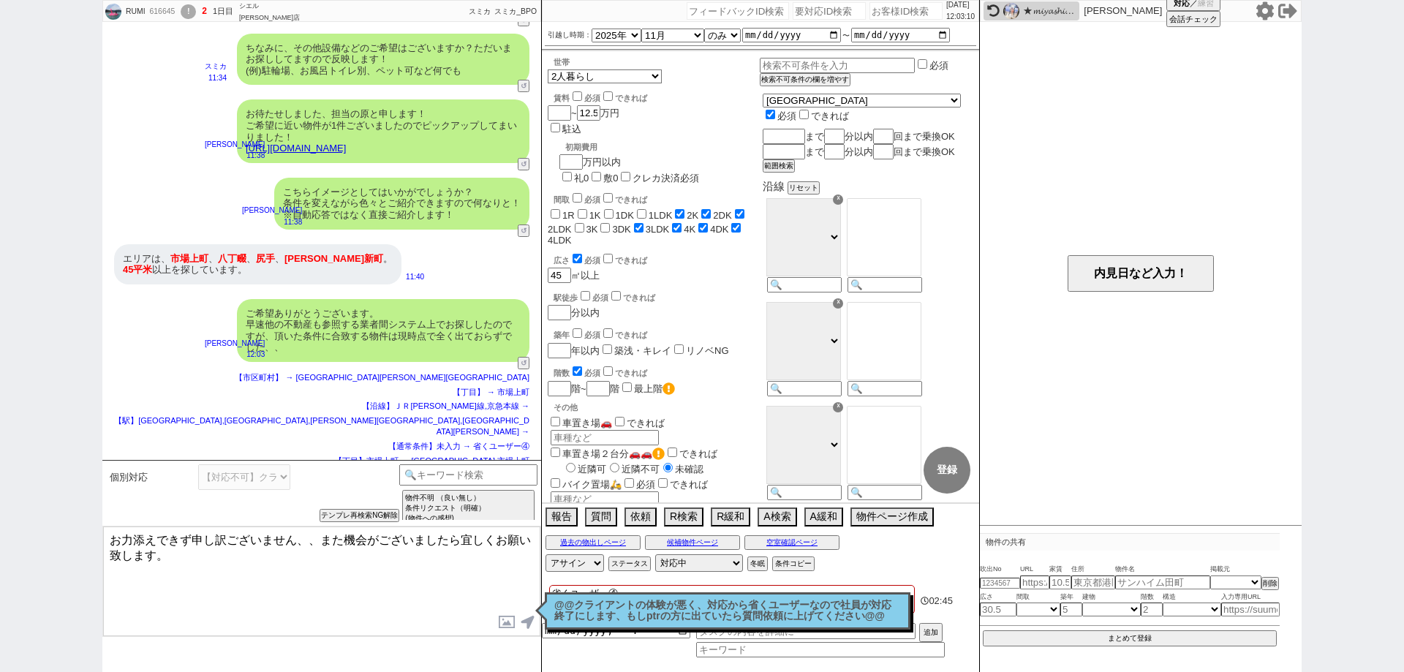
paste textarea "新着など上がり次第で随時お送りさせて頂きますね。"
drag, startPoint x: 155, startPoint y: 550, endPoint x: 54, endPoint y: 516, distance: 106.3
click at [54, 516] on div "RUMI 616645 ! 2 1日目 シエル [PERSON_NAME]店 冬眠中 自社客 スミカ スミカ_BPO チャット全表示 [DATE] ようこそL…" at bounding box center [702, 336] width 1404 height 672
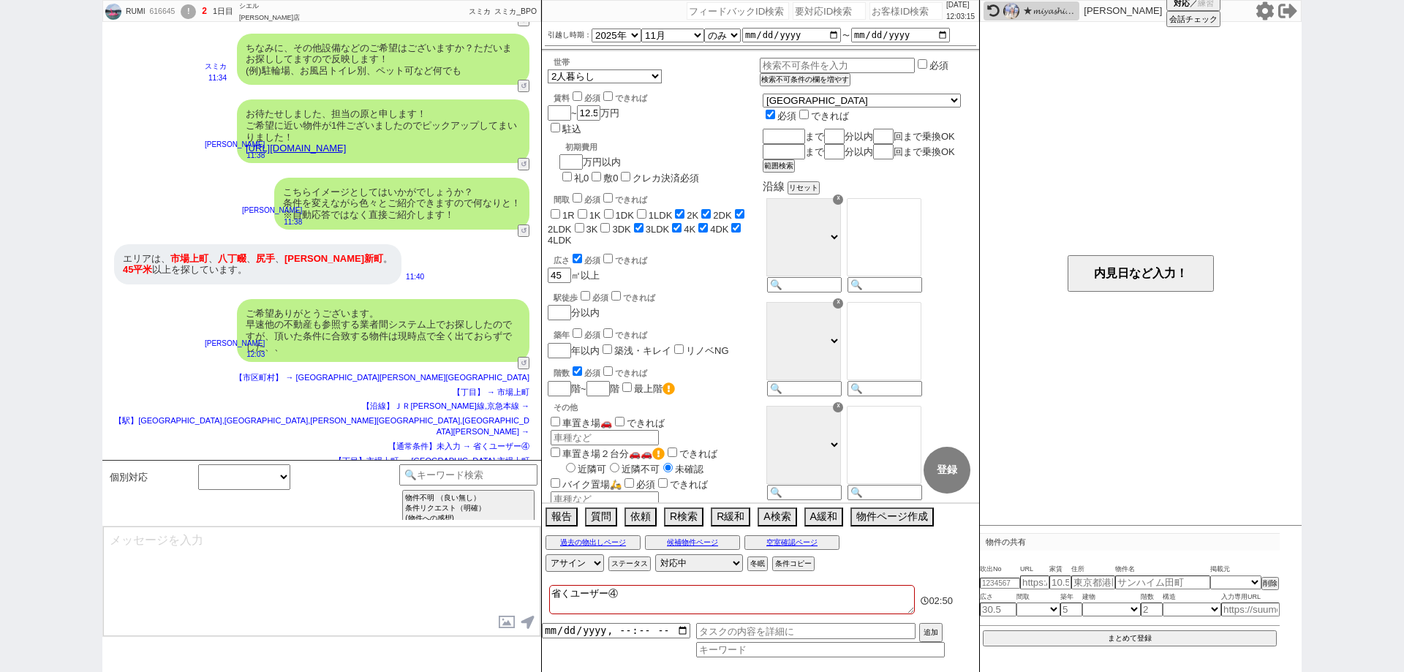
scroll to position [1355, 0]
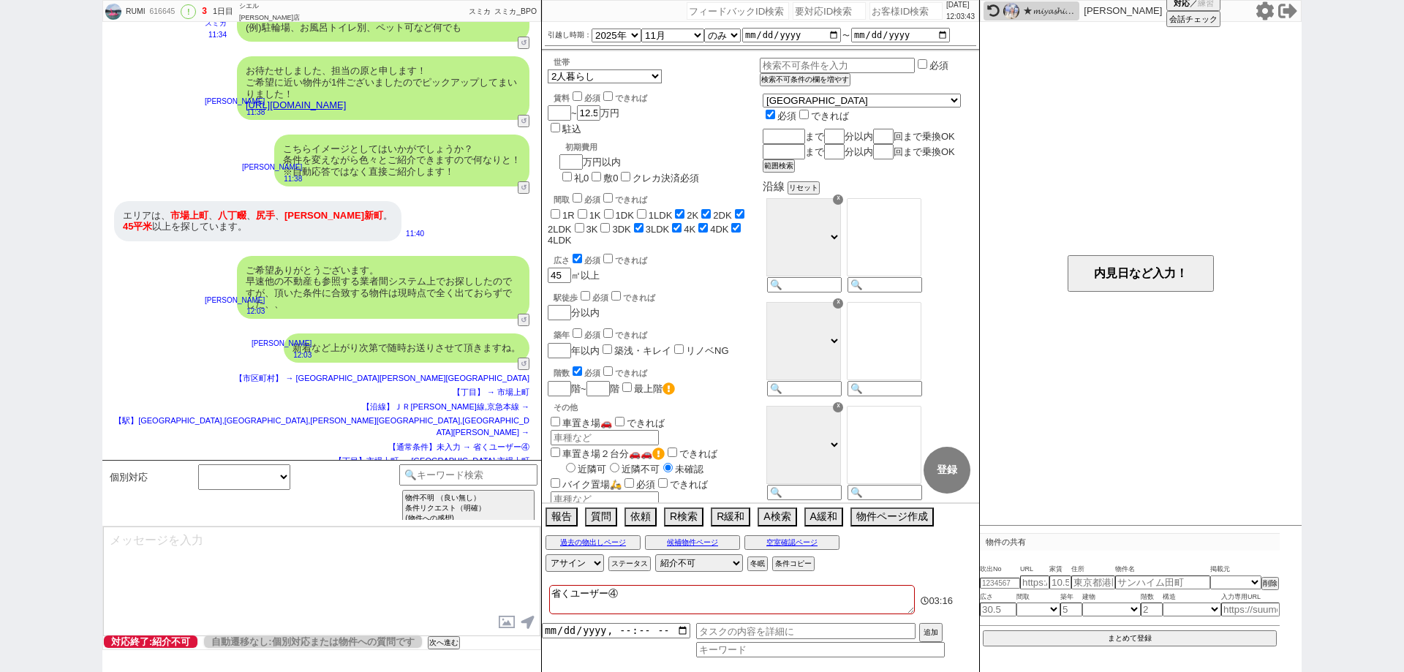
click at [1257, 10] on icon at bounding box center [1264, 10] width 19 height 19
